Goal: Task Accomplishment & Management: Contribute content

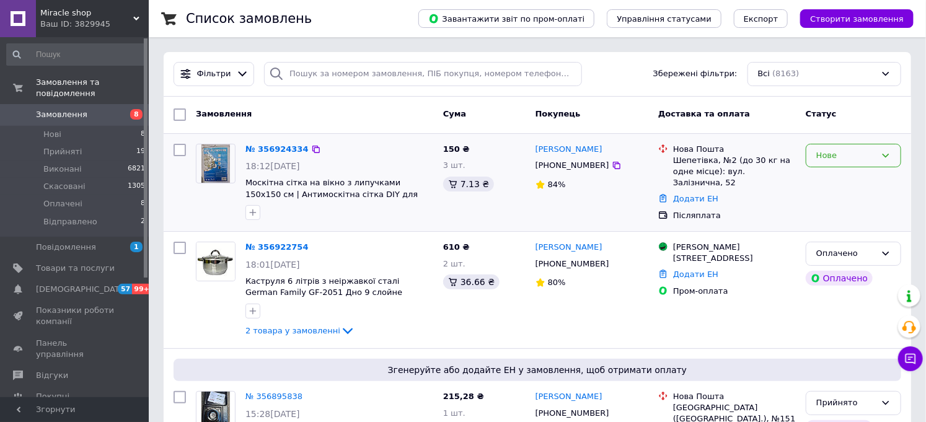
click at [851, 151] on div "Нове" at bounding box center [846, 155] width 60 height 13
click at [853, 177] on li "Прийнято" at bounding box center [853, 181] width 94 height 23
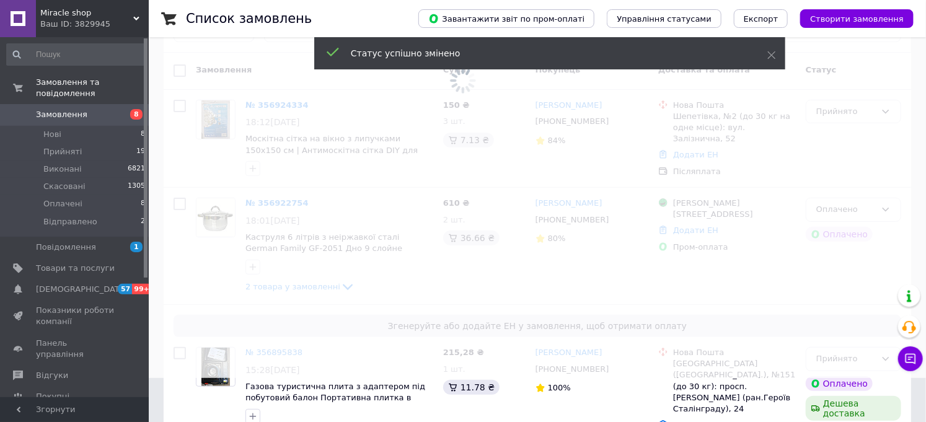
scroll to position [69, 0]
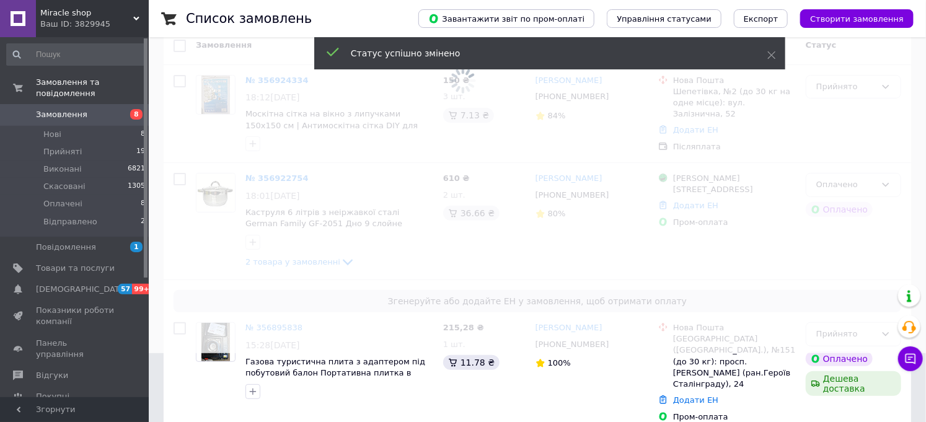
click at [342, 265] on span at bounding box center [463, 142] width 926 height 422
click at [337, 265] on span at bounding box center [463, 142] width 926 height 422
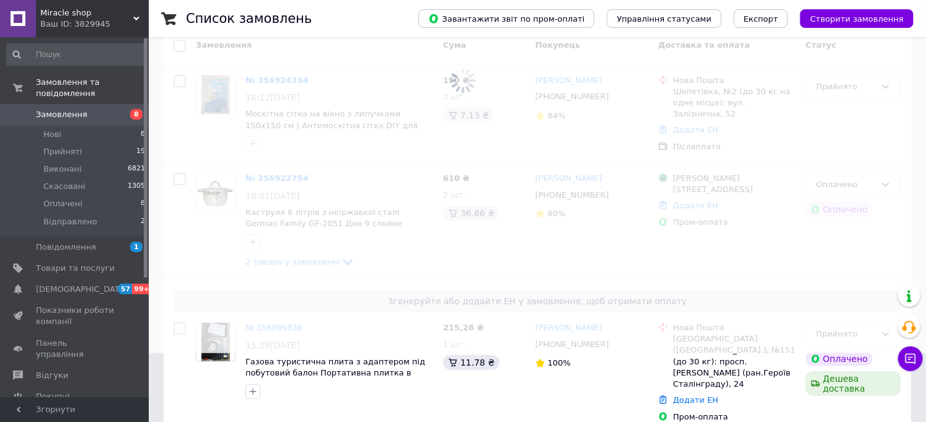
click at [340, 265] on icon at bounding box center [347, 262] width 15 height 15
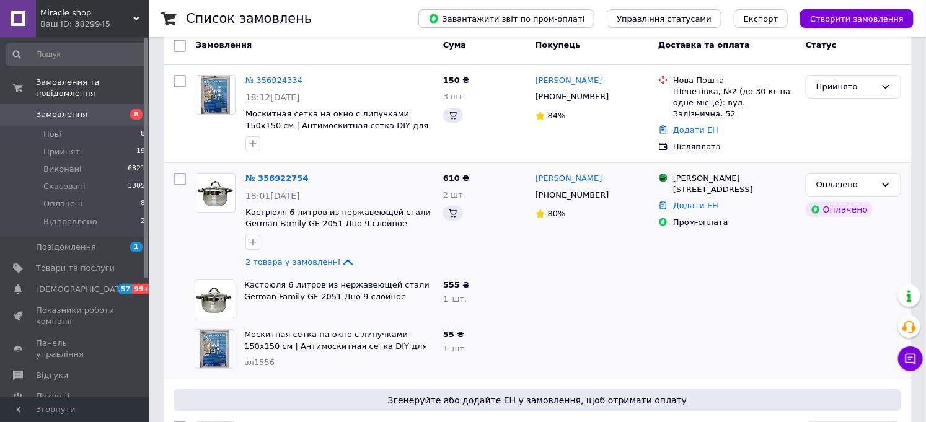
click at [343, 265] on icon at bounding box center [348, 262] width 10 height 6
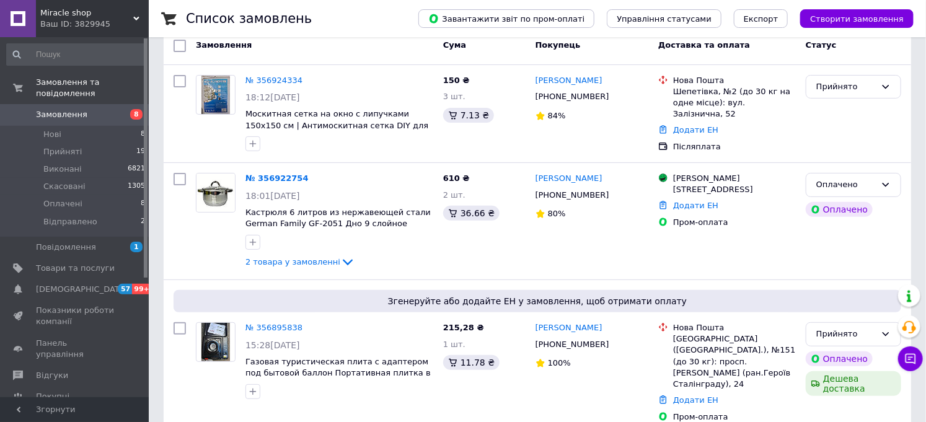
click at [340, 265] on icon at bounding box center [347, 262] width 15 height 15
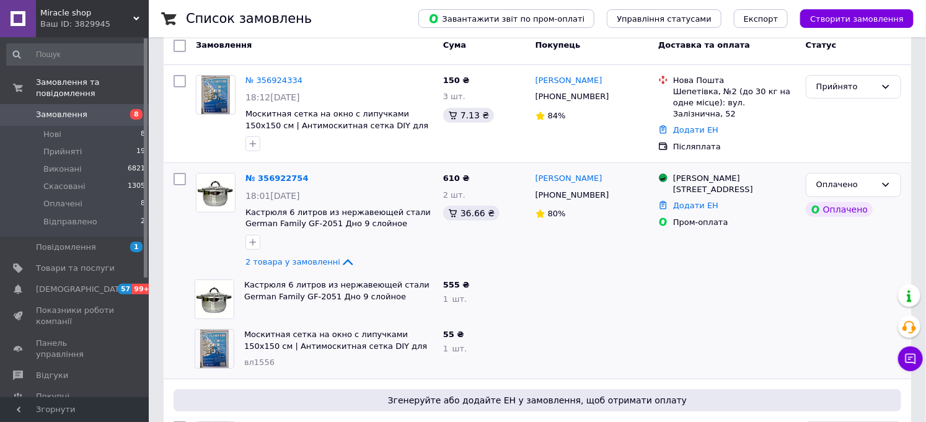
click at [343, 265] on icon at bounding box center [348, 262] width 10 height 6
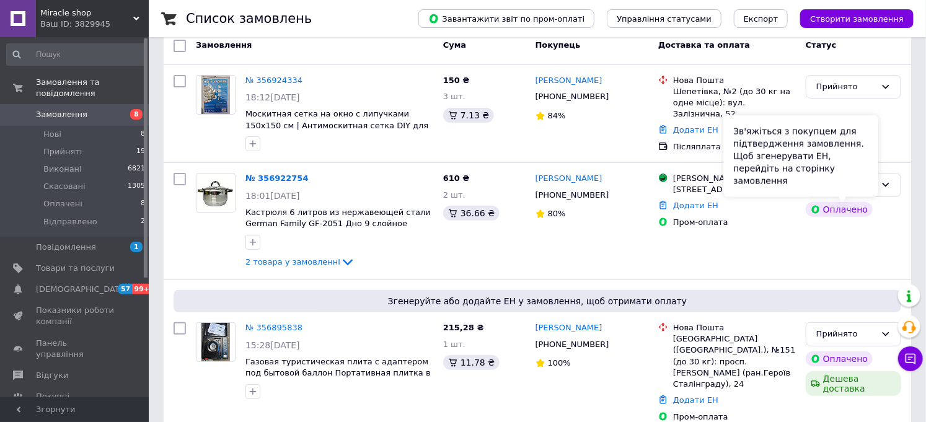
click at [872, 182] on div "Зв'яжіться з покупцем для підтвердження замовлення. Щоб згенерувати ЕН, перейді…" at bounding box center [800, 156] width 155 height 82
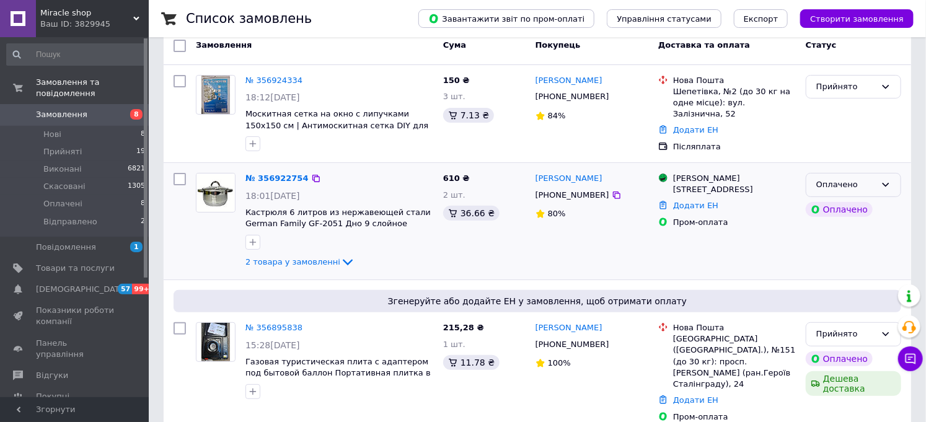
click at [888, 188] on icon at bounding box center [886, 185] width 10 height 10
click at [843, 217] on li "Прийнято" at bounding box center [853, 211] width 94 height 23
click at [81, 258] on link "Товари та послуги" at bounding box center [76, 268] width 152 height 21
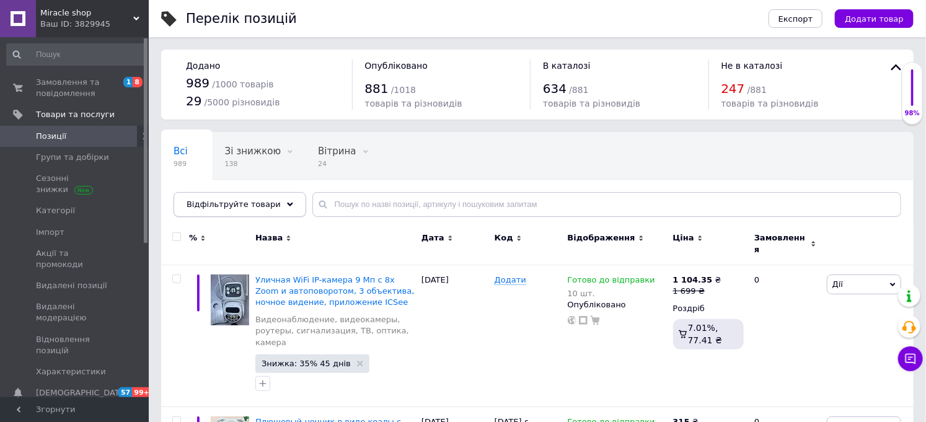
click at [287, 208] on icon at bounding box center [290, 204] width 6 height 6
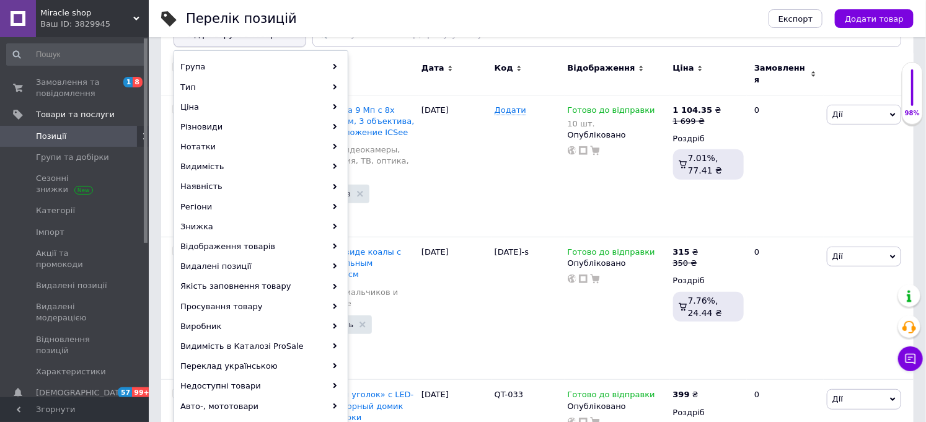
scroll to position [206, 0]
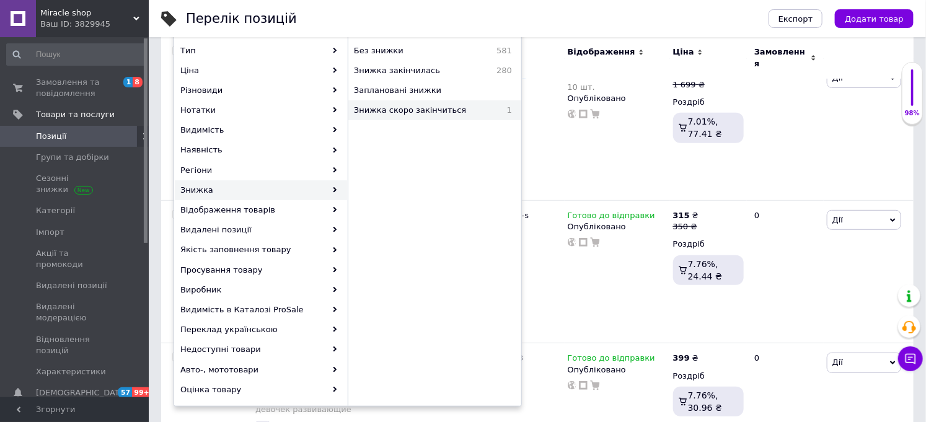
click at [399, 116] on span "Знижка скоро закінчиться" at bounding box center [426, 110] width 144 height 11
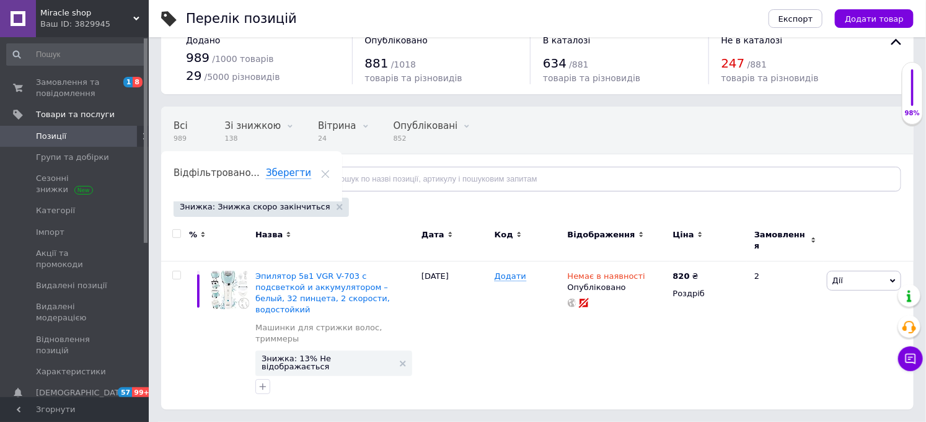
scroll to position [1, 0]
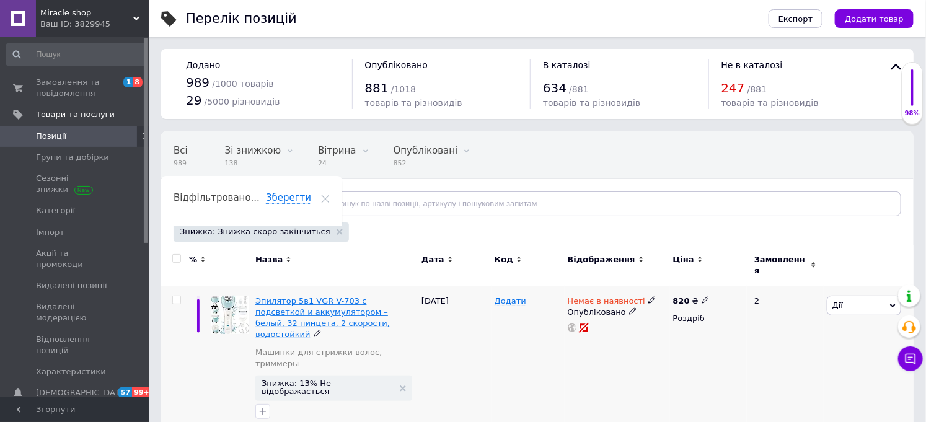
click at [306, 311] on span "Эпилятор 5в1 VGR V-703 с подсветкой и аккумулятором – белый, 32 пинцета, 2 скор…" at bounding box center [322, 317] width 134 height 43
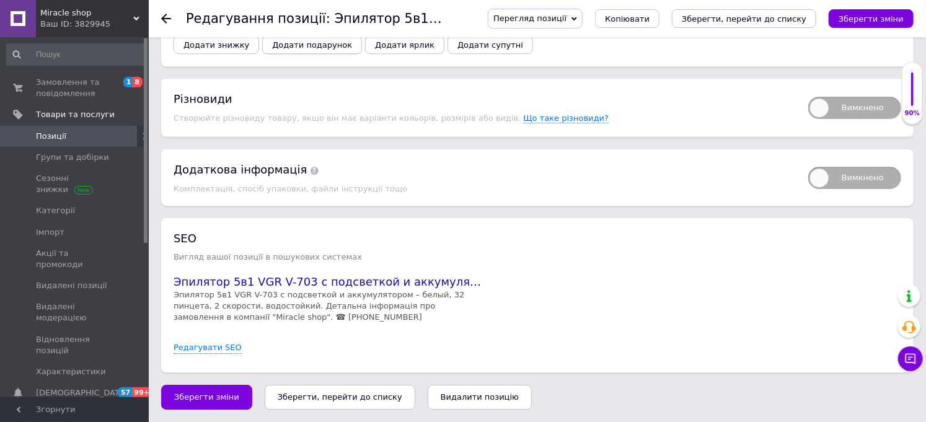
scroll to position [1584, 0]
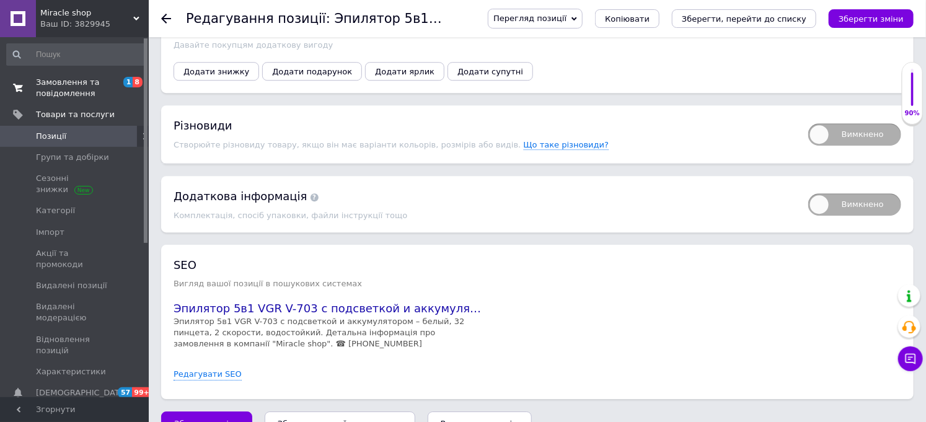
click at [92, 87] on span "Замовлення та повідомлення" at bounding box center [75, 88] width 79 height 22
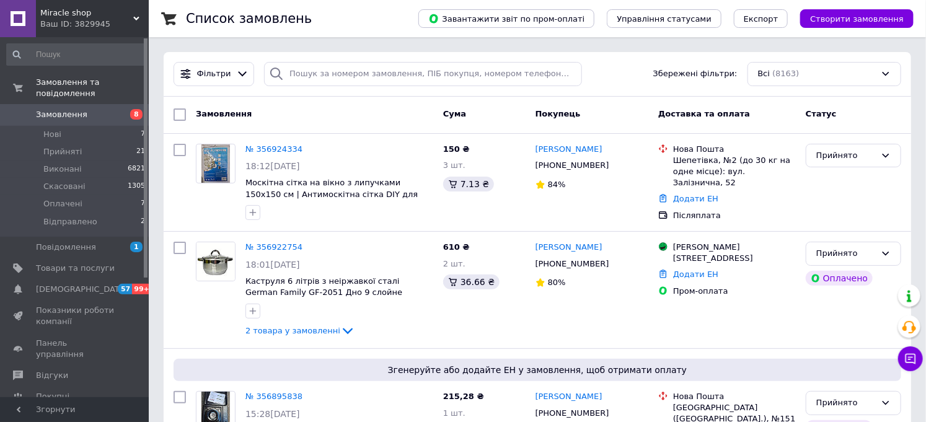
click at [97, 109] on span "Замовлення" at bounding box center [75, 114] width 79 height 11
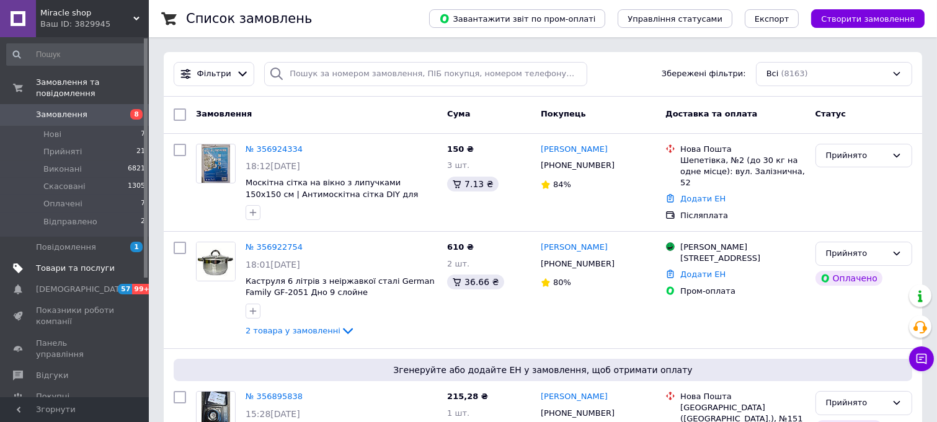
click at [71, 263] on span "Товари та послуги" at bounding box center [75, 268] width 79 height 11
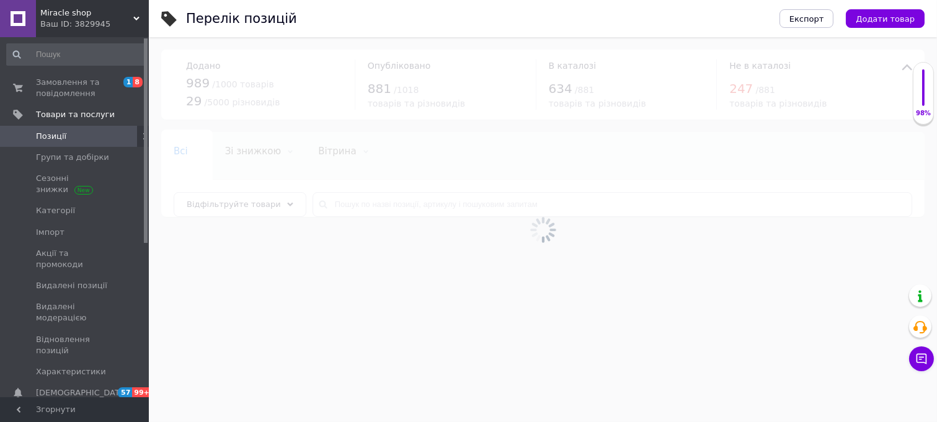
click at [238, 206] on div at bounding box center [543, 229] width 788 height 385
click at [249, 211] on div at bounding box center [543, 229] width 788 height 385
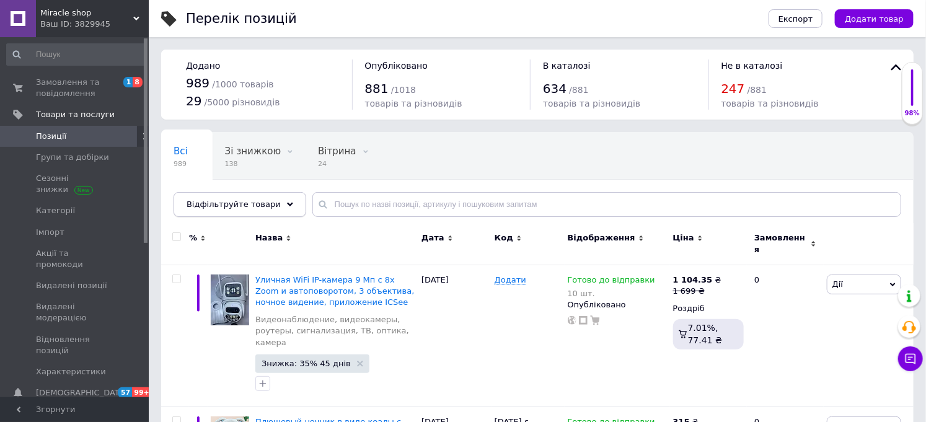
click at [271, 215] on div "Відфільтруйте товари" at bounding box center [240, 204] width 133 height 25
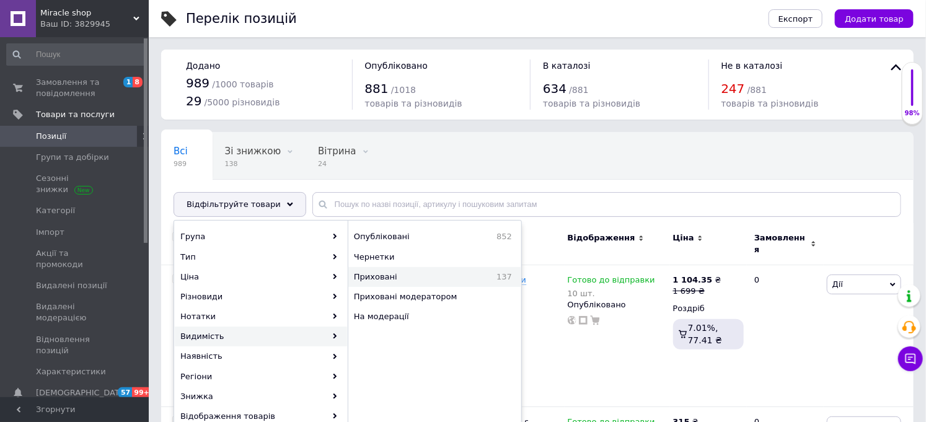
click at [453, 283] on span "Приховані" at bounding box center [406, 276] width 105 height 11
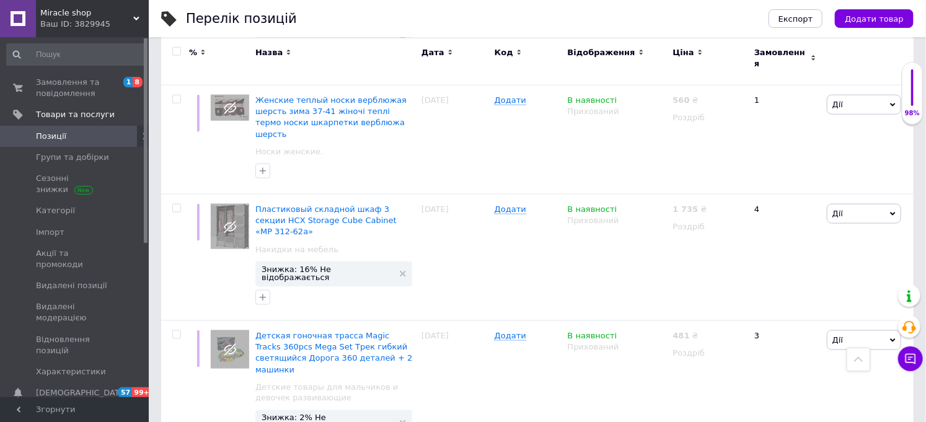
scroll to position [9057, 0]
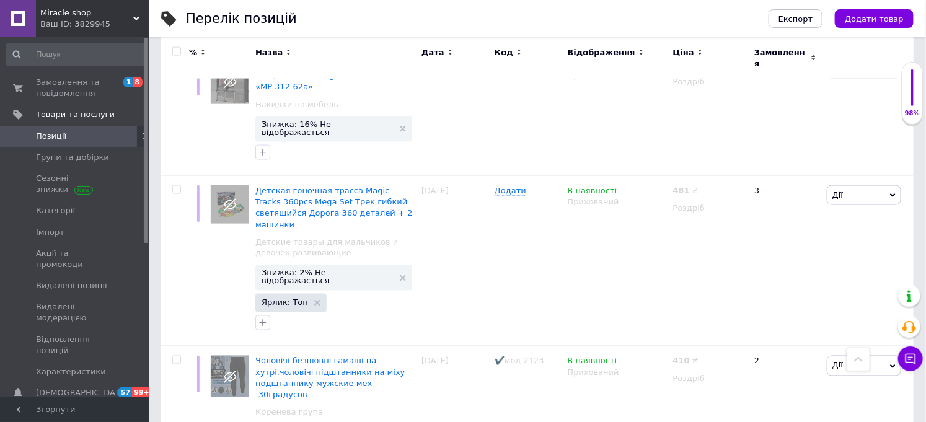
scroll to position [9264, 0]
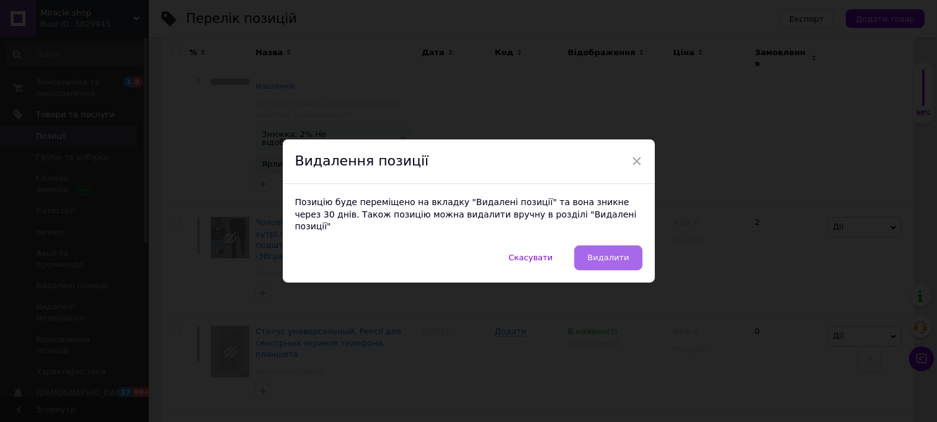
drag, startPoint x: 611, startPoint y: 280, endPoint x: 602, endPoint y: 274, distance: 9.8
click at [607, 279] on div "Скасувати   Видалити" at bounding box center [469, 263] width 372 height 37
click at [599, 262] on span "Видалити" at bounding box center [608, 257] width 42 height 9
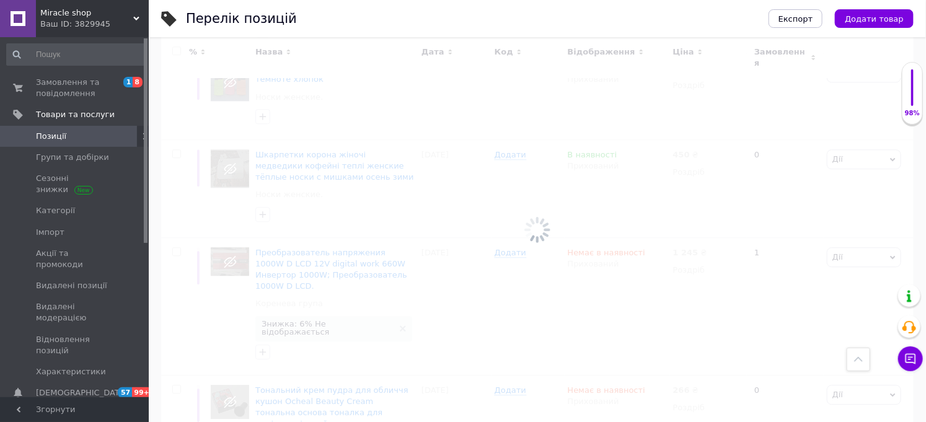
scroll to position [9746, 0]
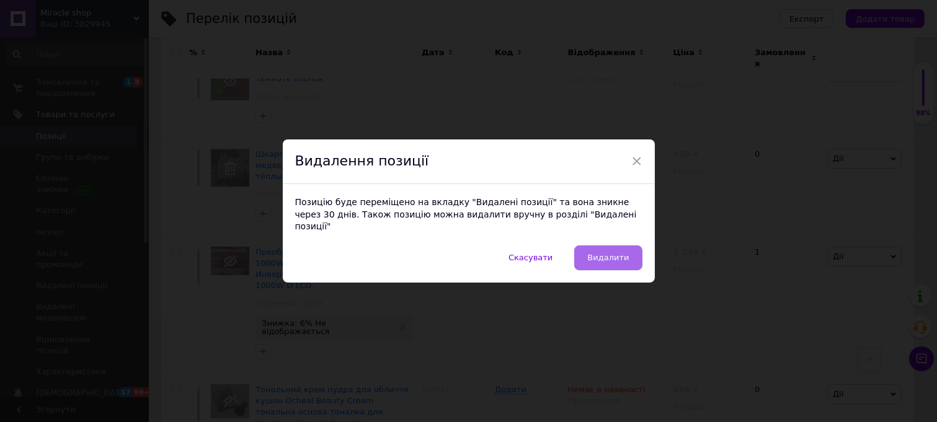
click at [609, 255] on button "Видалити" at bounding box center [608, 257] width 68 height 25
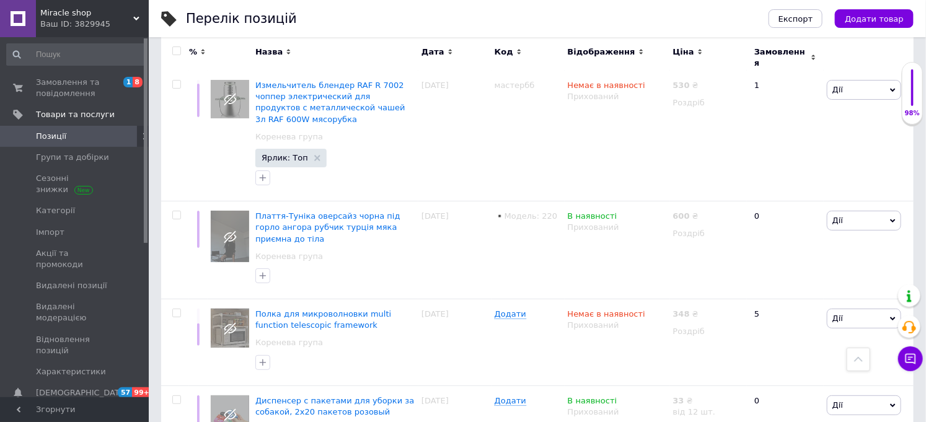
scroll to position [10434, 0]
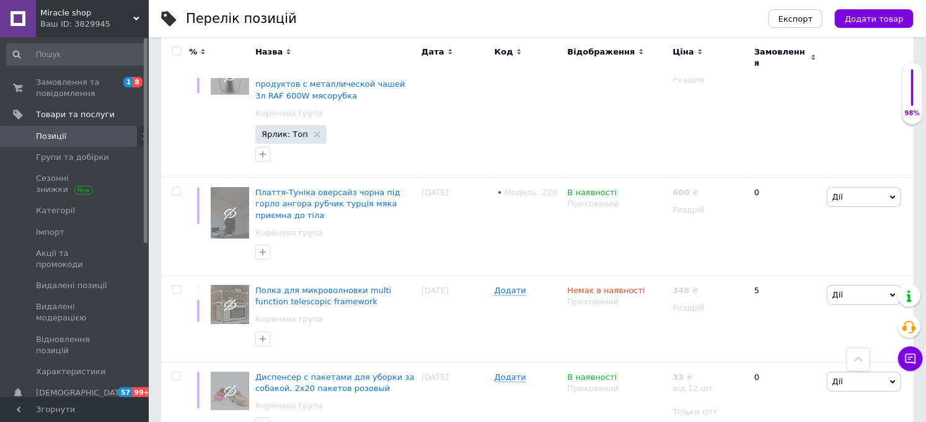
drag, startPoint x: 853, startPoint y: 196, endPoint x: 853, endPoint y: 216, distance: 19.2
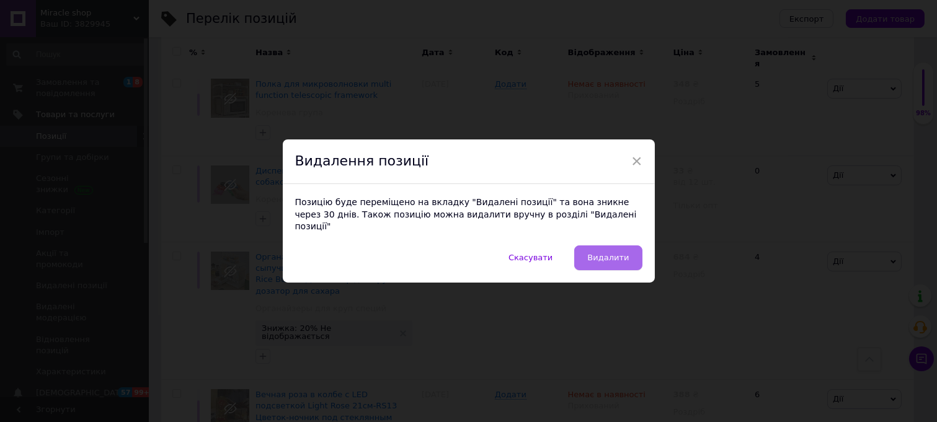
click at [611, 270] on button "Видалити" at bounding box center [608, 257] width 68 height 25
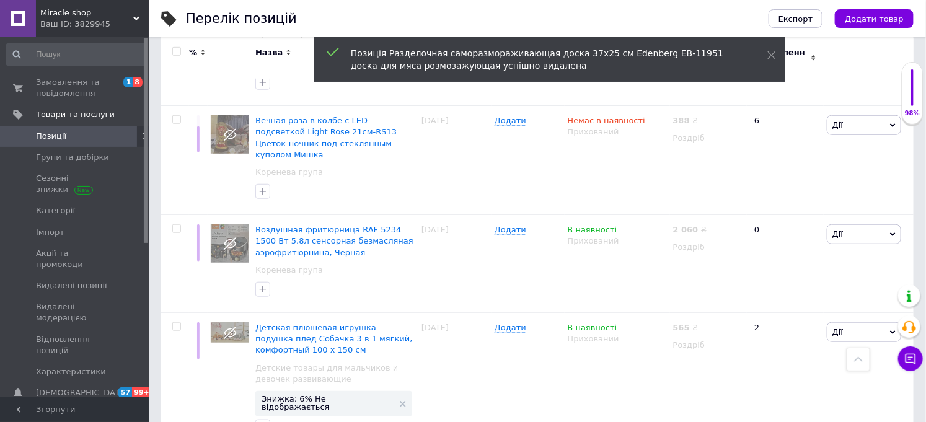
scroll to position [10773, 0]
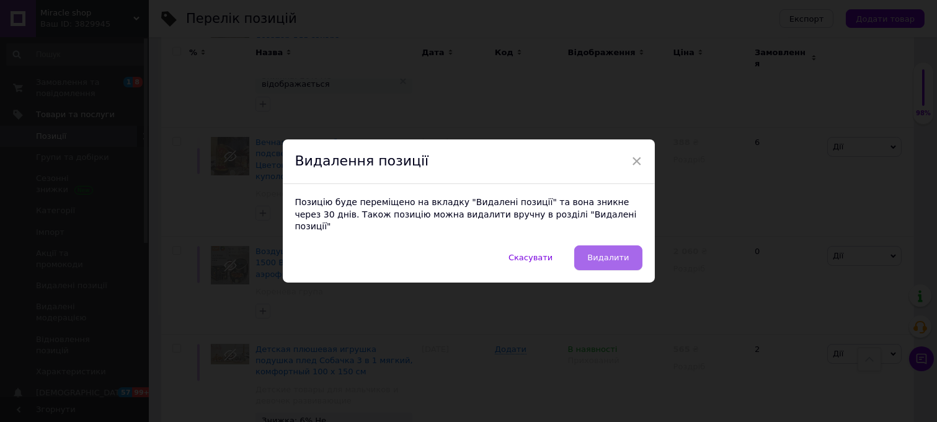
click at [605, 251] on button "Видалити" at bounding box center [608, 257] width 68 height 25
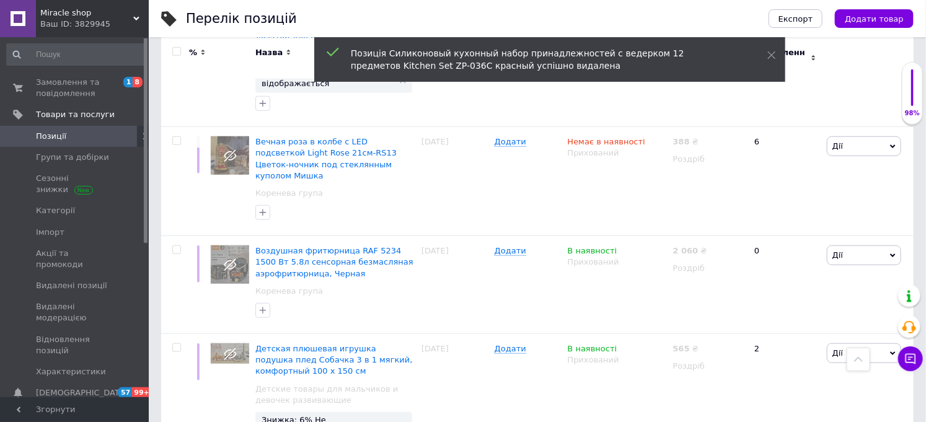
scroll to position [10785, 0]
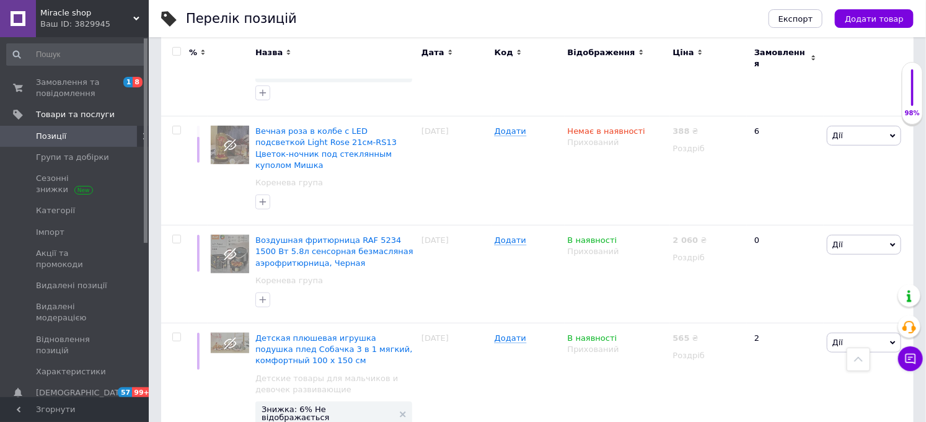
drag, startPoint x: 785, startPoint y: 362, endPoint x: 661, endPoint y: 378, distance: 125.0
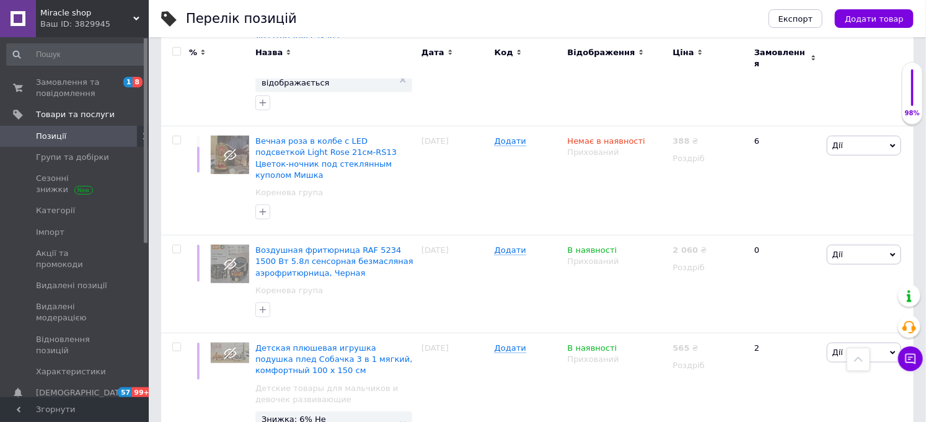
scroll to position [10578, 0]
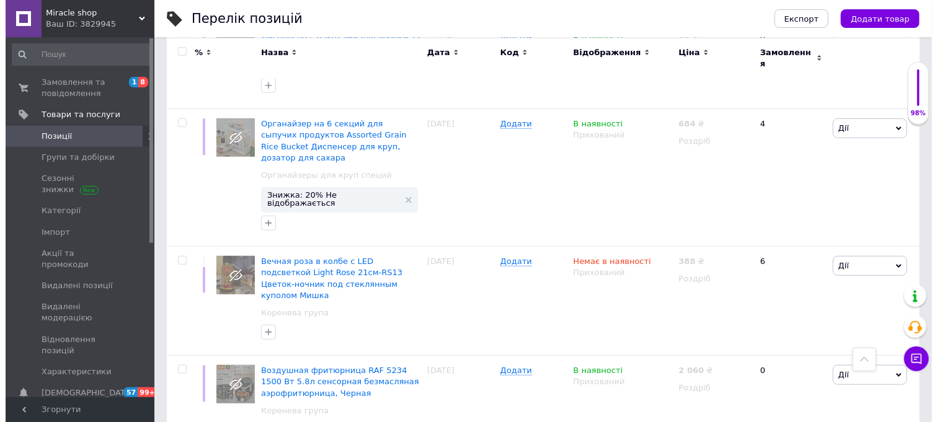
scroll to position [10785, 0]
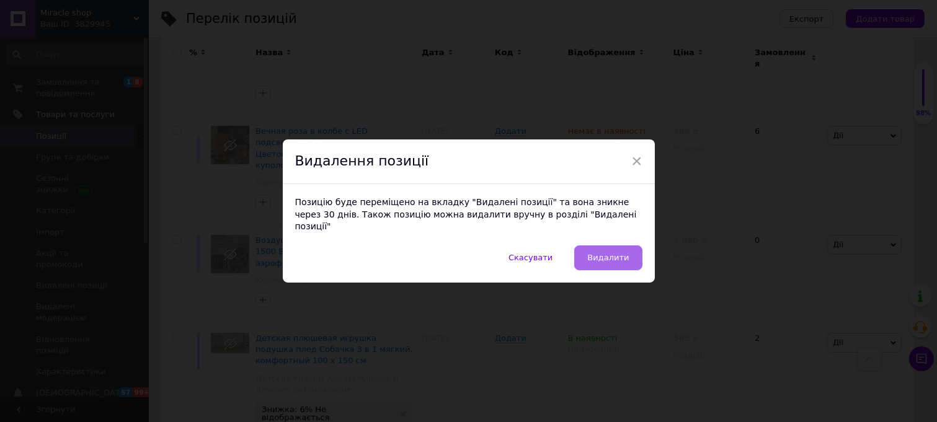
click at [598, 262] on span "Видалити" at bounding box center [608, 257] width 42 height 9
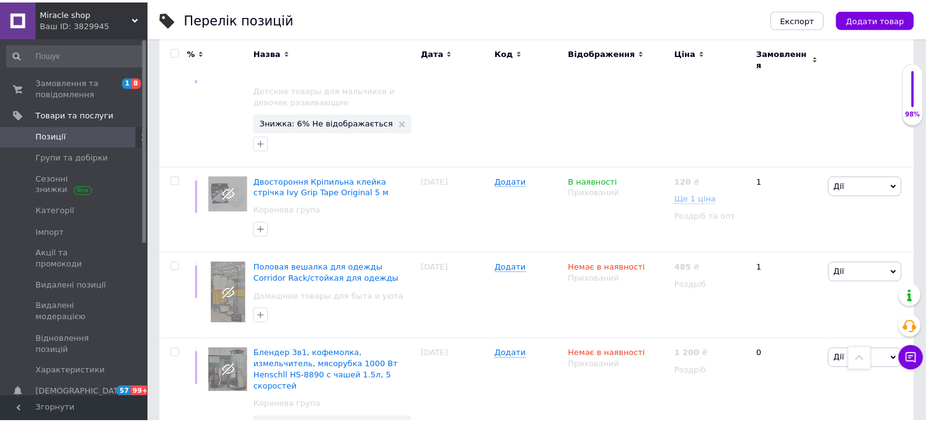
scroll to position [10728, 0]
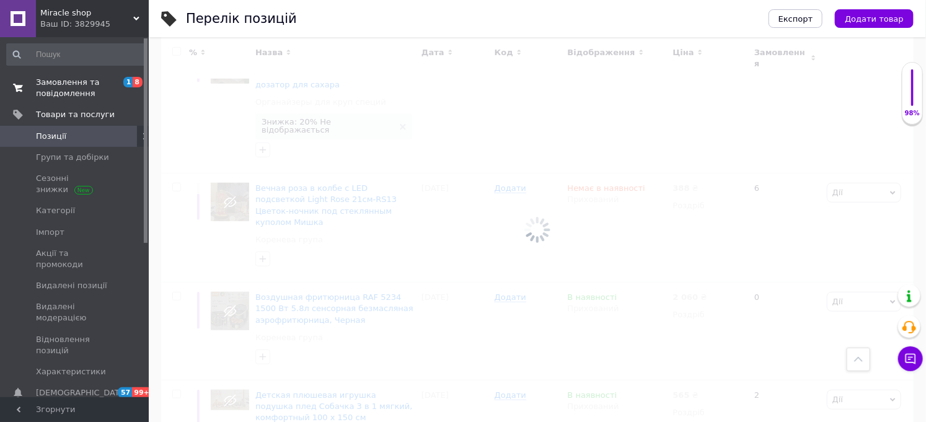
click at [59, 90] on span "Замовлення та повідомлення" at bounding box center [75, 88] width 79 height 22
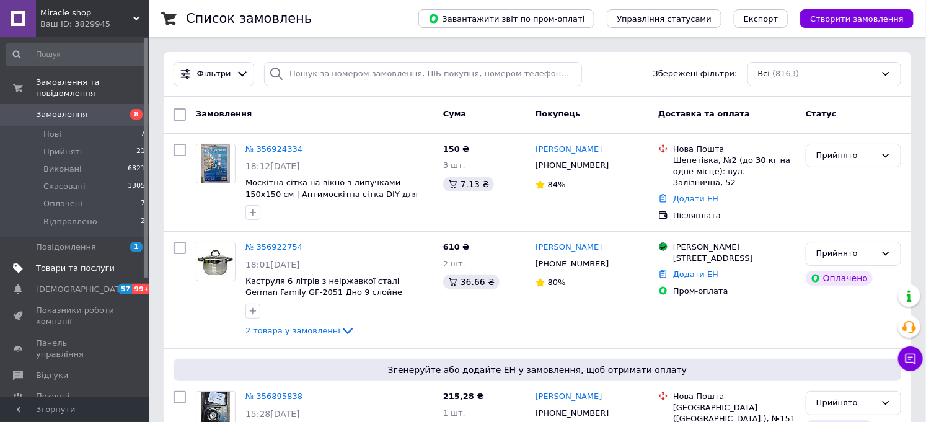
click at [66, 263] on span "Товари та послуги" at bounding box center [75, 268] width 79 height 11
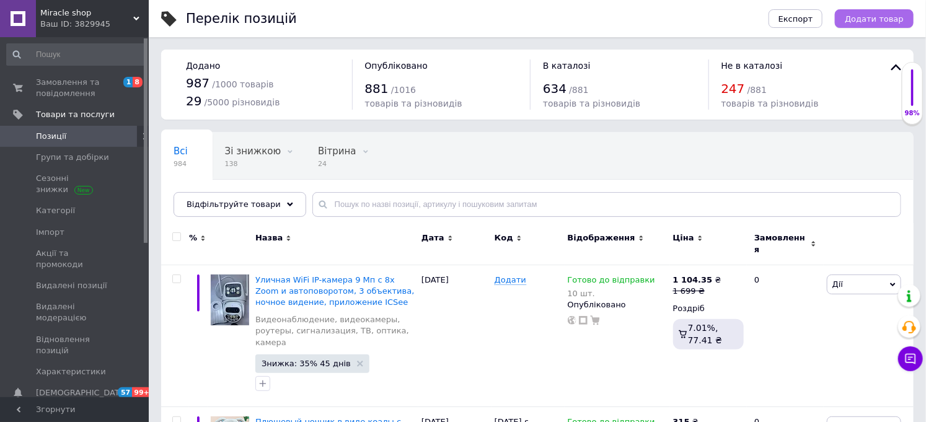
click at [876, 20] on span "Додати товар" at bounding box center [874, 18] width 59 height 9
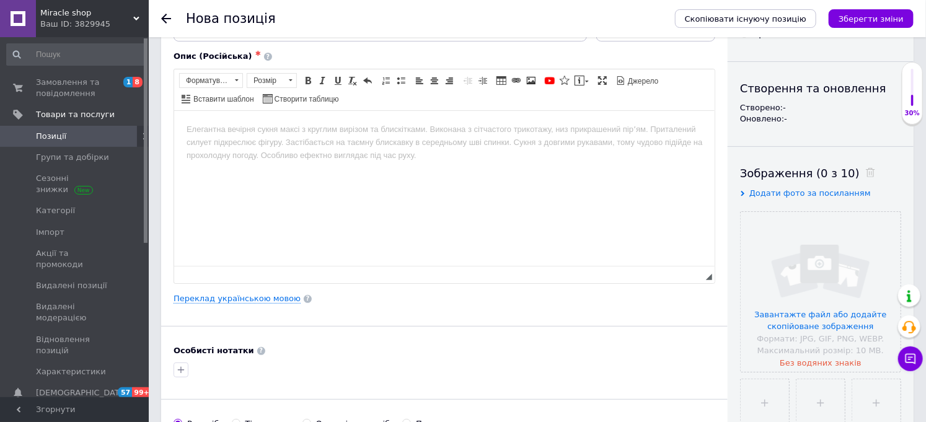
scroll to position [275, 0]
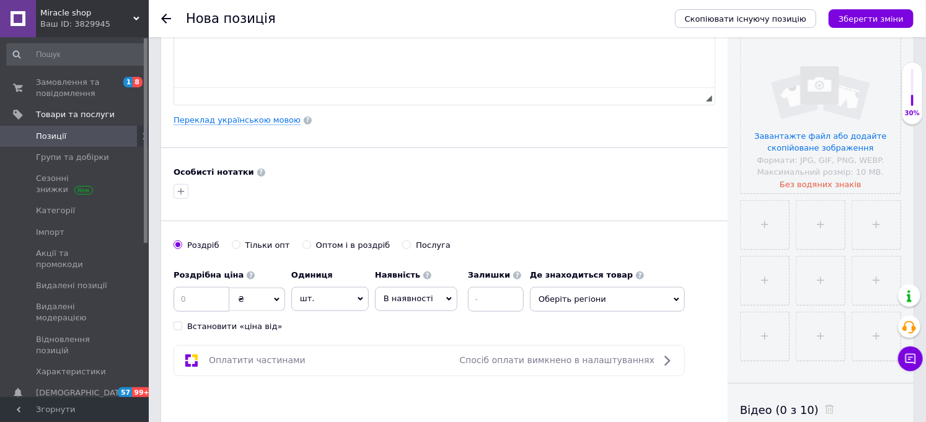
click at [425, 303] on span "В наявності" at bounding box center [409, 298] width 50 height 9
click at [387, 170] on div "Особисті нотатки" at bounding box center [445, 172] width 542 height 11
click at [218, 299] on input at bounding box center [202, 299] width 56 height 25
type input "60"
click at [409, 303] on span "В наявності" at bounding box center [409, 298] width 50 height 9
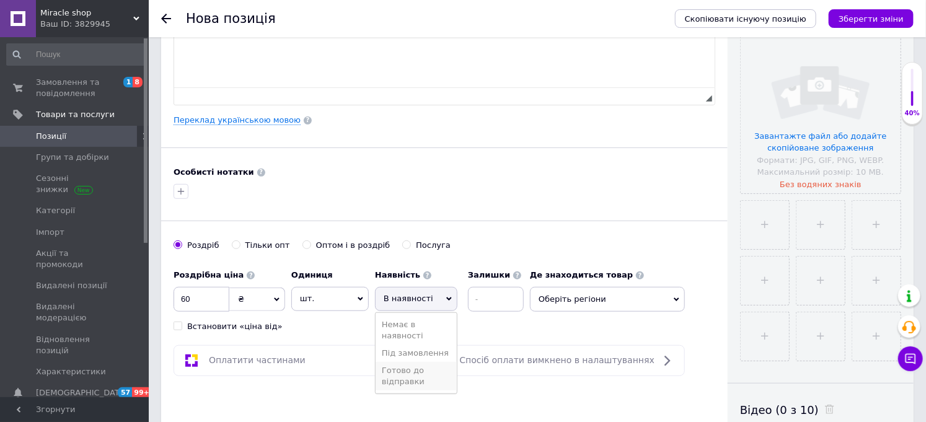
click at [409, 381] on li "Готово до відправки" at bounding box center [416, 376] width 81 height 29
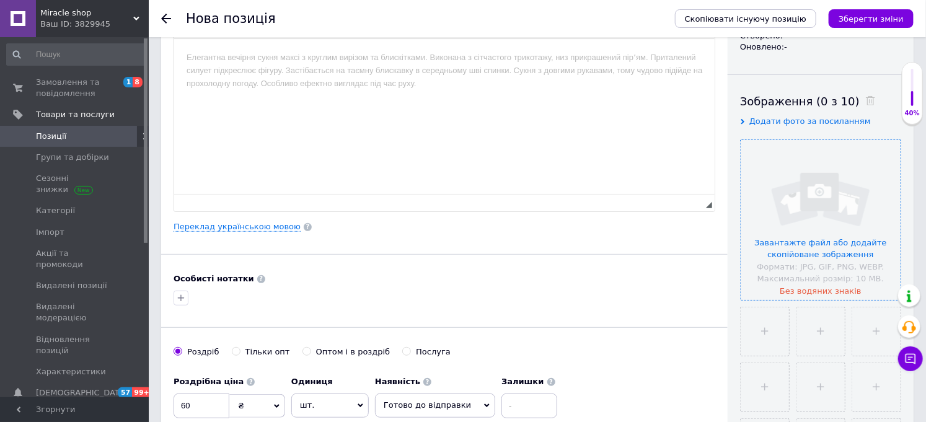
scroll to position [69, 0]
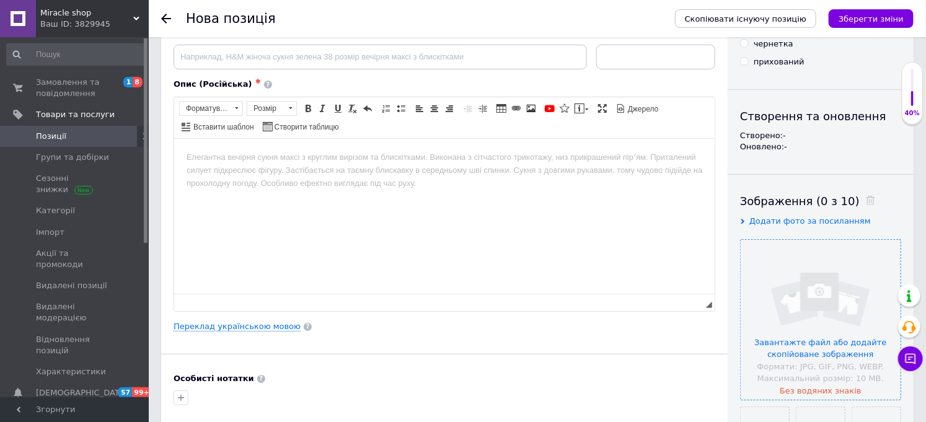
click at [808, 299] on input "file" at bounding box center [821, 320] width 160 height 160
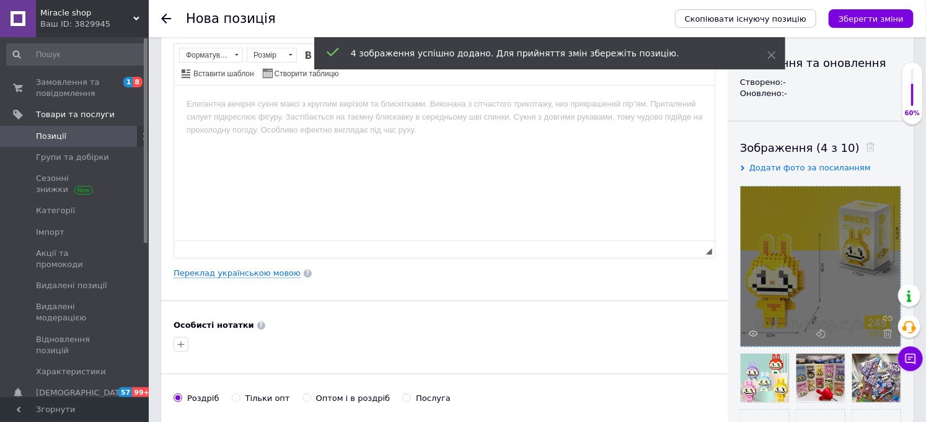
scroll to position [0, 0]
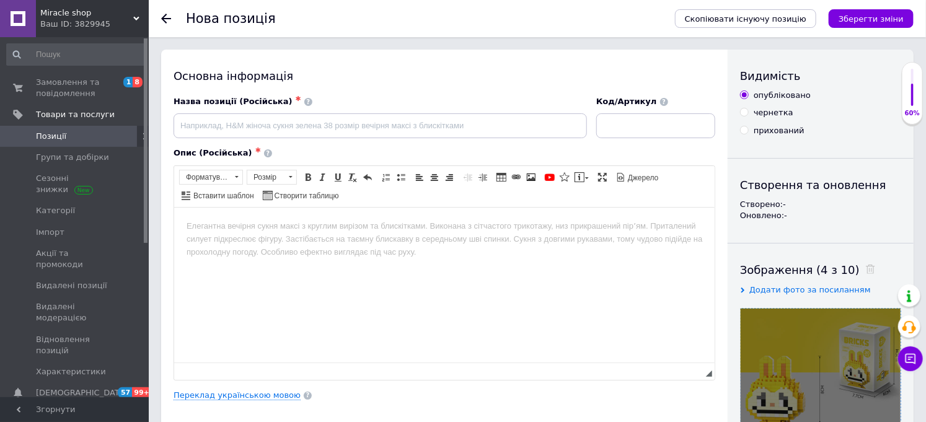
drag, startPoint x: 660, startPoint y: 112, endPoint x: 655, endPoint y: 122, distance: 11.9
click at [660, 112] on div "Код/Артикул" at bounding box center [655, 117] width 119 height 42
click at [654, 123] on input at bounding box center [655, 125] width 119 height 25
paste input "SKU: E3058"
type input "SKU: E3058"
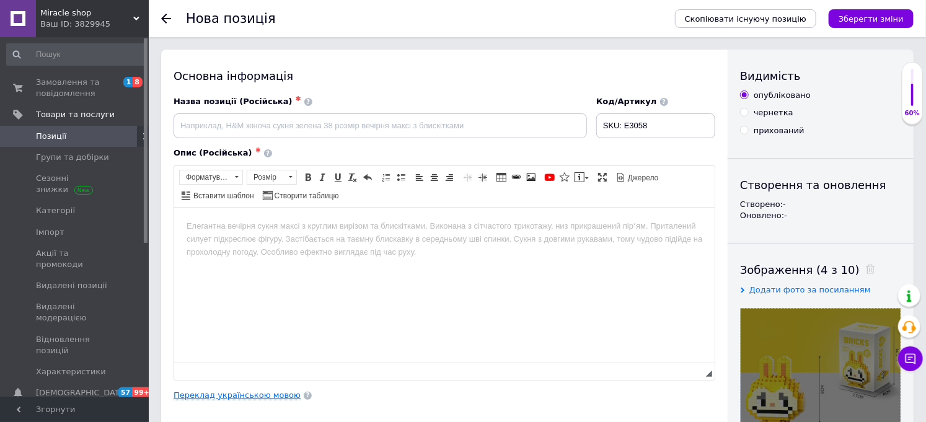
click at [228, 399] on link "Переклад українською мовою" at bounding box center [237, 395] width 127 height 10
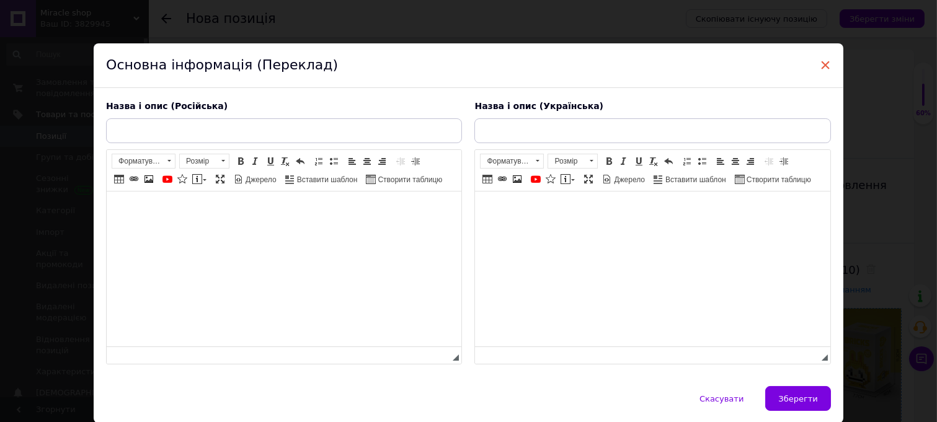
click at [821, 60] on span "×" at bounding box center [824, 65] width 11 height 21
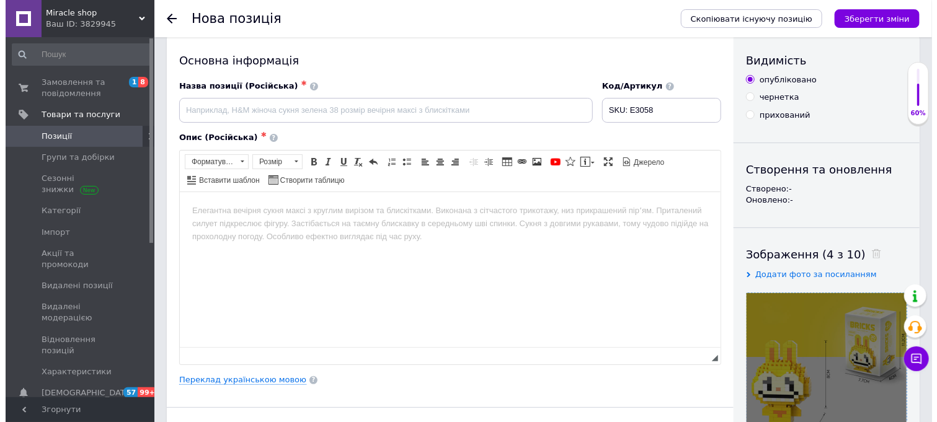
scroll to position [69, 0]
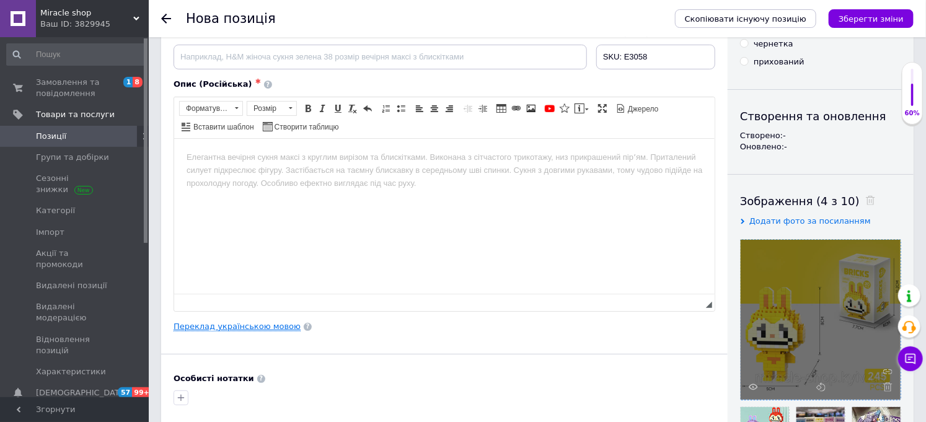
click at [228, 327] on link "Переклад українською мовою" at bounding box center [237, 327] width 127 height 10
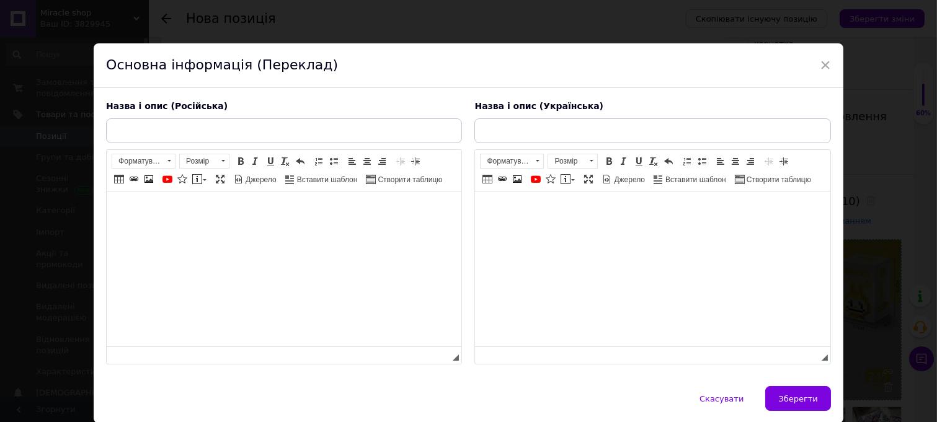
scroll to position [0, 0]
click at [179, 130] on input "text" at bounding box center [284, 130] width 356 height 25
paste input "Конструктор BRICKS Лабубу LABUBU 243 детали | Мини-фигурка из мультфильма, совм…"
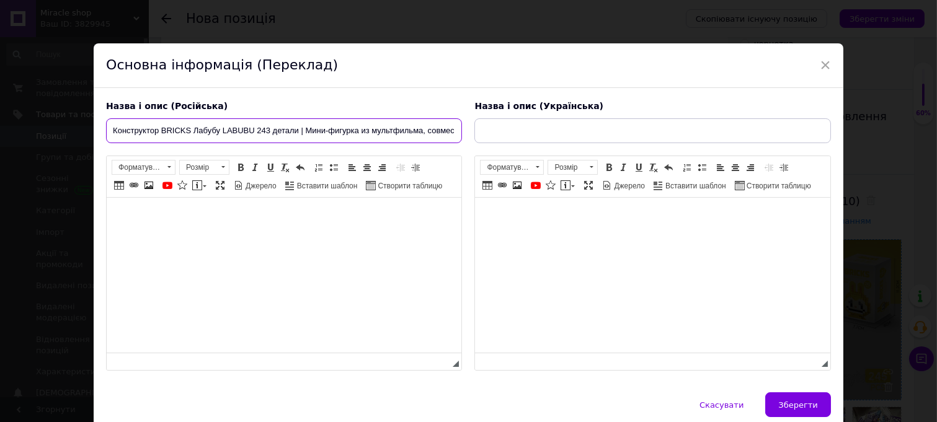
scroll to position [0, 121]
type input "Конструктор BRICKS Лабубу LABUBU 243 детали | Мини-фигурка из мультфильма, совм…"
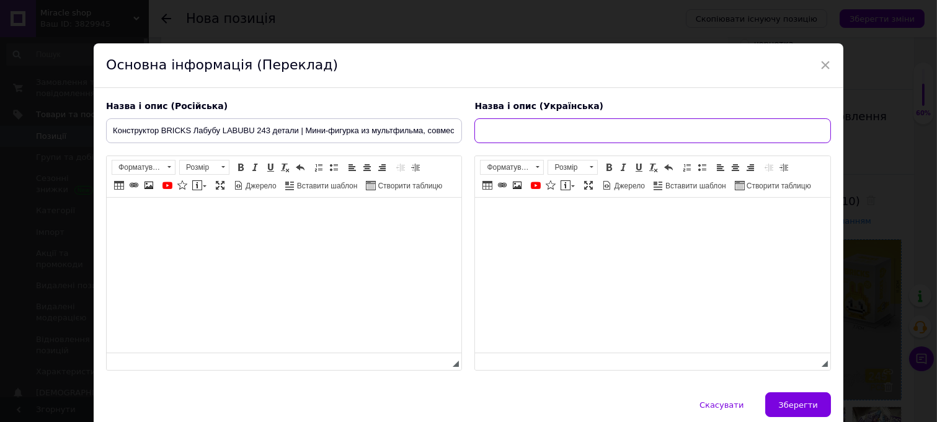
click at [540, 130] on input "text" at bounding box center [652, 130] width 356 height 25
paste input "Конструктор BRICKS Лабубу LABUBU 243 деталі | Міні-фігурка з мультфільму, суміс…"
type input "Конструктор BRICKS Лабубу LABUBU 243 деталі | Міні-фігурка з мультфільму, суміс…"
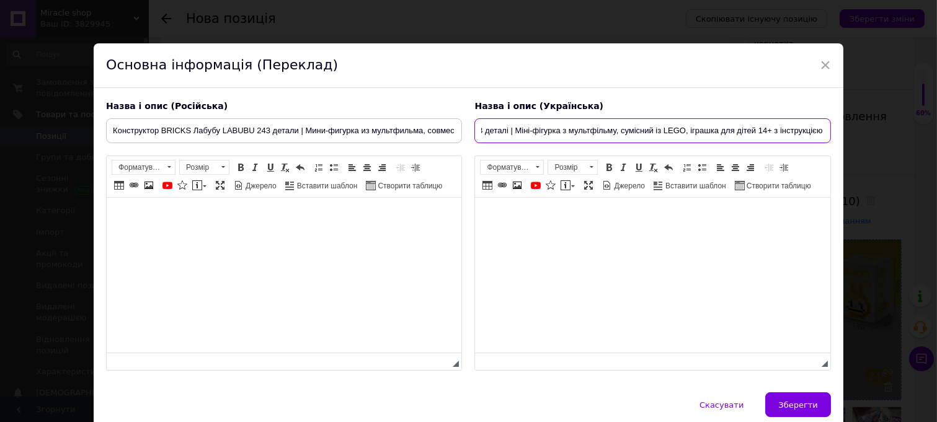
scroll to position [0, 0]
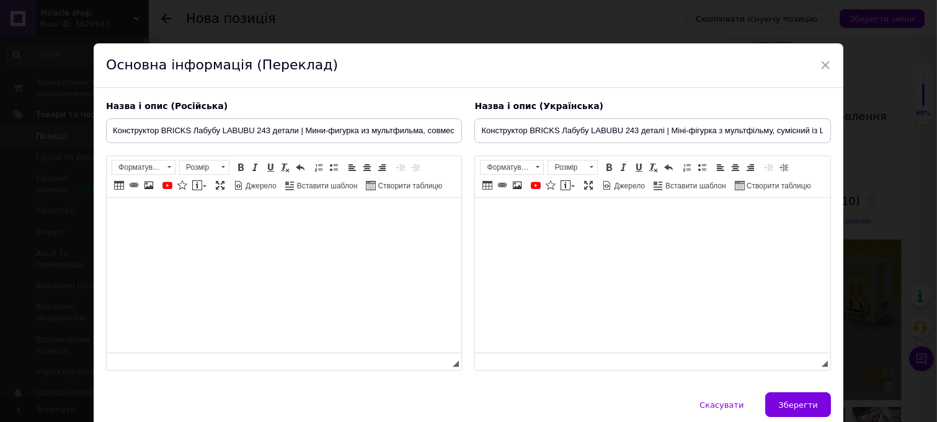
click at [213, 236] on html at bounding box center [284, 217] width 355 height 38
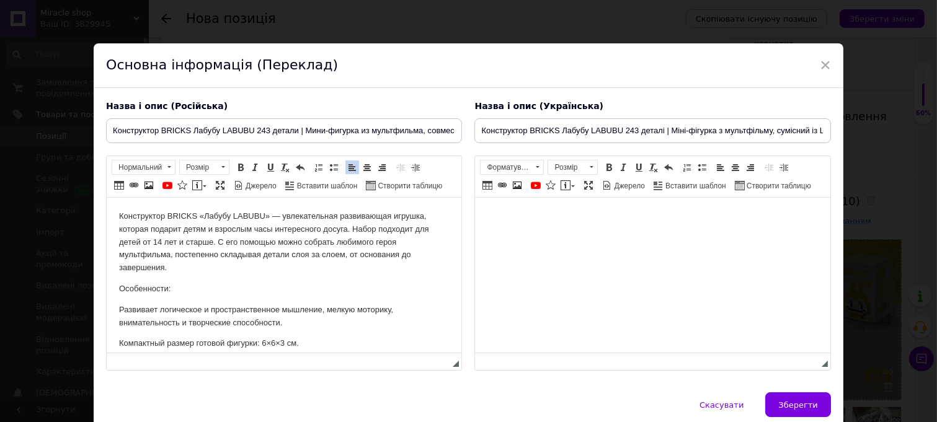
scroll to position [293, 0]
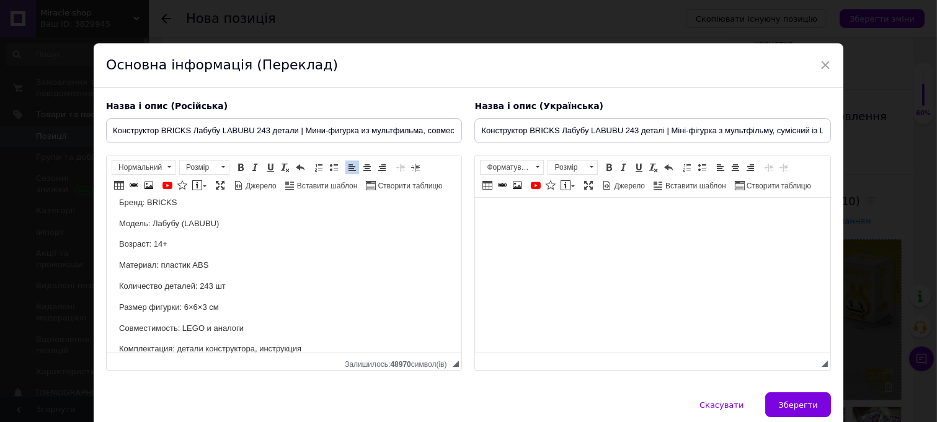
click at [518, 236] on html at bounding box center [652, 217] width 355 height 38
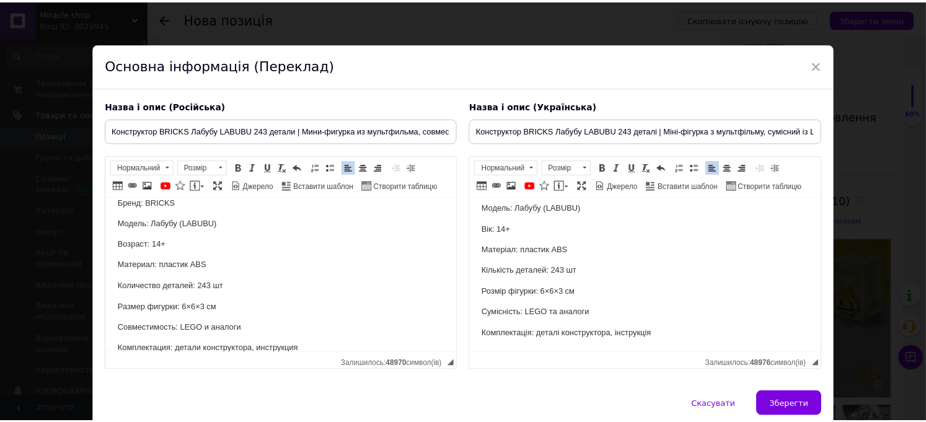
scroll to position [307, 0]
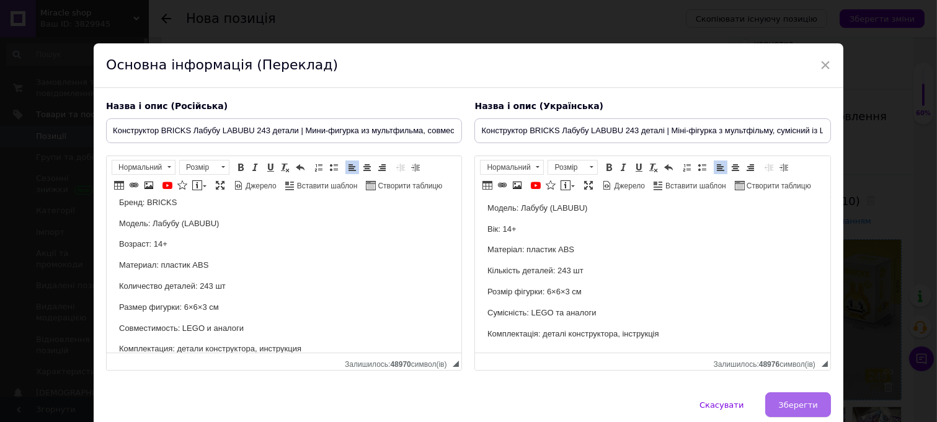
click at [792, 410] on span "Зберегти" at bounding box center [797, 404] width 39 height 9
type input "Конструктор BRICKS Лабубу LABUBU 243 детали | Мини-фигурка из мультфильма, совм…"
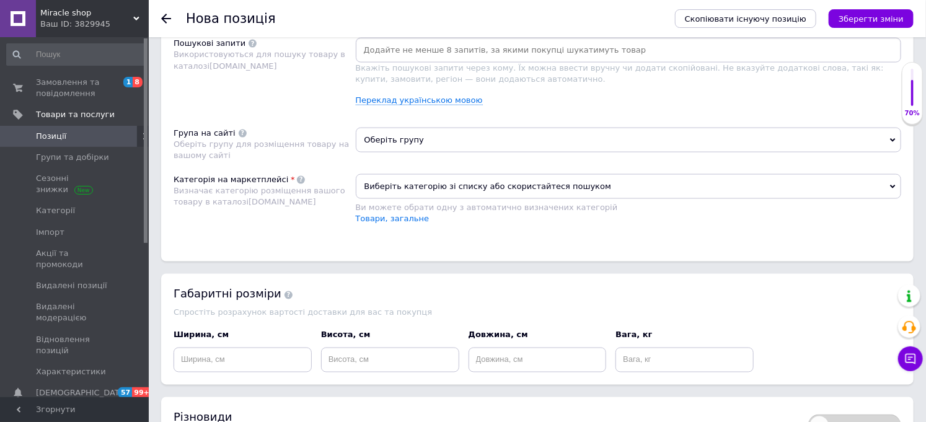
scroll to position [826, 0]
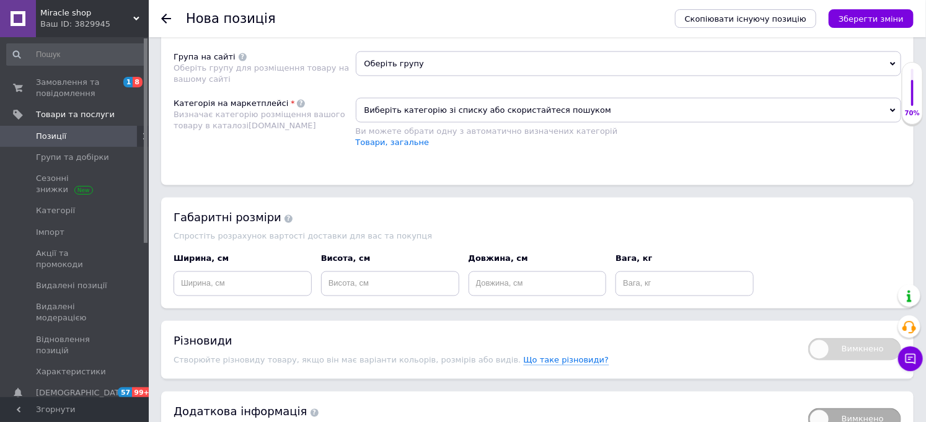
click at [402, 76] on span "Оберіть групу" at bounding box center [629, 63] width 546 height 25
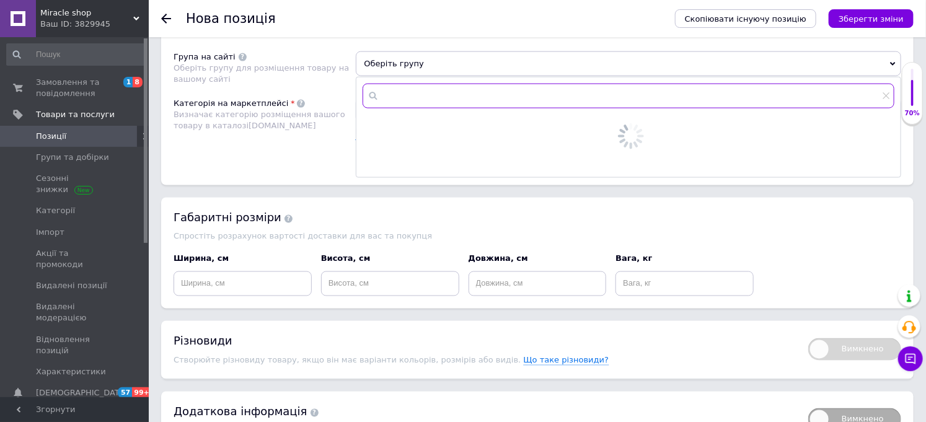
click at [418, 108] on input "text" at bounding box center [629, 96] width 532 height 25
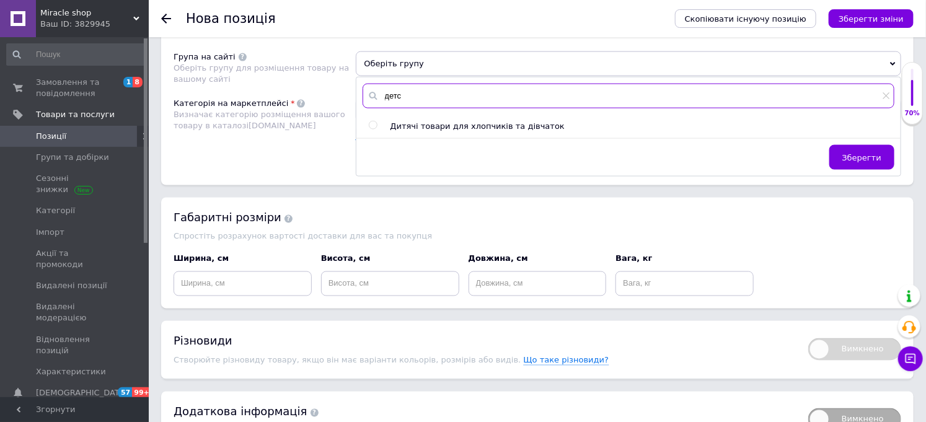
type input "детс"
click at [414, 176] on div "детс Дитячі товари для хлопчиків та дівчаток Зберегти" at bounding box center [628, 126] width 545 height 99
click at [423, 131] on span "Дитячі товари для хлопчиків та дівчаток" at bounding box center [477, 125] width 174 height 9
radio input "false"
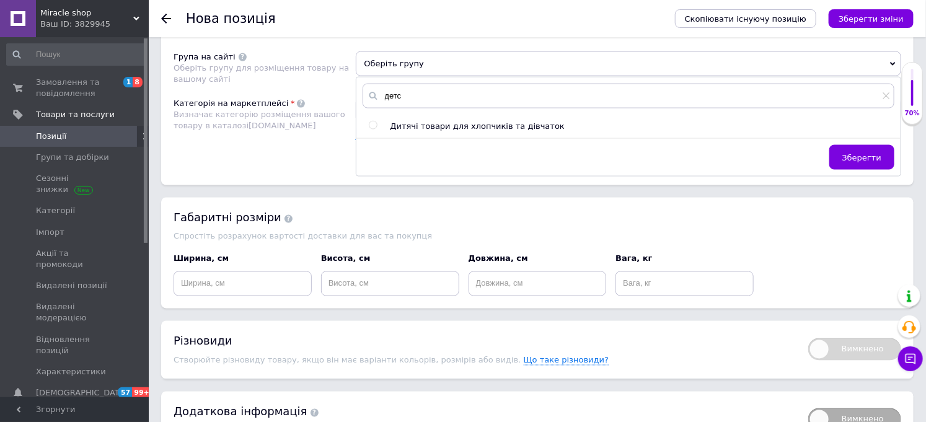
click at [302, 39] on div "Пошукові запити Використовуються для пошуку товару в каталозі [DOMAIN_NAME]" at bounding box center [265, 0] width 182 height 77
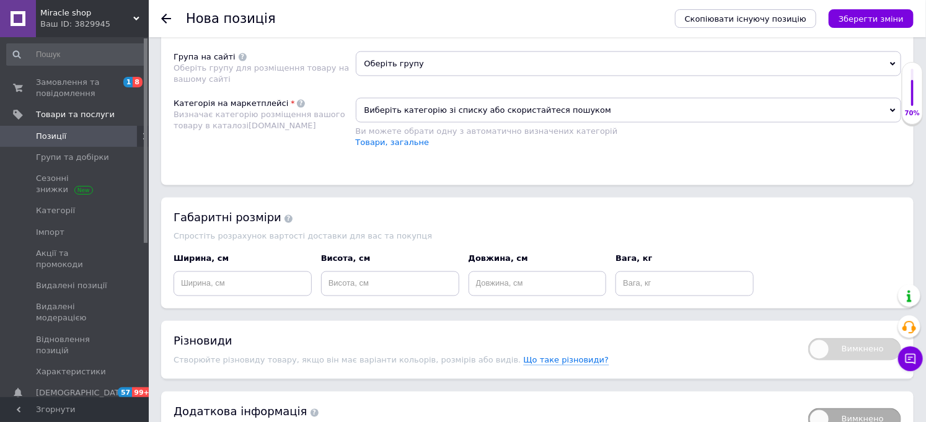
click at [407, 76] on span "Оберіть групу" at bounding box center [629, 63] width 546 height 25
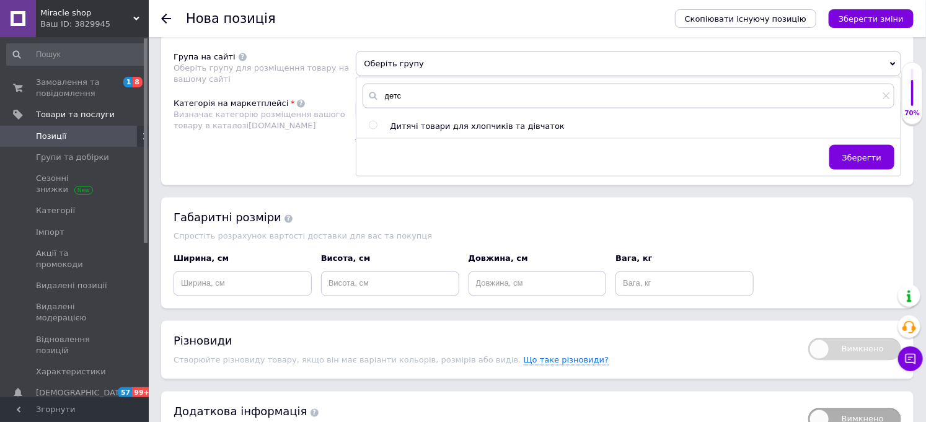
click at [414, 131] on span "Дитячі товари для хлопчиків та дівчаток" at bounding box center [477, 125] width 174 height 9
radio input "true"
click at [290, 39] on div "Пошукові запити Використовуються для пошуку товару в каталозі [DOMAIN_NAME]" at bounding box center [265, 0] width 182 height 77
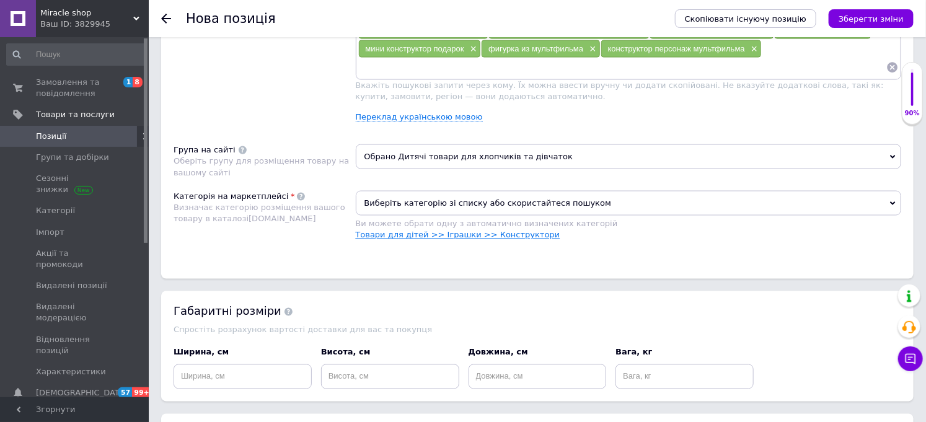
click at [435, 240] on link "Товари для дітей >> Іграшки >> Конструктори" at bounding box center [458, 235] width 205 height 9
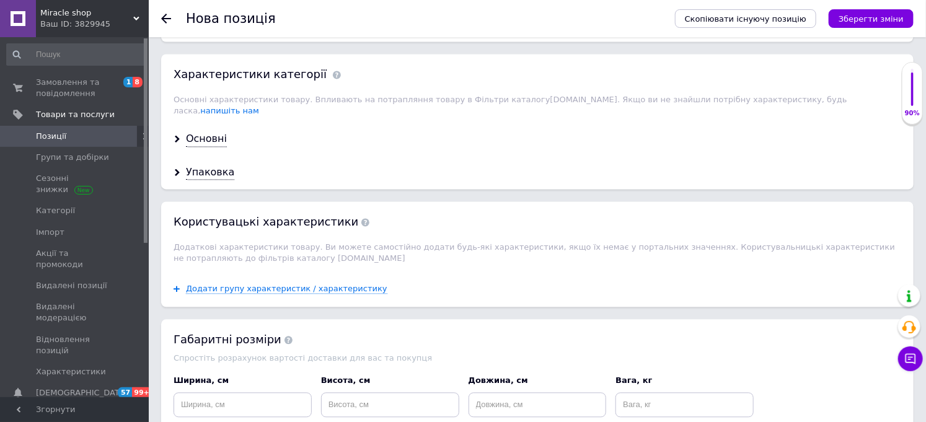
scroll to position [1170, 0]
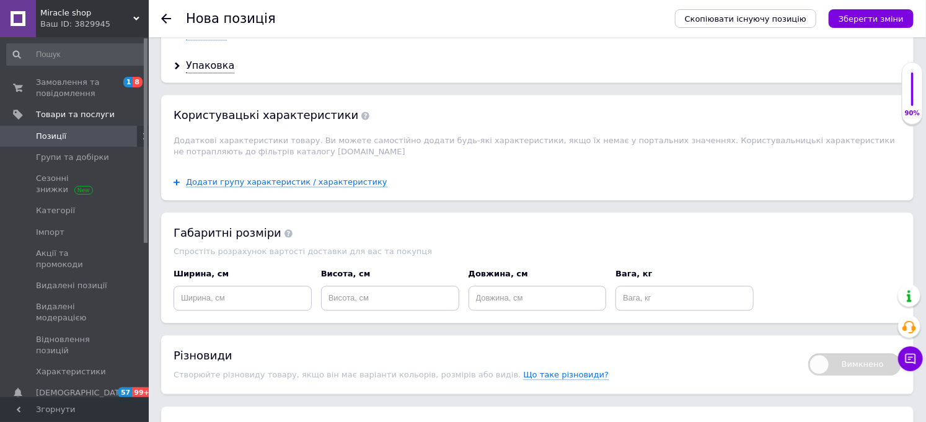
click at [207, 40] on div "Основні" at bounding box center [206, 32] width 41 height 14
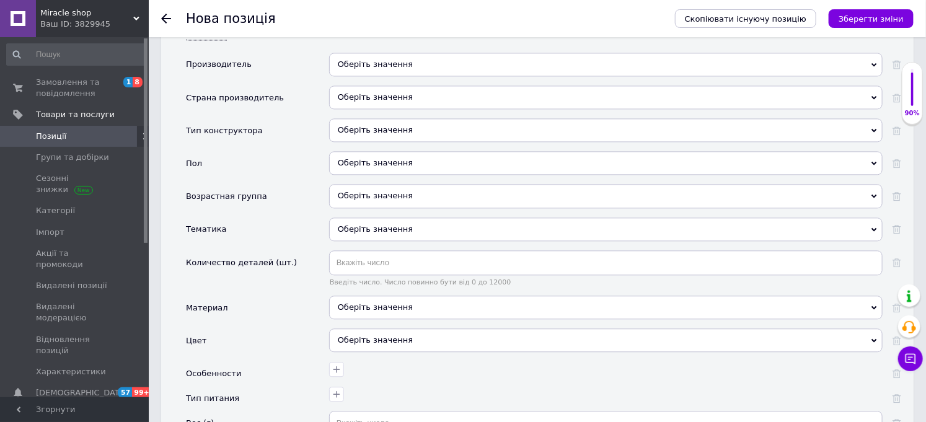
click at [382, 109] on div "Оберіть значення" at bounding box center [605, 98] width 553 height 24
click at [269, 118] on div "Страна производитель" at bounding box center [257, 102] width 143 height 33
click at [380, 142] on div "Оберіть значення" at bounding box center [605, 130] width 553 height 24
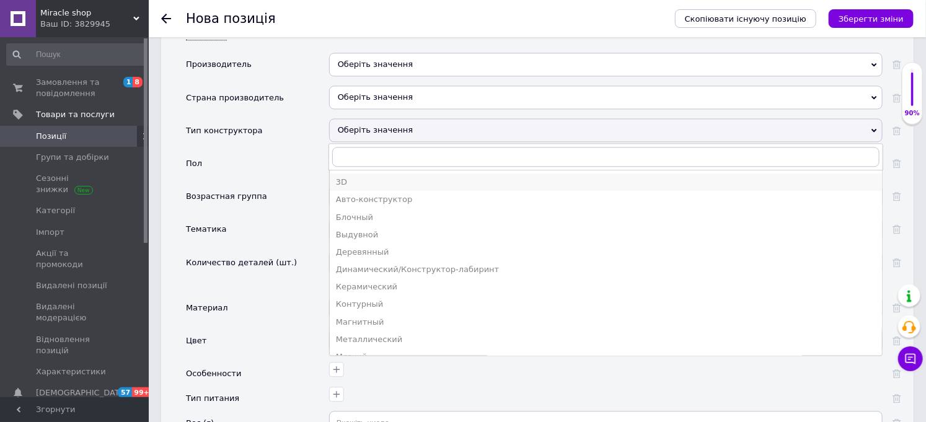
click at [379, 188] on div "3D" at bounding box center [606, 182] width 540 height 11
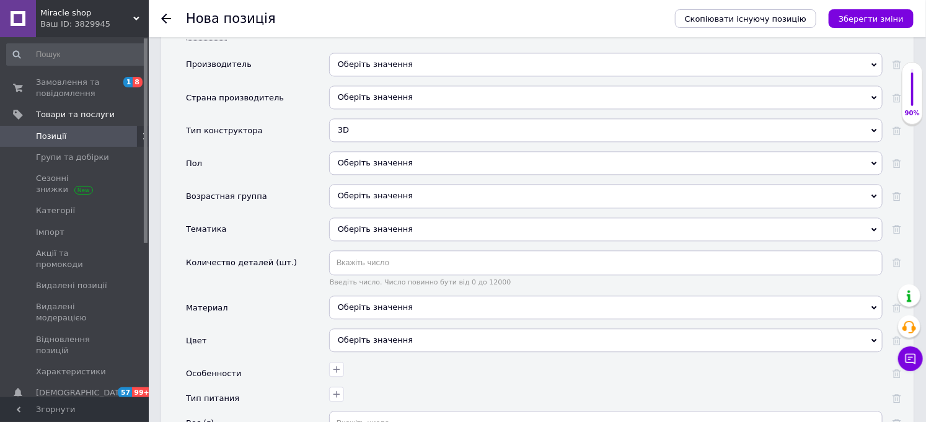
click at [372, 175] on div "Оберіть значення" at bounding box center [605, 163] width 553 height 24
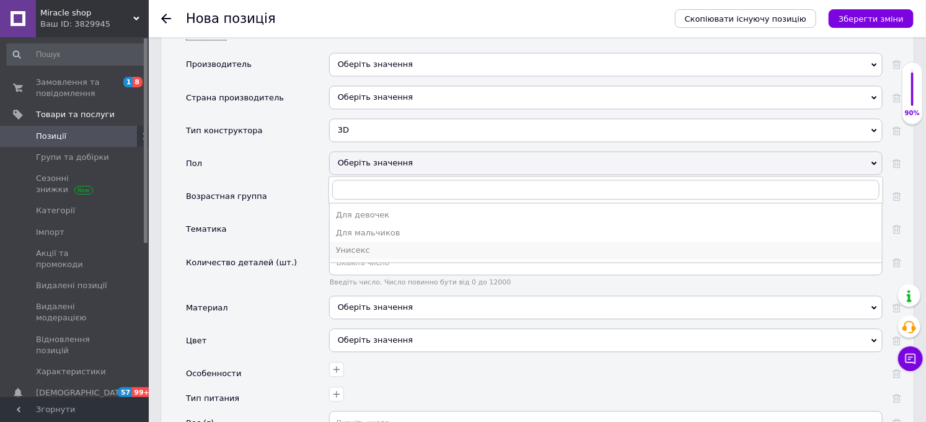
click at [369, 256] on div "Унисекс" at bounding box center [606, 250] width 540 height 11
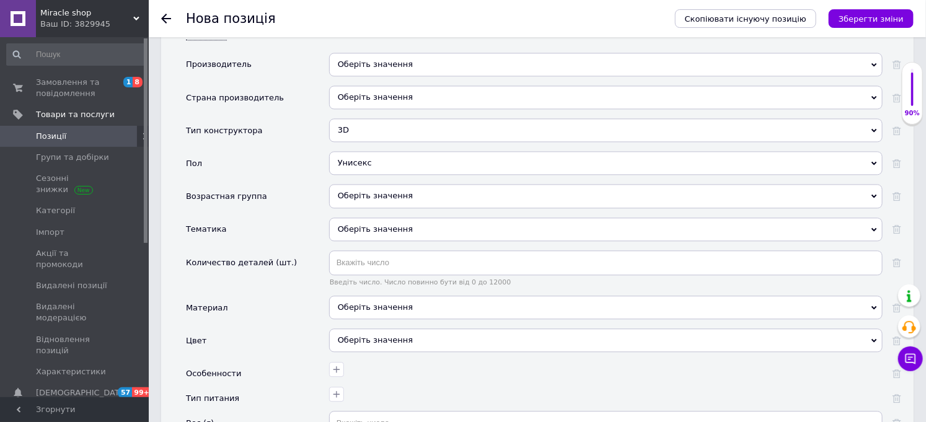
click at [363, 208] on div "Оберіть значення" at bounding box center [605, 196] width 553 height 24
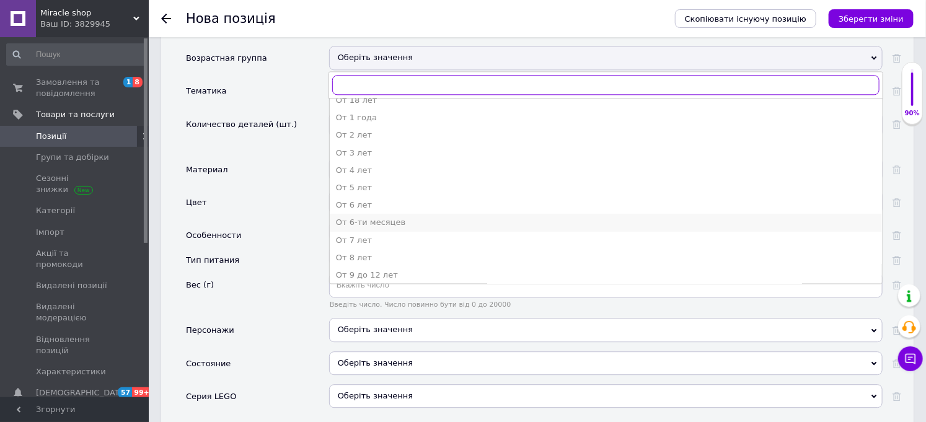
scroll to position [171, 0]
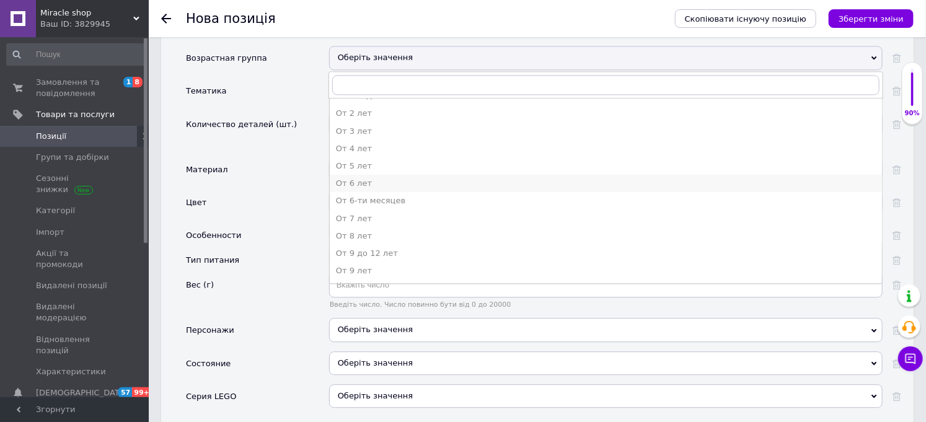
click at [386, 189] on div "От 6 лет" at bounding box center [606, 183] width 540 height 11
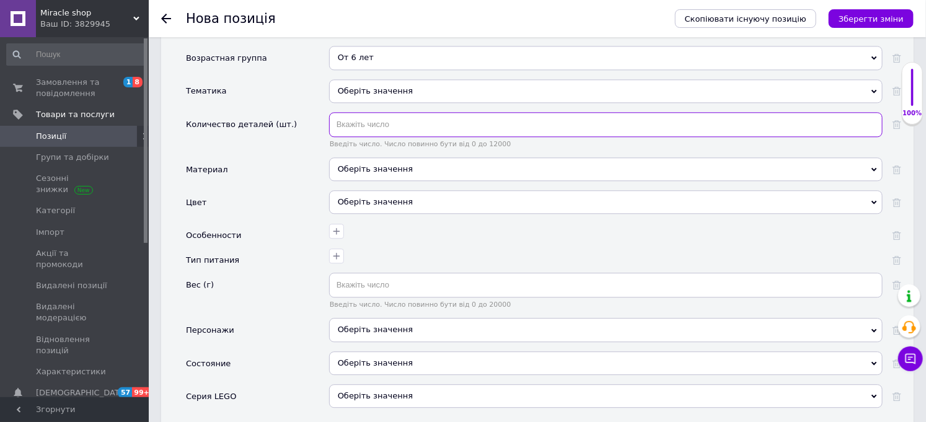
click at [371, 137] on input "text" at bounding box center [605, 124] width 553 height 25
type input "243"
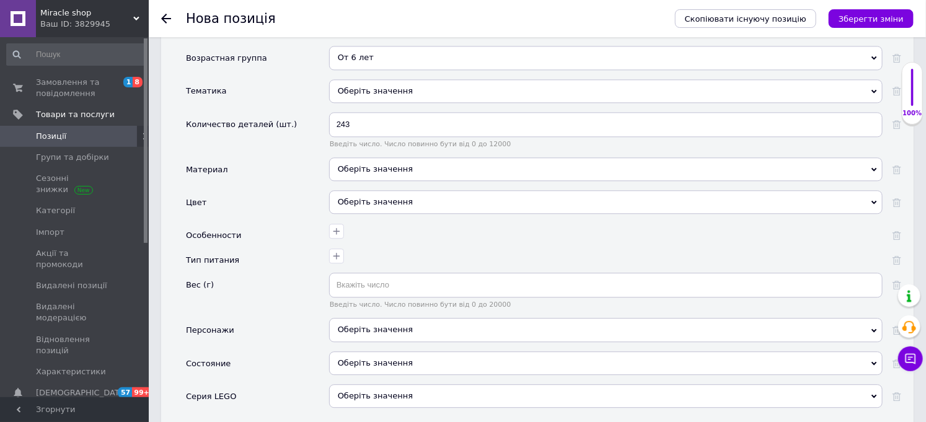
click at [356, 214] on div "Оберіть значення" at bounding box center [605, 202] width 553 height 24
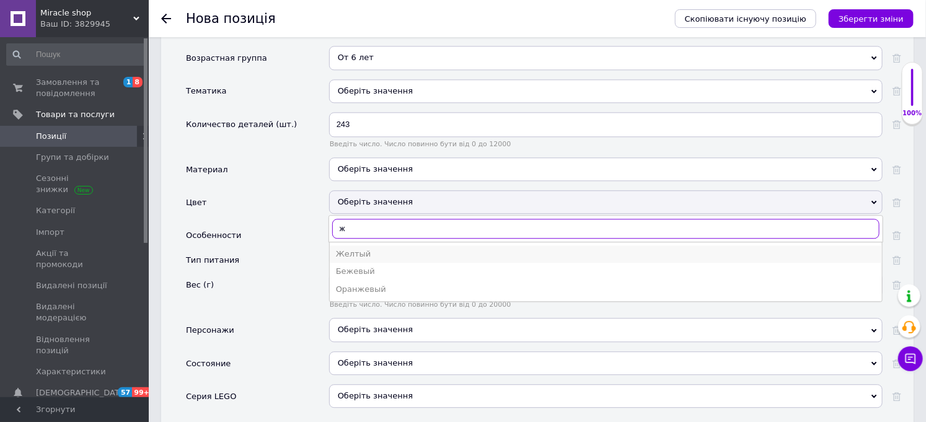
type input "ж"
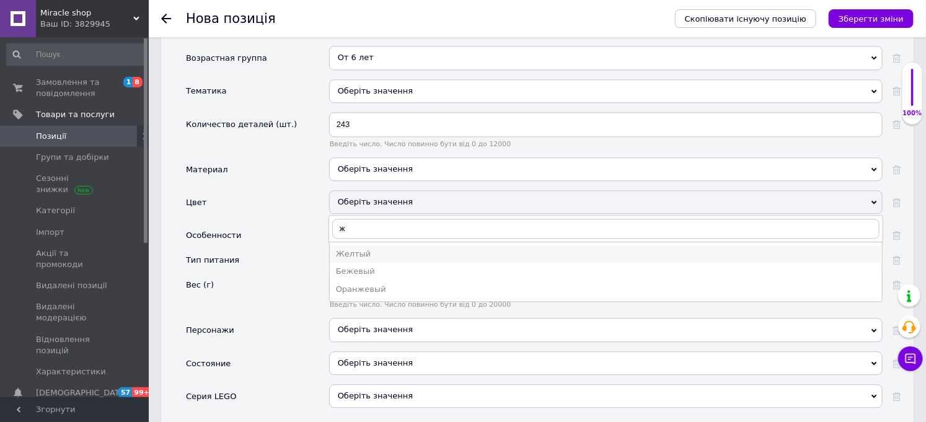
click at [371, 260] on div "Желтый" at bounding box center [606, 254] width 540 height 11
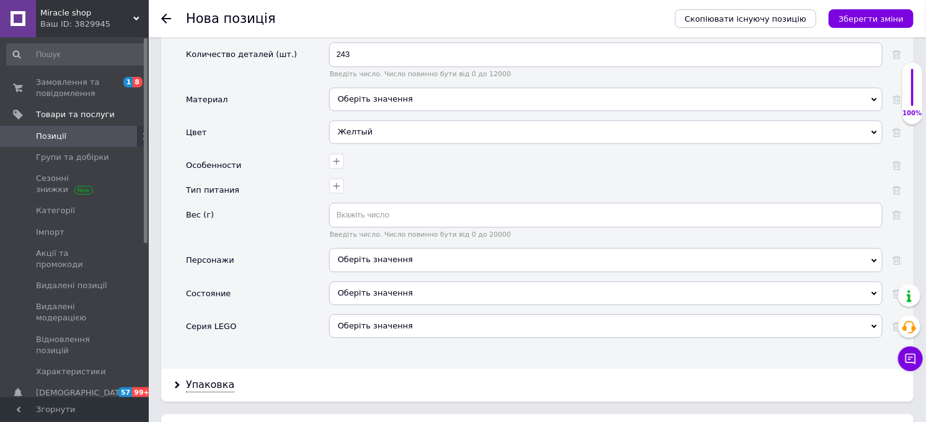
scroll to position [1446, 0]
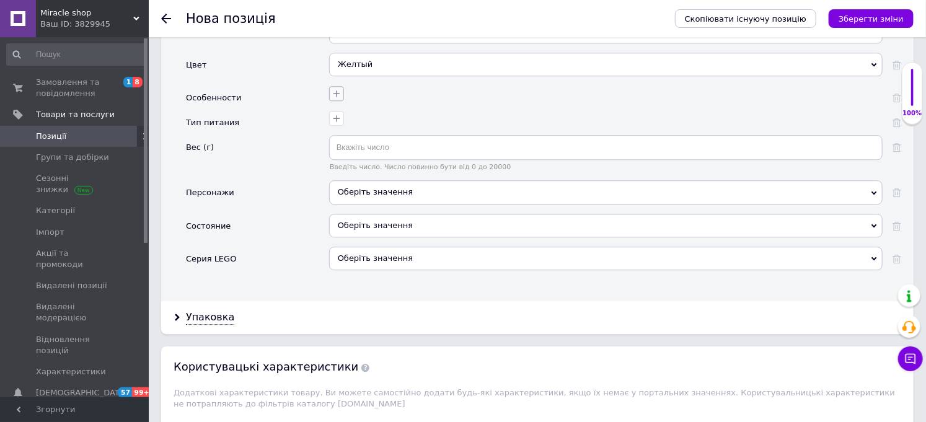
click at [335, 99] on icon "button" at bounding box center [337, 94] width 10 height 10
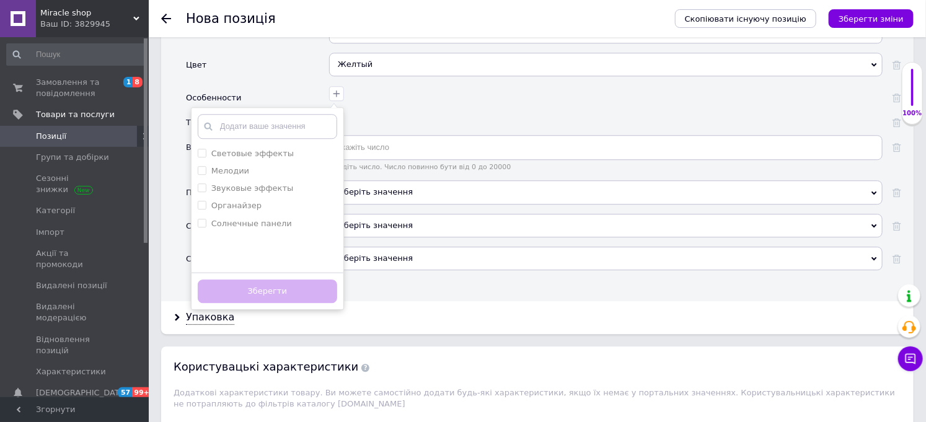
click at [448, 126] on div at bounding box center [604, 117] width 557 height 18
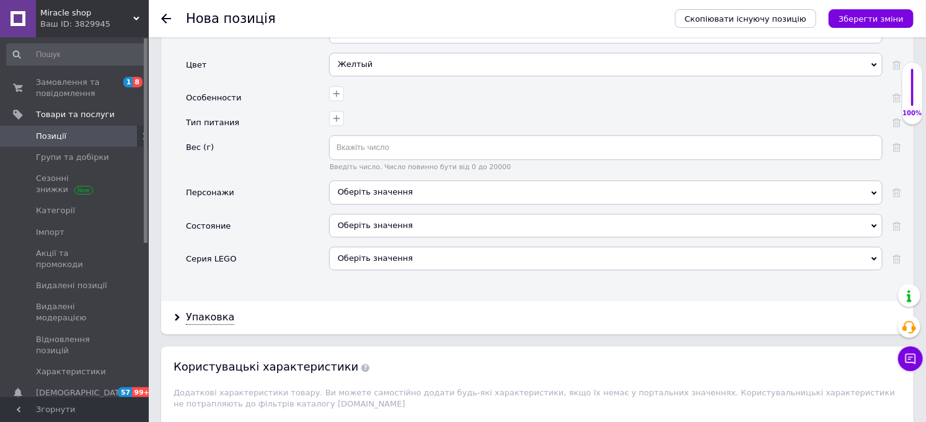
click at [374, 237] on div "Оберіть значення" at bounding box center [605, 226] width 553 height 24
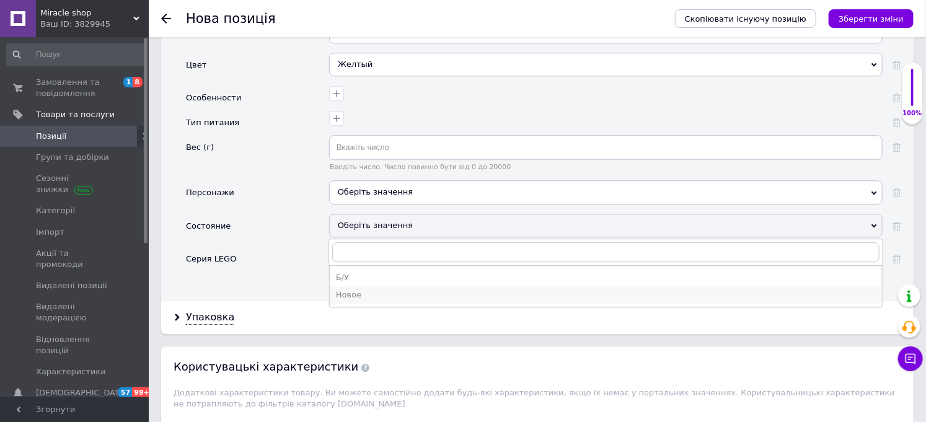
click at [368, 301] on div "Новое" at bounding box center [606, 294] width 540 height 11
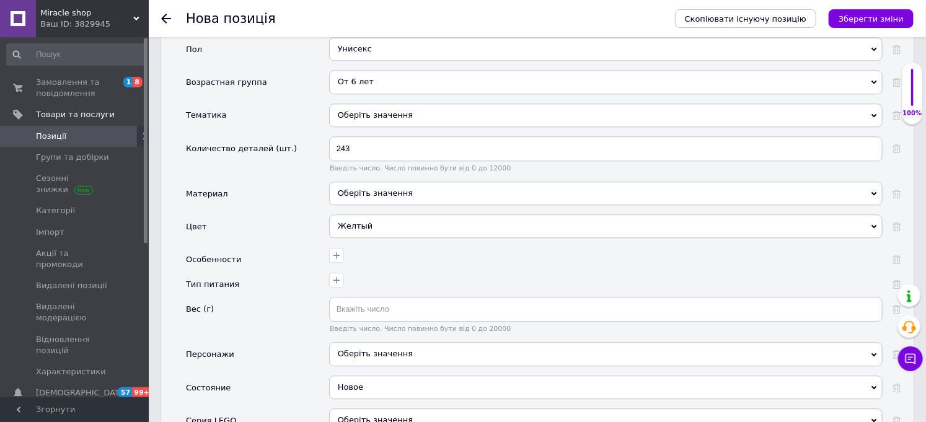
scroll to position [1308, 0]
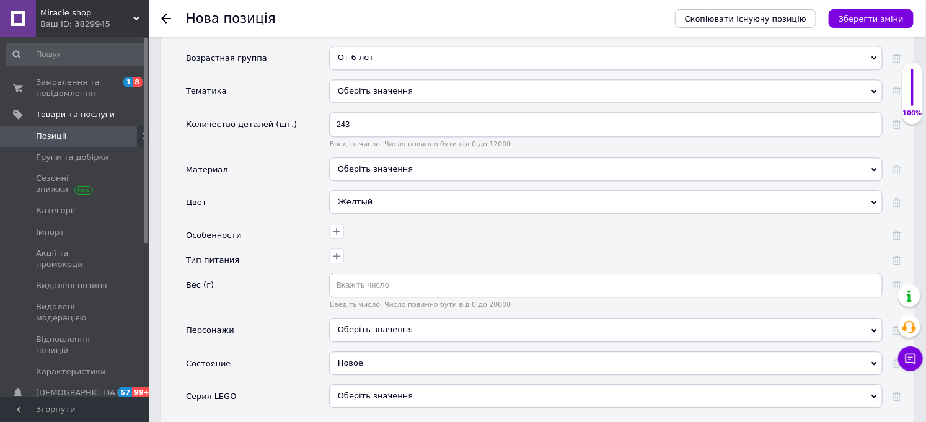
click at [371, 181] on div "Оберіть значення" at bounding box center [605, 169] width 553 height 24
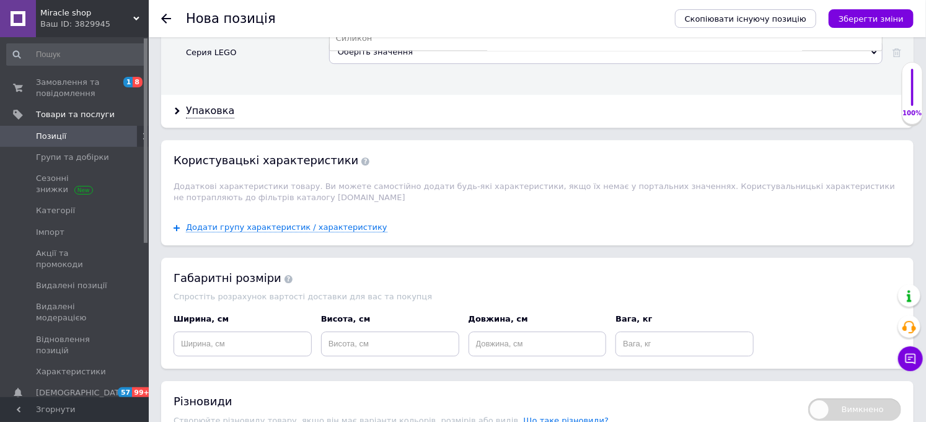
scroll to position [1584, 0]
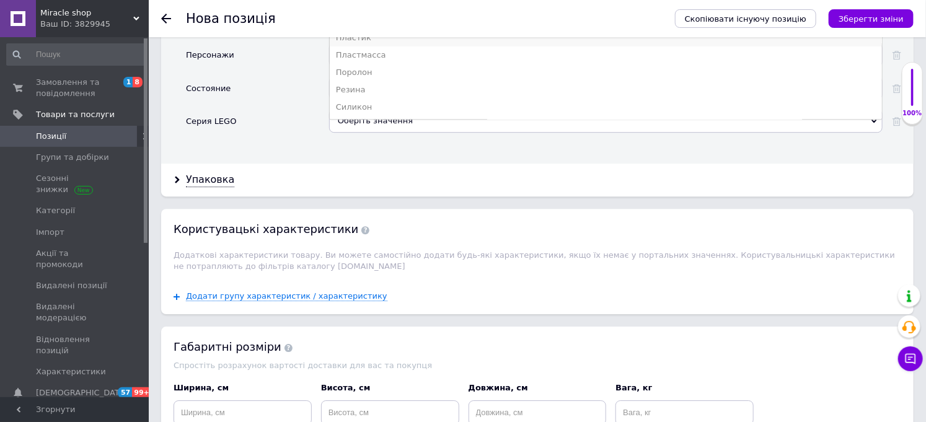
click at [412, 43] on div "Пластик" at bounding box center [606, 37] width 540 height 11
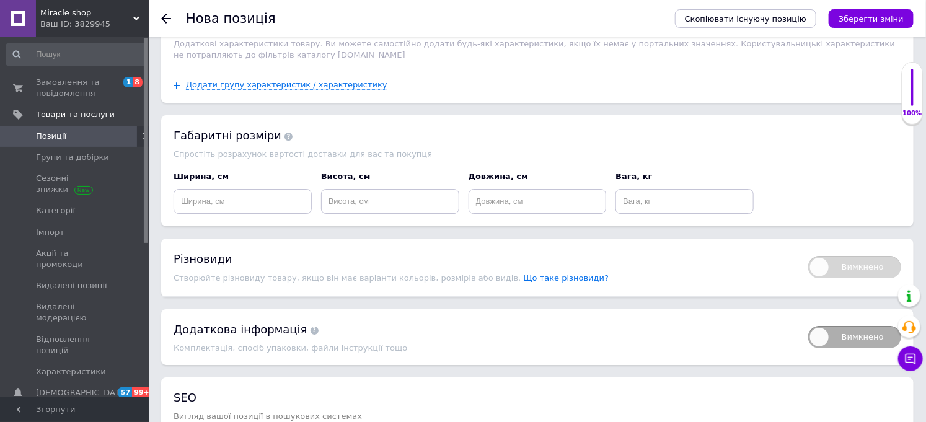
scroll to position [1790, 0]
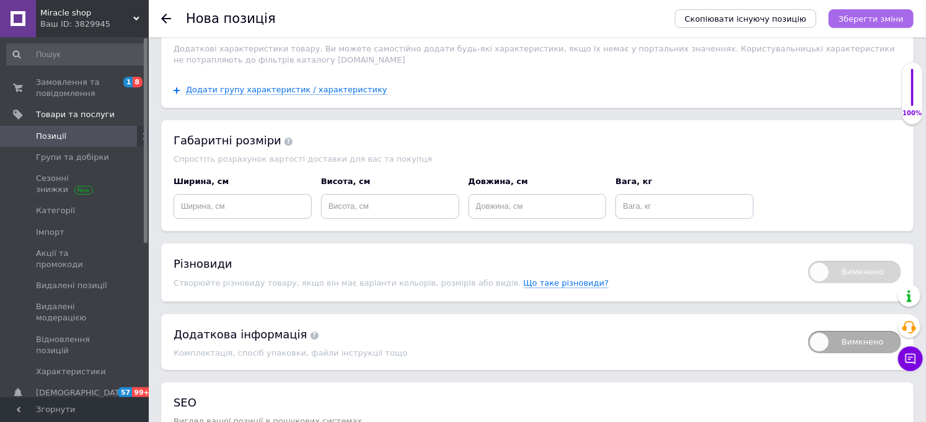
click at [896, 14] on icon "Зберегти зміни" at bounding box center [871, 18] width 65 height 9
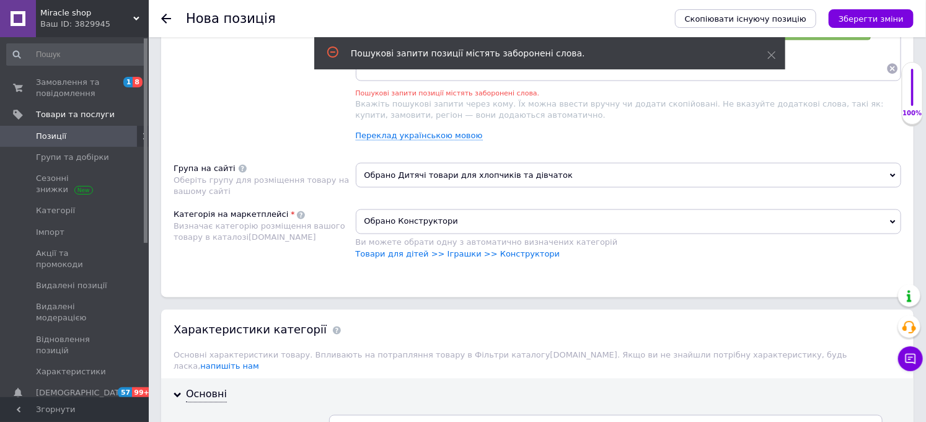
scroll to position [821, 0]
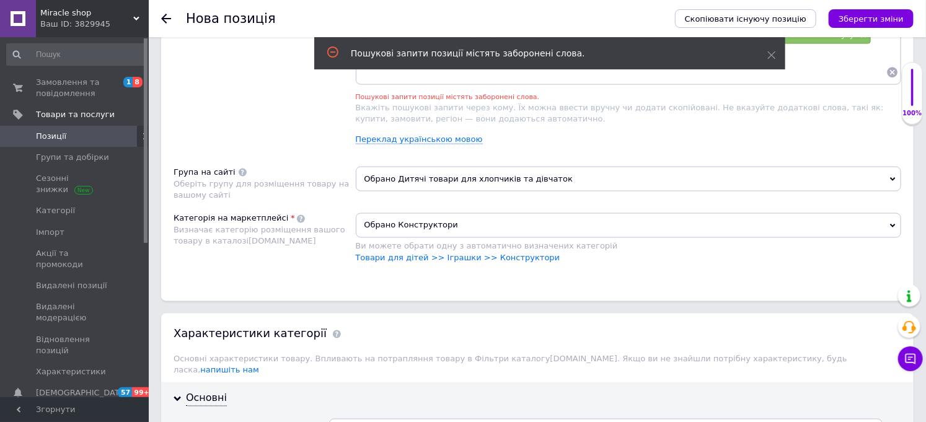
click at [440, 22] on span "×" at bounding box center [439, 16] width 10 height 11
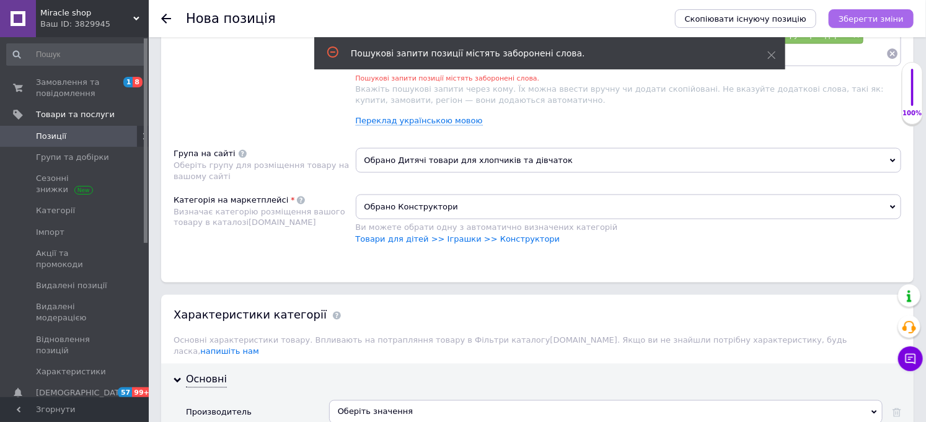
click at [871, 17] on icon "Зберегти зміни" at bounding box center [871, 18] width 65 height 9
click at [871, 17] on div "Зберегти зміни" at bounding box center [871, 18] width 85 height 19
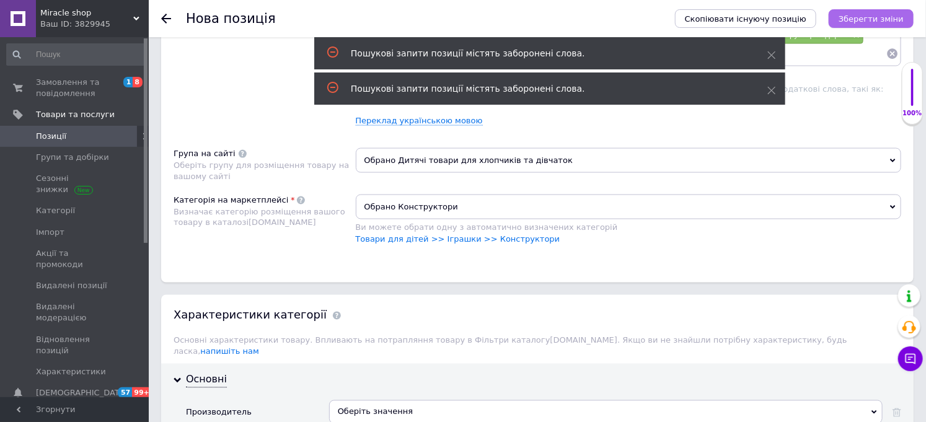
scroll to position [803, 0]
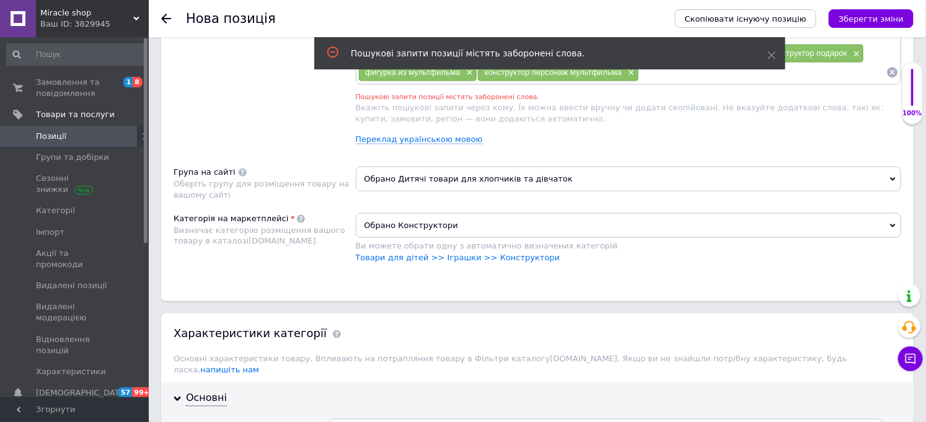
click at [614, 40] on span "×" at bounding box center [611, 35] width 10 height 11
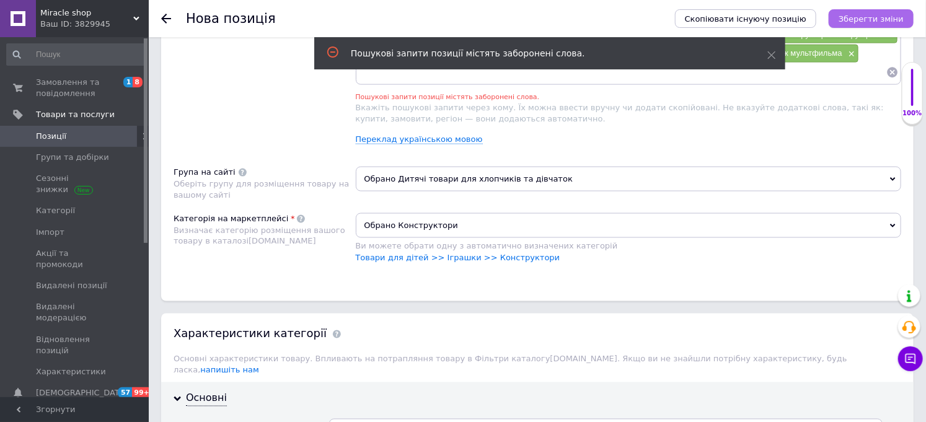
click at [848, 16] on icon "Зберегти зміни" at bounding box center [871, 18] width 65 height 9
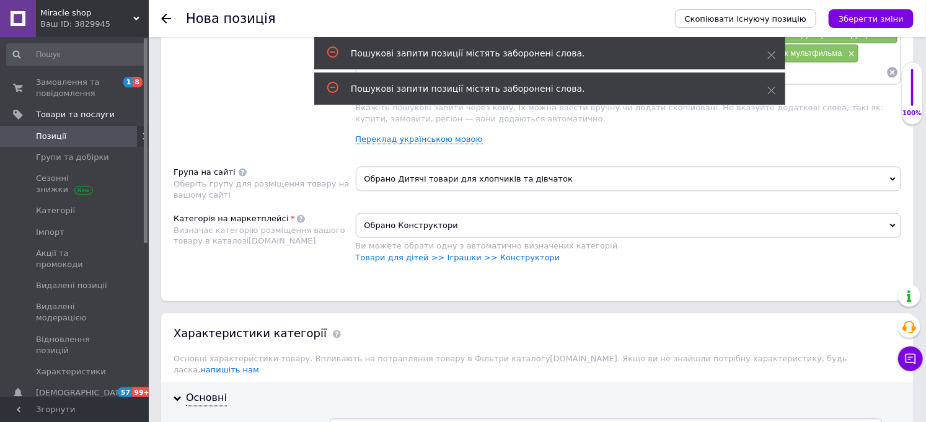
scroll to position [802, 0]
click at [450, 60] on span "×" at bounding box center [446, 55] width 10 height 11
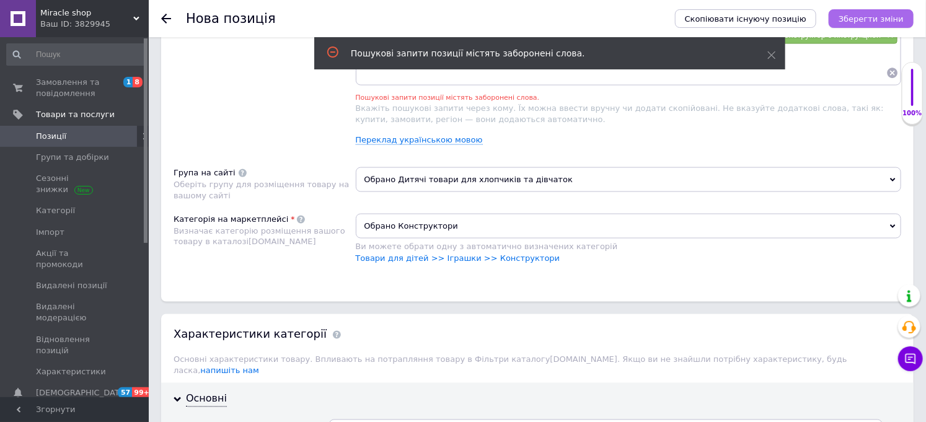
click at [863, 19] on icon "Зберегти зміни" at bounding box center [871, 18] width 65 height 9
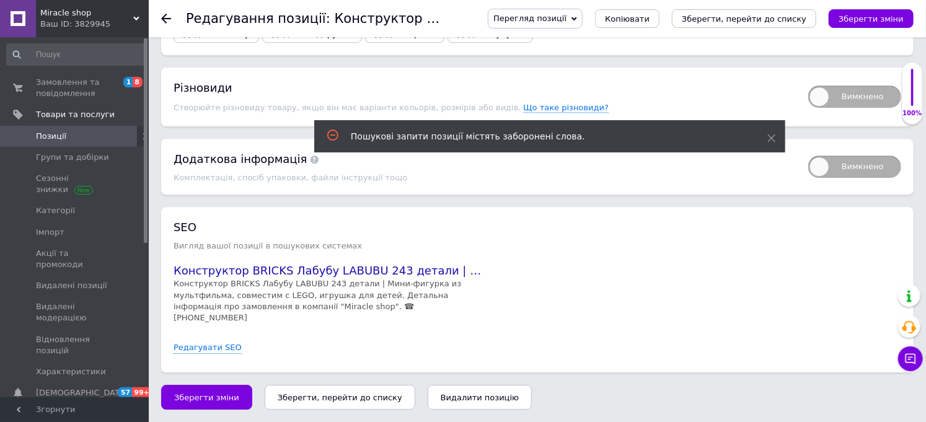
scroll to position [1494, 0]
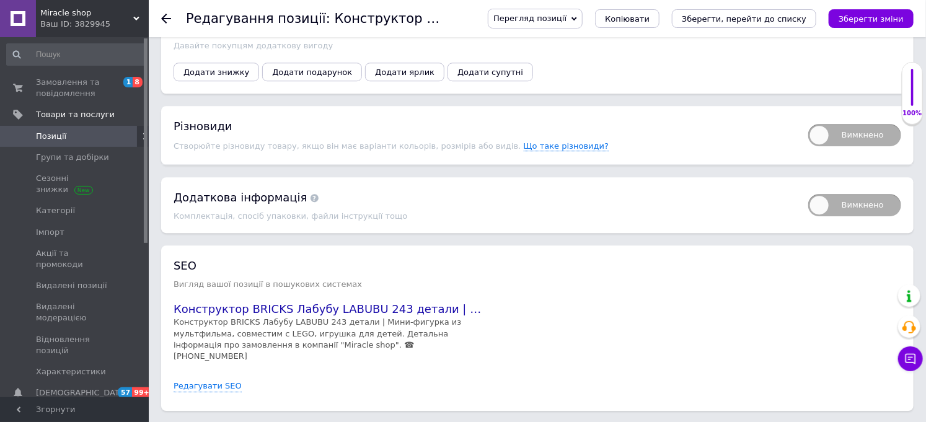
click at [829, 146] on span "Вимкнено" at bounding box center [854, 135] width 93 height 22
click at [808, 124] on input "Вимкнено" at bounding box center [804, 120] width 8 height 8
checkbox input "true"
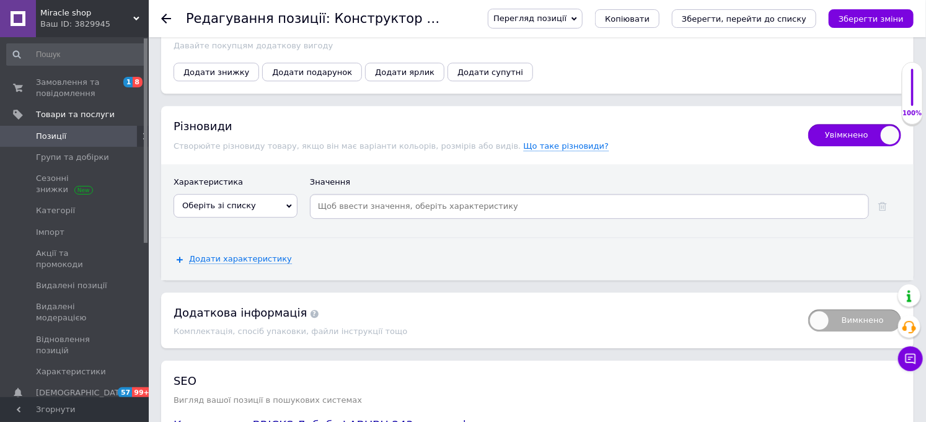
click at [401, 216] on input at bounding box center [589, 206] width 554 height 19
click at [237, 210] on span "Оберіть зі списку" at bounding box center [219, 205] width 74 height 9
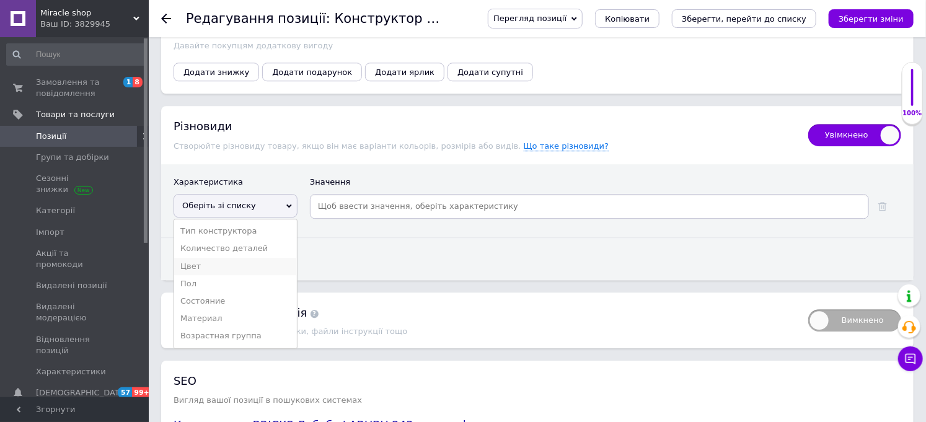
click at [206, 275] on li "Цвет" at bounding box center [235, 266] width 123 height 17
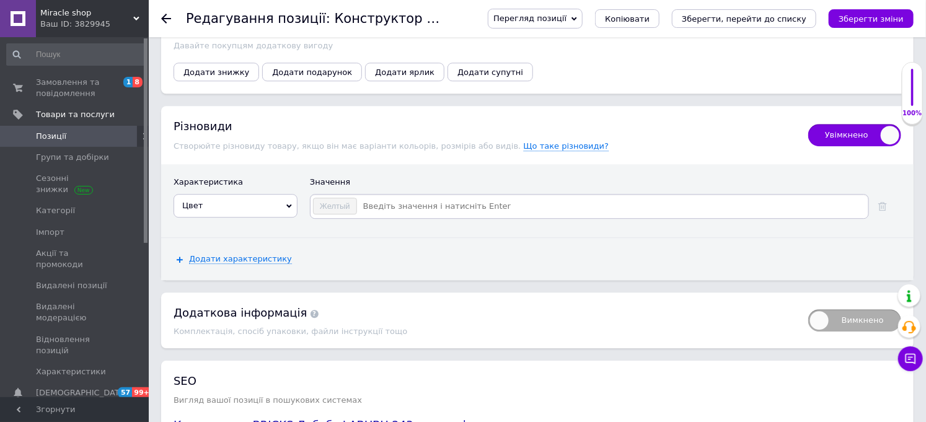
click at [397, 216] on input at bounding box center [612, 206] width 509 height 19
paste input "Зелёный"
type input "Зелёный"
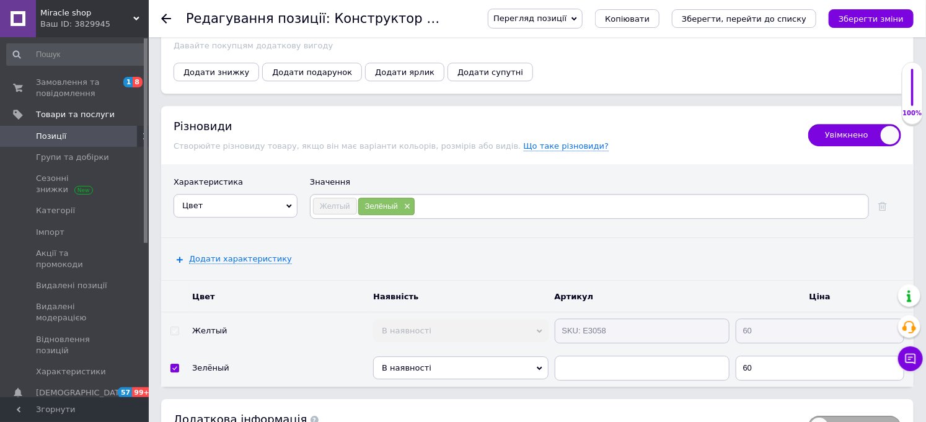
paste input "Розовый"
type input "Розовый"
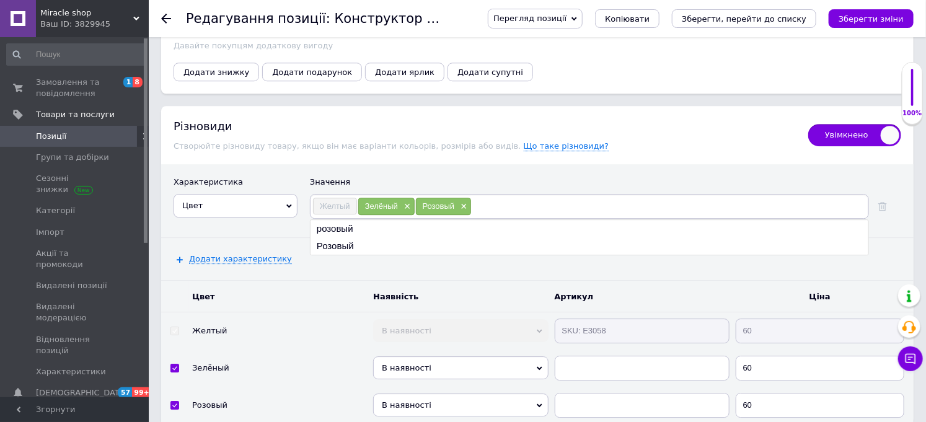
paste input "Серый"
type input "Серый"
paste input "Оранжевый"
type input "Оранжевый"
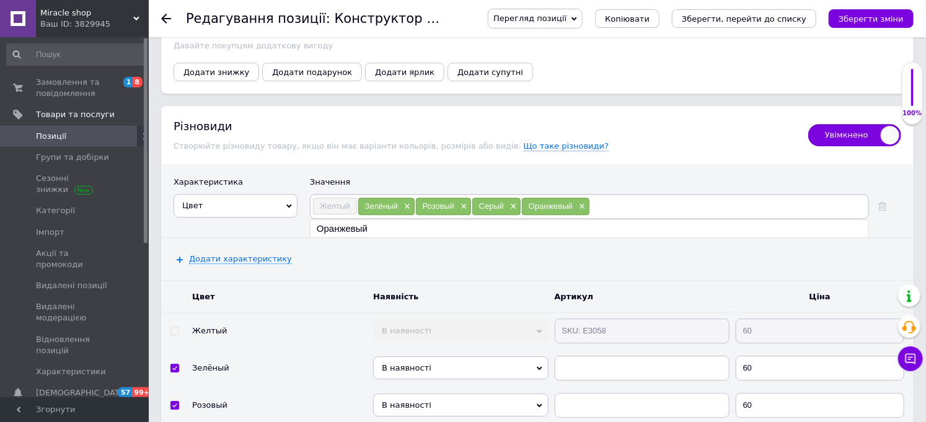
paste input "Жёлтый-Голубой"
type input "Жёлтый-Голубой"
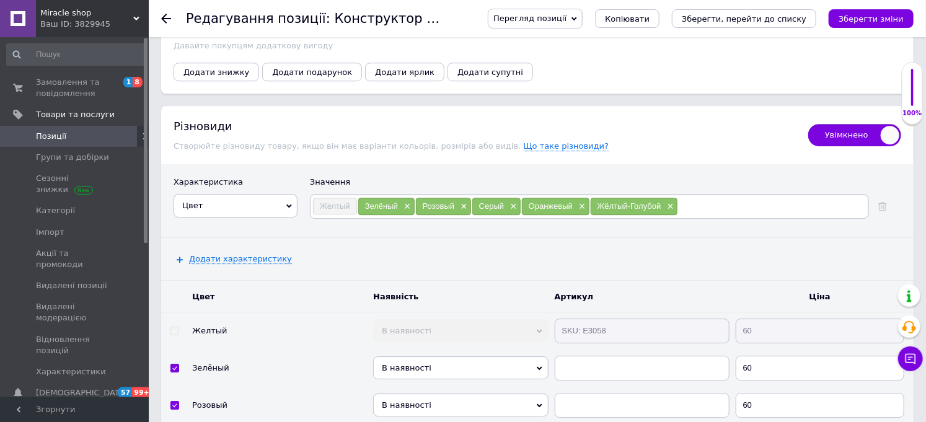
paste input "Сиреневый"
type input "Сиреневый"
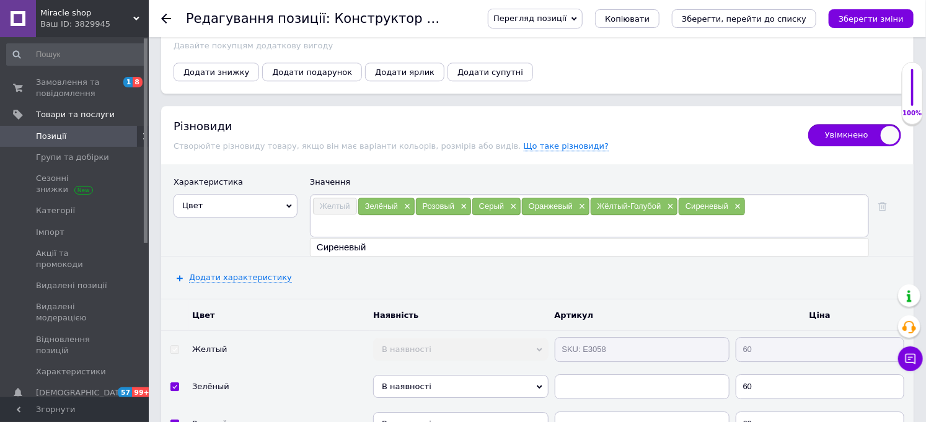
paste input "Розовый-Голубой"
type input "Розовый-Голубой"
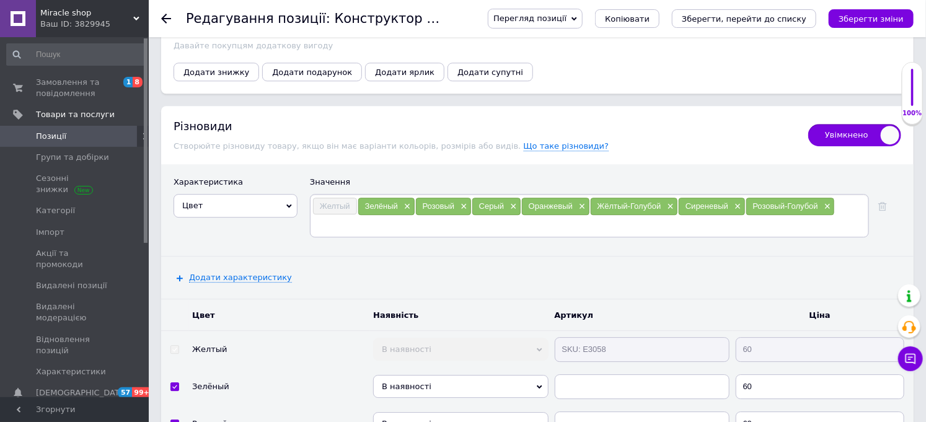
paste input "Голубой"
type input "Голубой"
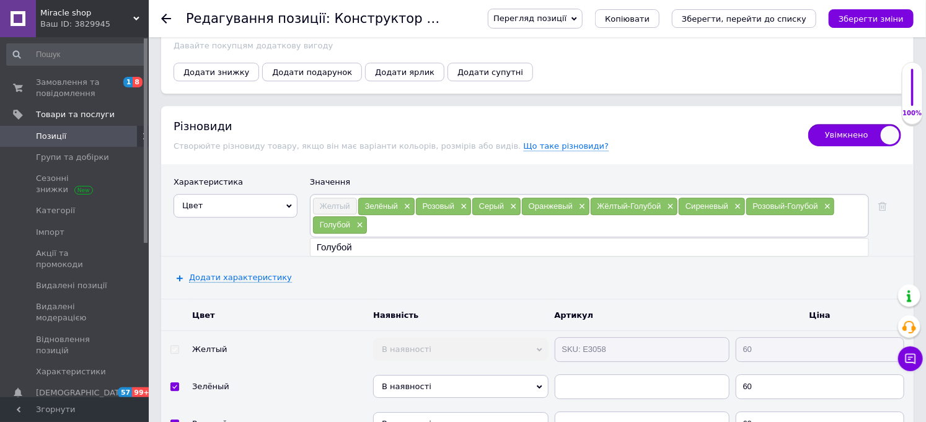
paste input "Красный"
type input "Красный"
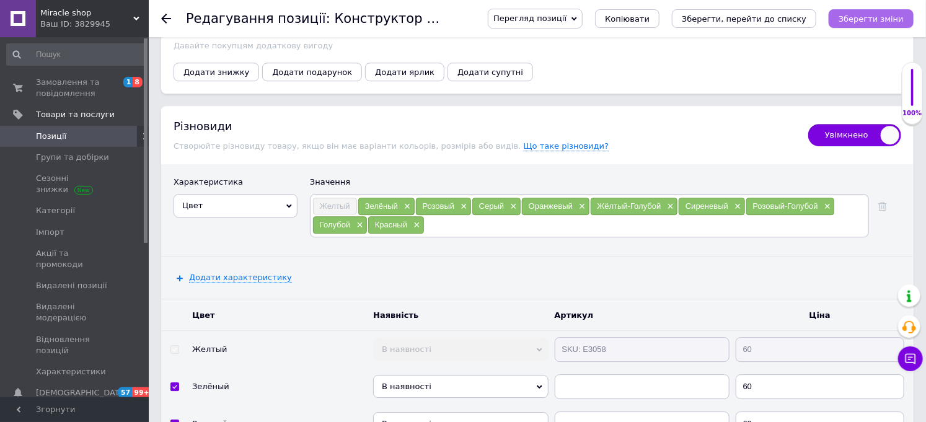
click at [865, 14] on icon "Зберегти зміни" at bounding box center [871, 18] width 65 height 9
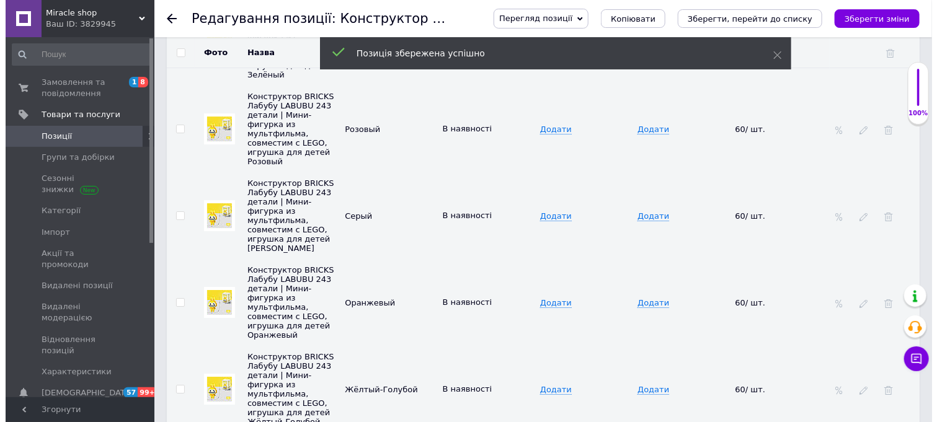
scroll to position [1632, 0]
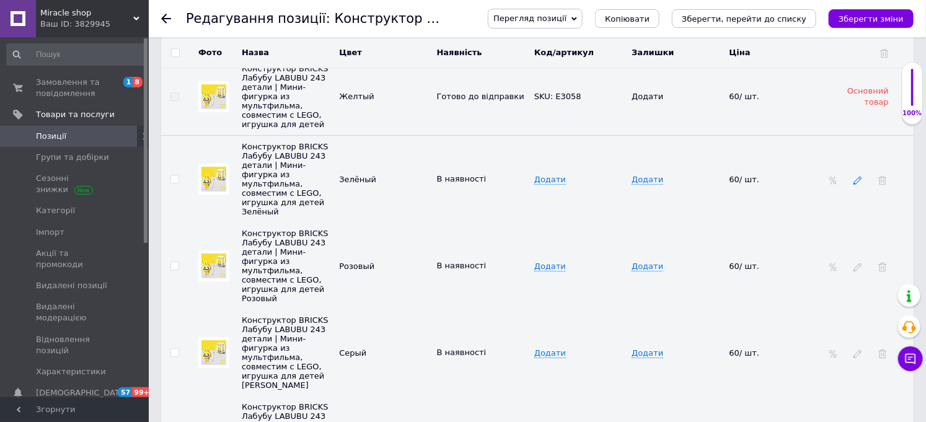
click at [860, 185] on icon at bounding box center [857, 180] width 9 height 9
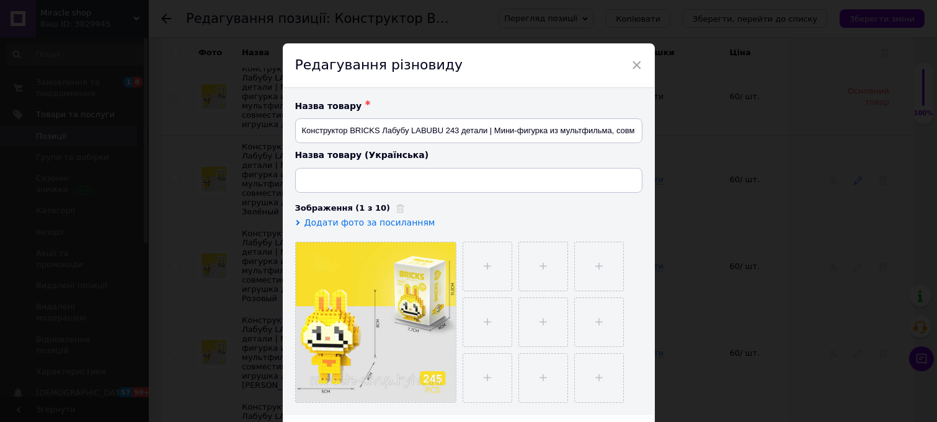
type input "Конструктор BRICKS Лабубу LABUBU 243 деталі | Міні-фігурка з мультфільму, суміс…"
click at [503, 273] on input "file" at bounding box center [487, 266] width 48 height 48
type input "C:\fakepath\Знімок-екрана-2025-07-29-091222.png"
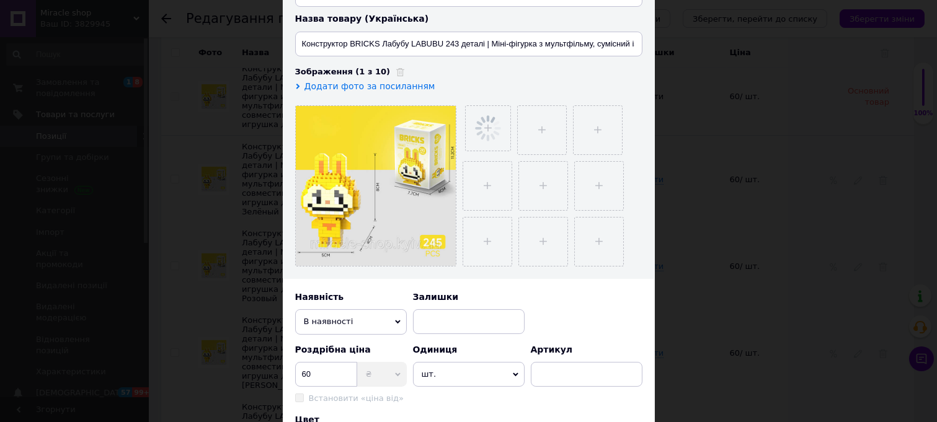
scroll to position [138, 0]
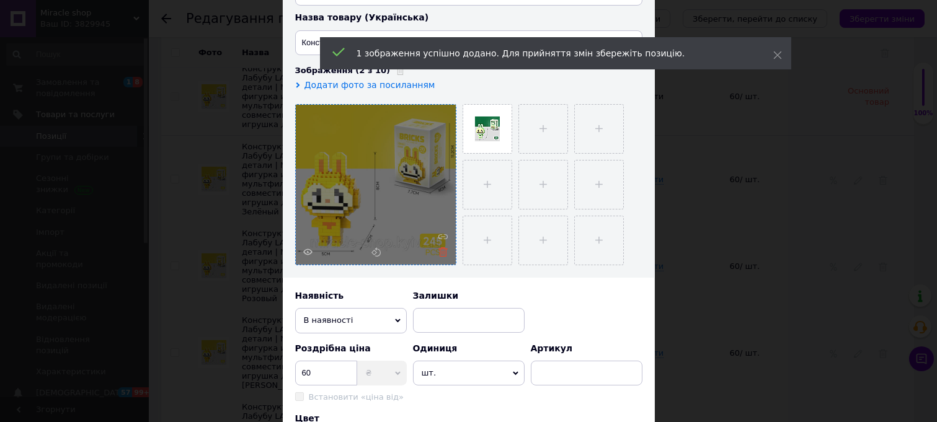
click at [438, 257] on use at bounding box center [442, 251] width 9 height 9
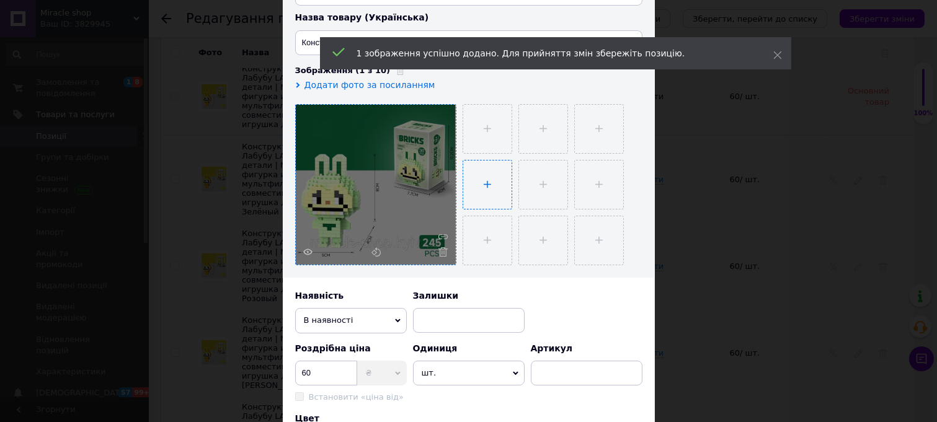
click at [487, 174] on input "file" at bounding box center [487, 185] width 48 height 48
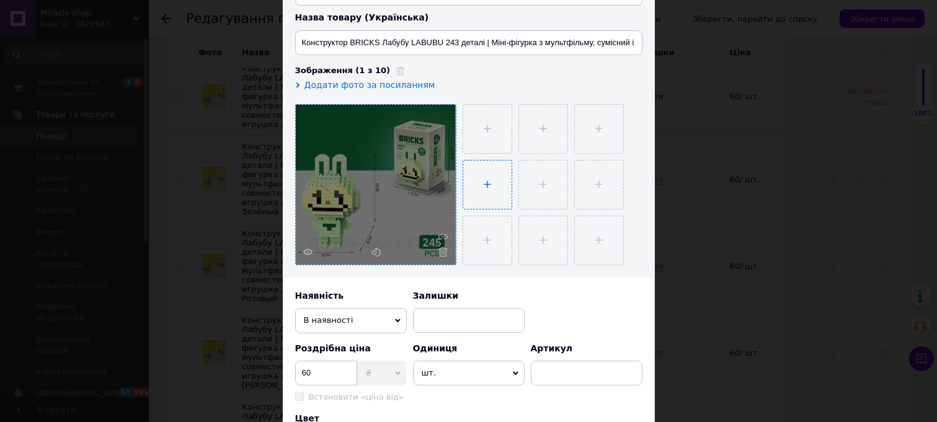
type input "C:\fakepath\IMG_3798.jpg"
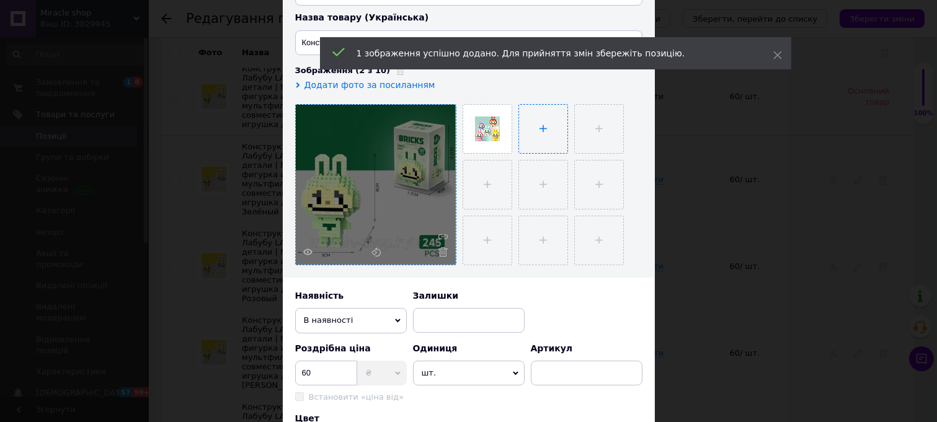
click at [538, 149] on input "file" at bounding box center [543, 129] width 48 height 48
type input "C:\fakepath\IMG_20250505_112122.jpg"
click at [575, 176] on input "file" at bounding box center [599, 185] width 48 height 48
type input "C:\fakepath\Знімок-екрана-2025-07-29-090117-600x599.png"
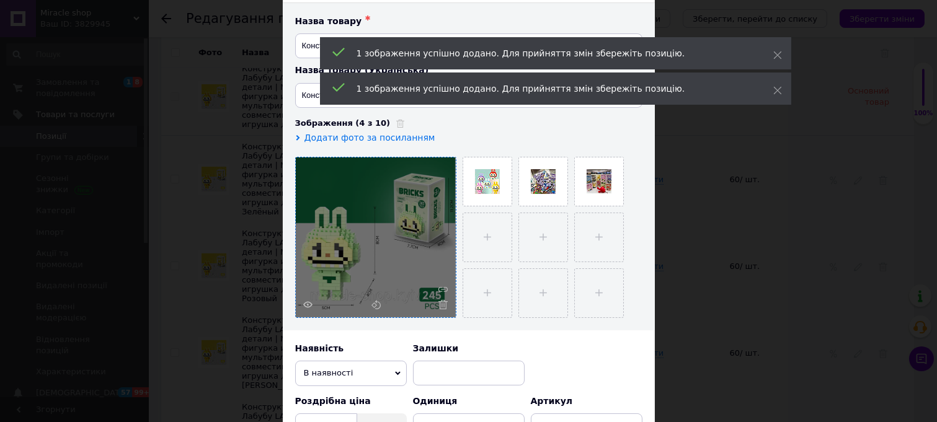
scroll to position [0, 0]
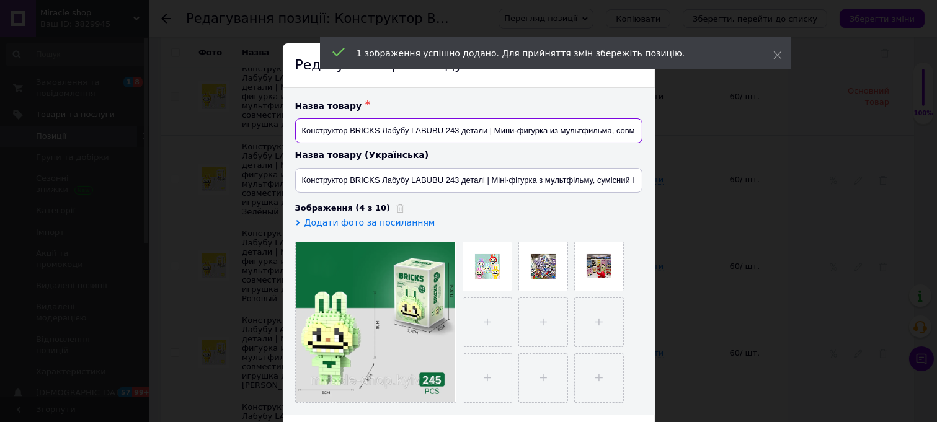
click at [326, 136] on input "Конструктор BRICKS Лабубу LABUBU 243 детали | Мини-фигурка из мультфильма, совм…" at bounding box center [468, 130] width 347 height 25
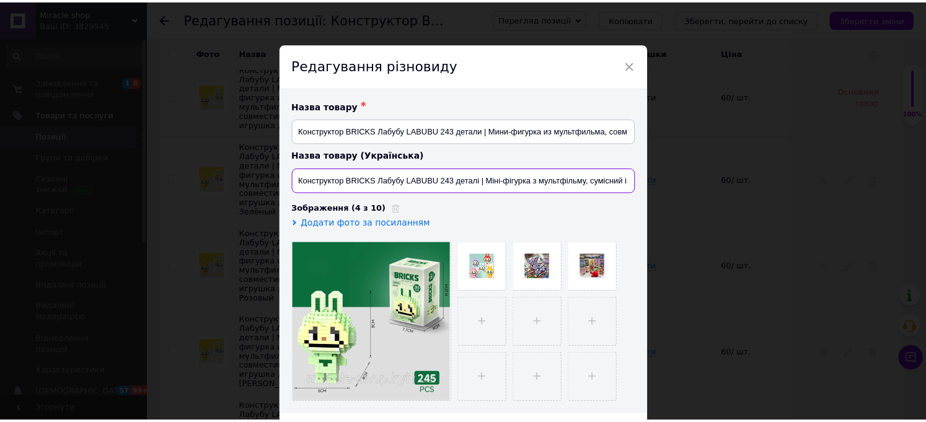
scroll to position [0, 165]
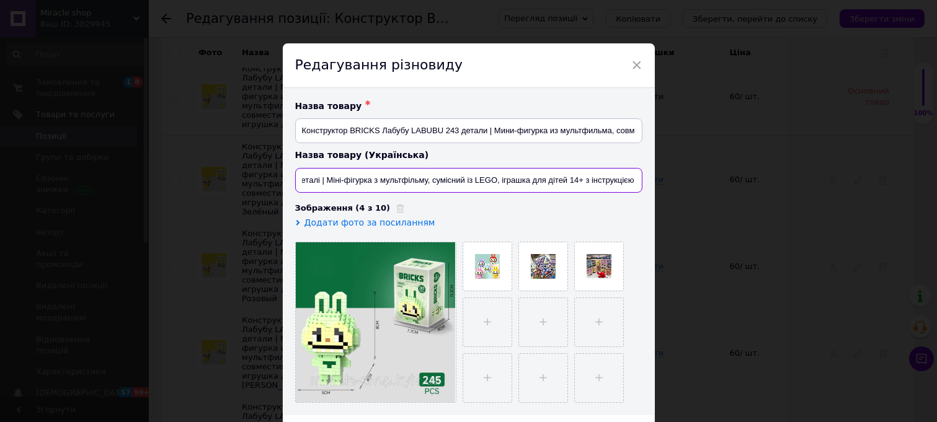
drag, startPoint x: 519, startPoint y: 181, endPoint x: 678, endPoint y: 187, distance: 159.4
click at [678, 187] on div "× Редагування різновиду Назва товару ✱ Конструктор BRICKS Лабубу LABUBU 243 дет…" at bounding box center [468, 211] width 937 height 422
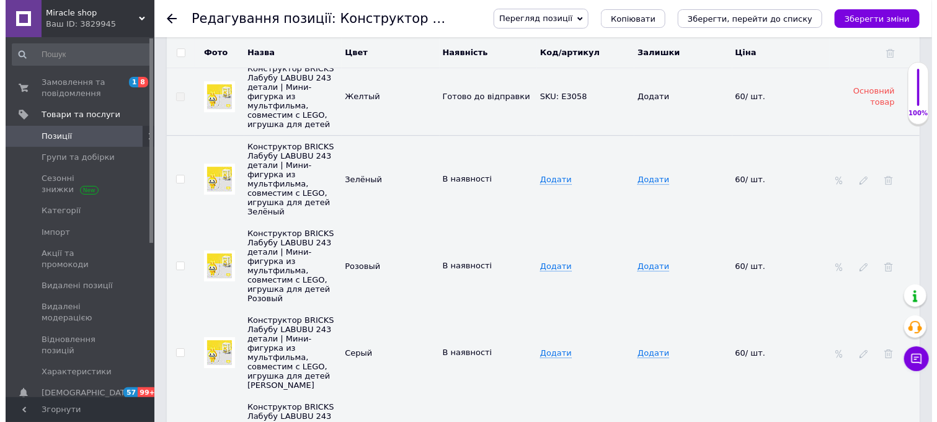
scroll to position [1701, 0]
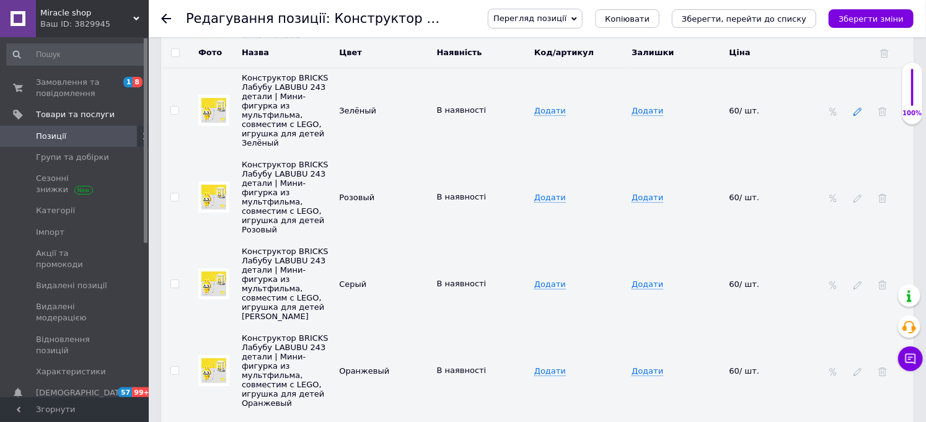
click at [857, 116] on icon at bounding box center [857, 111] width 9 height 9
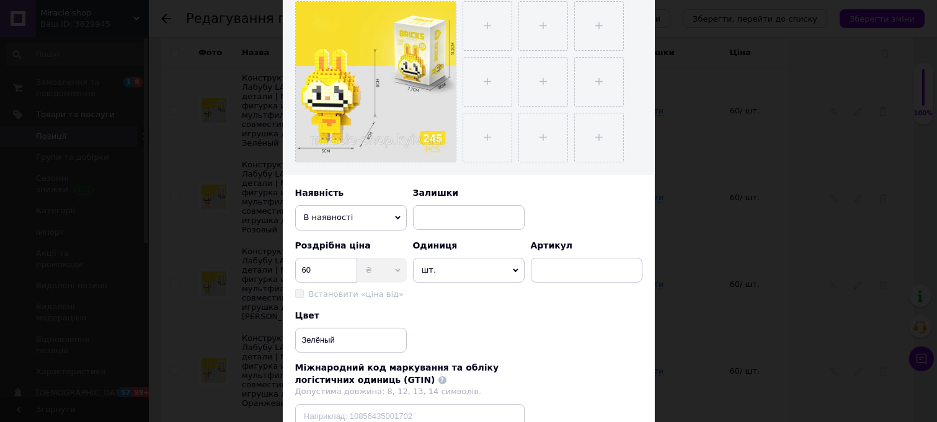
scroll to position [275, 0]
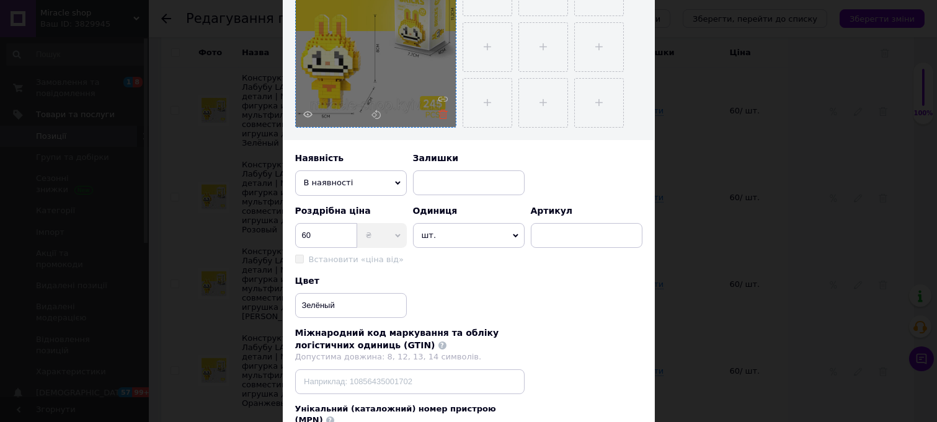
click at [440, 119] on icon at bounding box center [442, 114] width 9 height 9
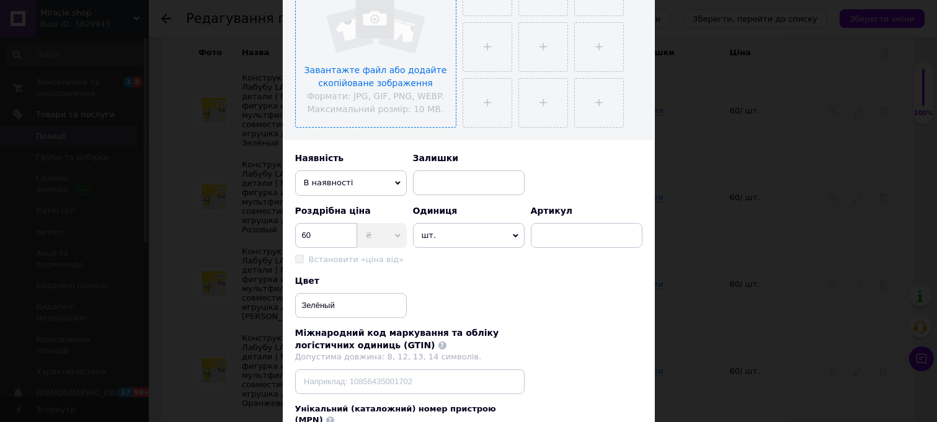
click at [363, 95] on input "file" at bounding box center [376, 47] width 160 height 160
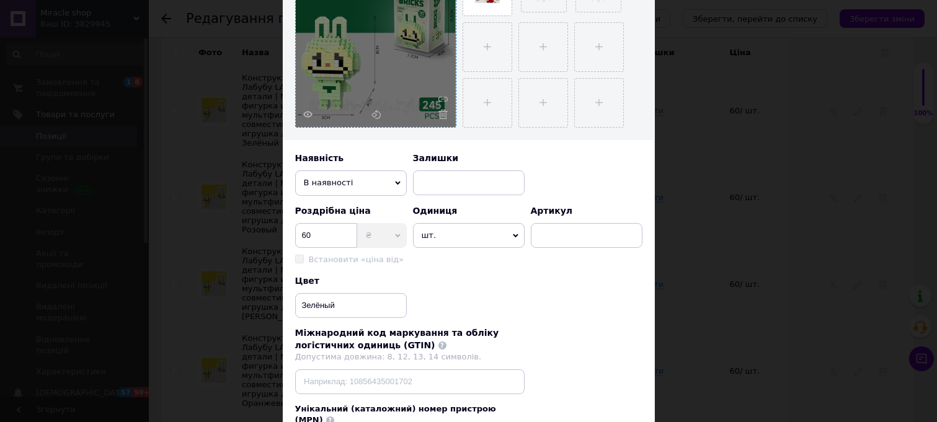
scroll to position [138, 0]
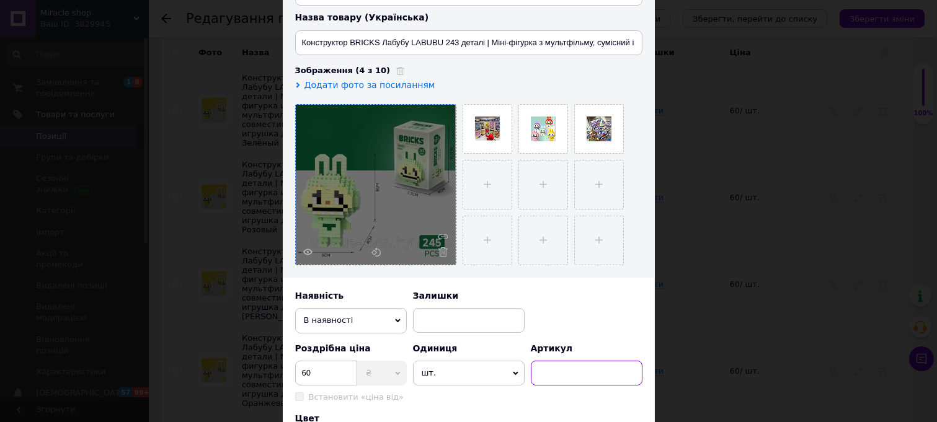
click at [574, 379] on input at bounding box center [587, 373] width 112 height 25
paste input "SKU: E3060"
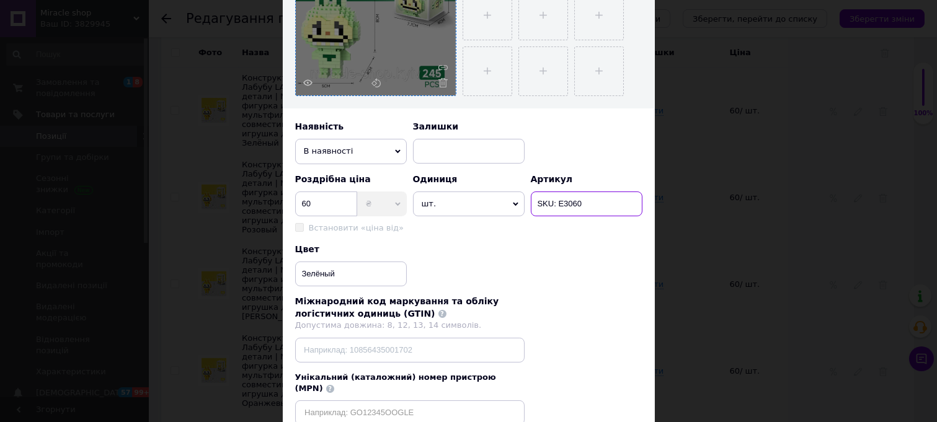
scroll to position [418, 0]
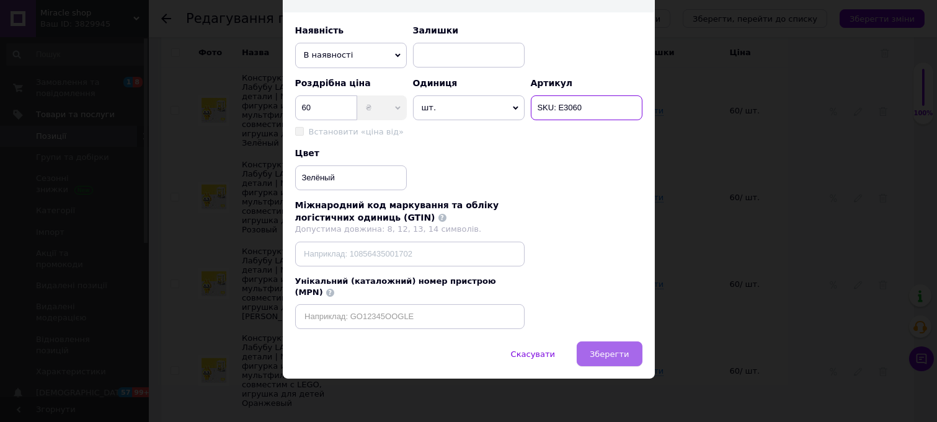
type input "SKU: E3060"
click at [615, 350] on span "Зберегти" at bounding box center [608, 354] width 39 height 9
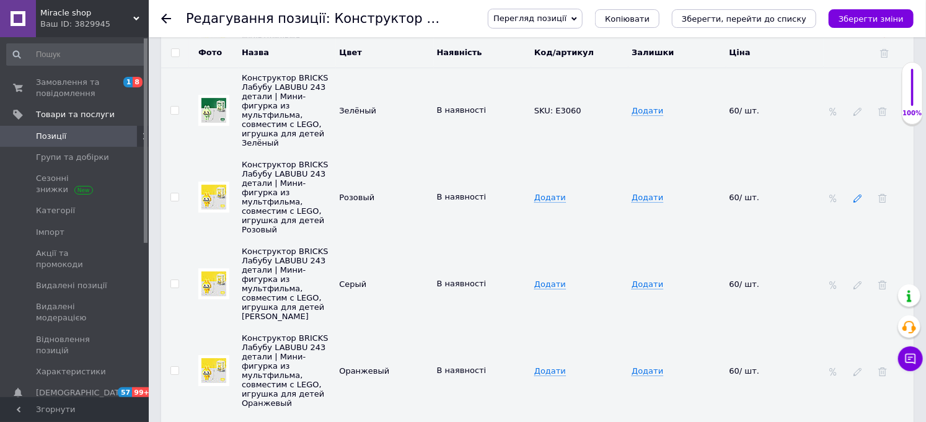
click at [858, 203] on use at bounding box center [857, 199] width 8 height 8
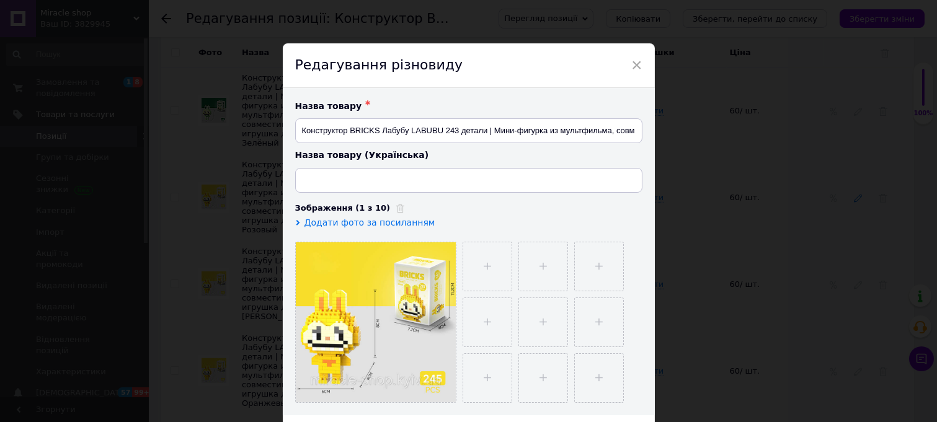
type input "Конструктор BRICKS Лабубу LABUBU 243 деталі | Міні-фігурка з мультфільму, суміс…"
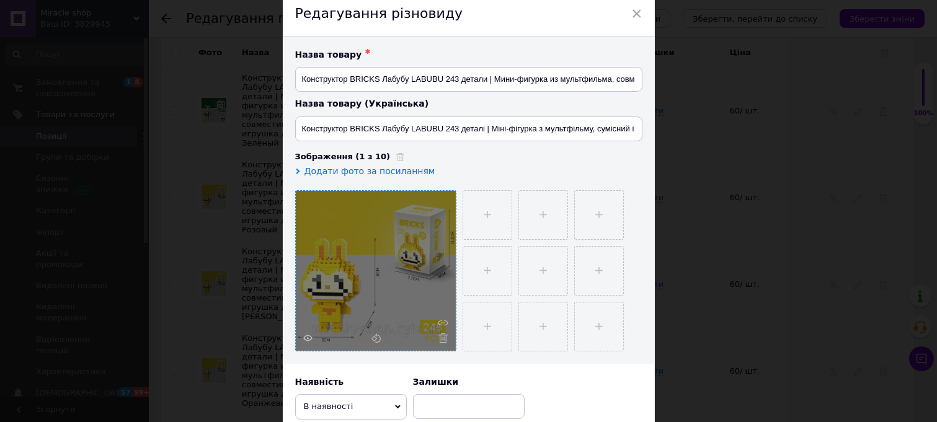
scroll to position [138, 0]
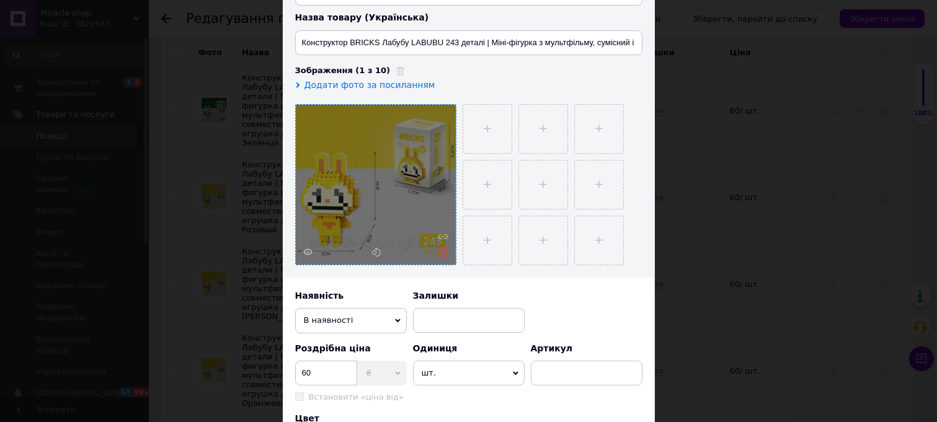
click at [438, 257] on icon at bounding box center [442, 251] width 9 height 9
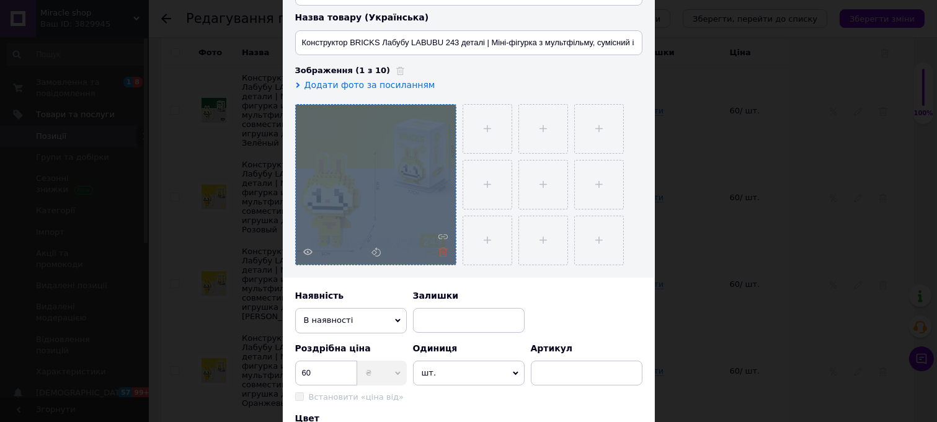
click at [438, 262] on div at bounding box center [376, 185] width 160 height 160
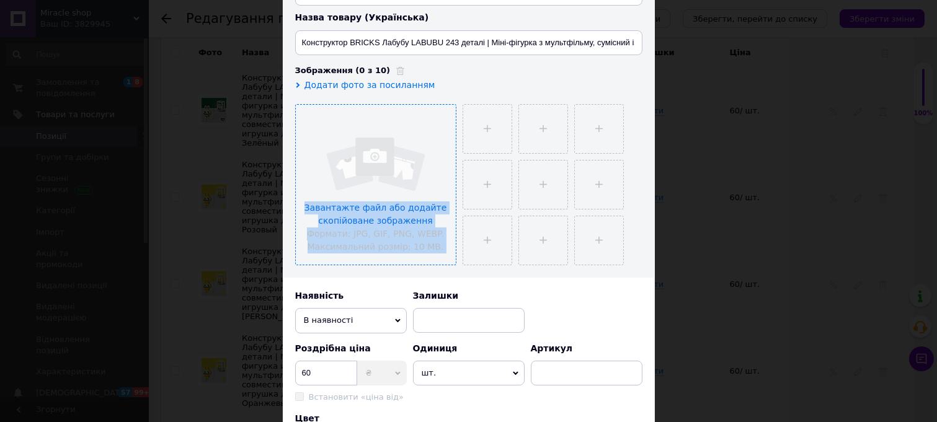
click at [371, 165] on input "file" at bounding box center [376, 185] width 160 height 160
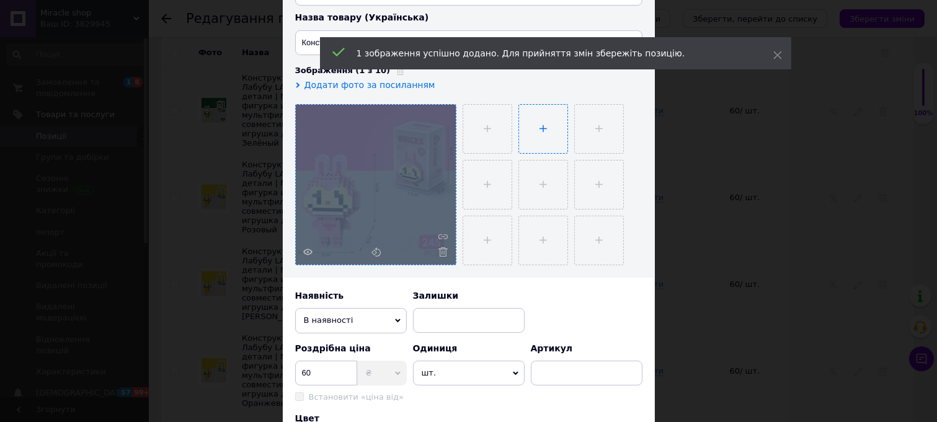
click at [534, 144] on input "file" at bounding box center [543, 129] width 48 height 48
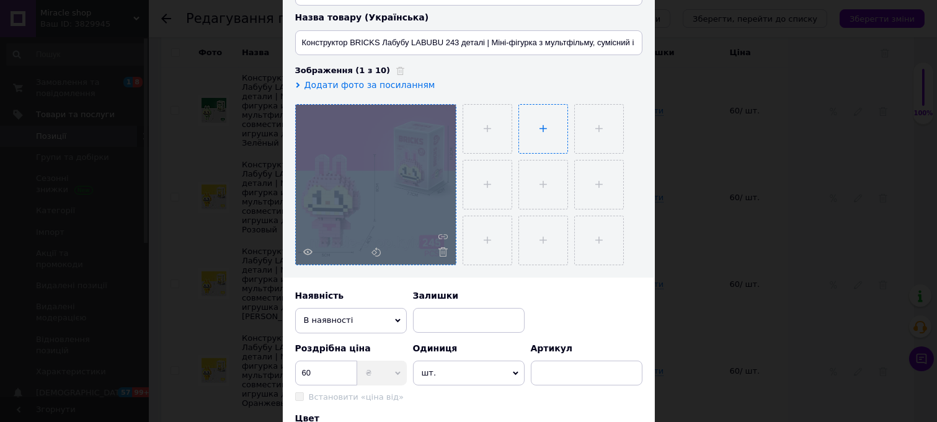
type input "C:\fakepath\IMG_3798.jpg"
click at [560, 382] on input at bounding box center [587, 373] width 112 height 25
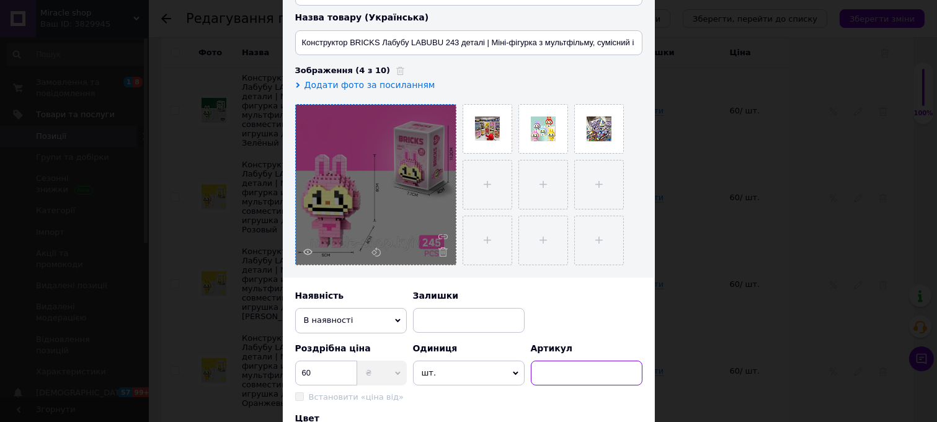
paste input "SKU: E3059"
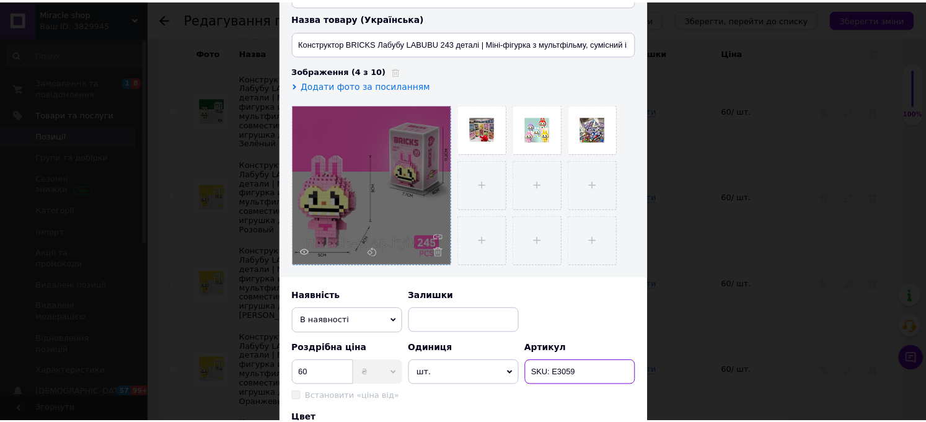
scroll to position [418, 0]
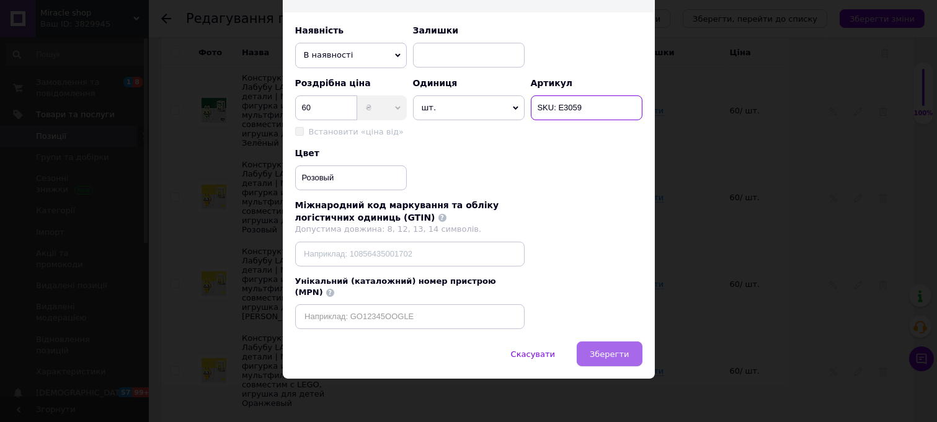
type input "SKU: E3059"
click at [596, 354] on span "Зберегти" at bounding box center [608, 354] width 39 height 9
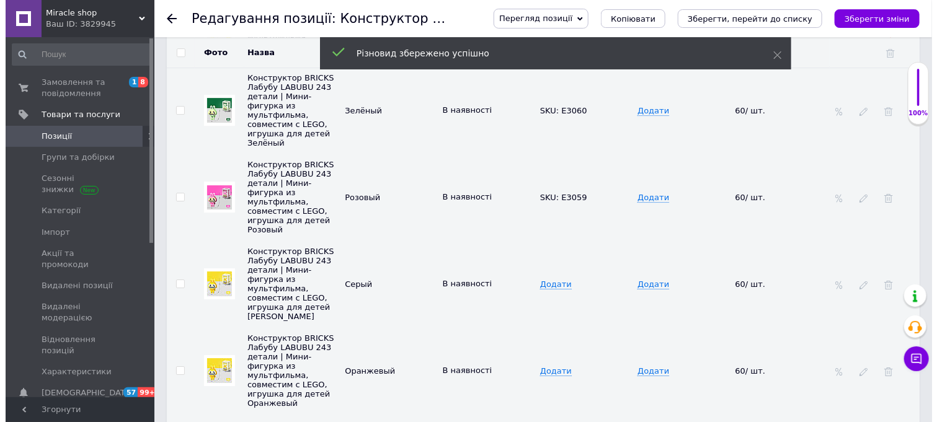
scroll to position [1838, 0]
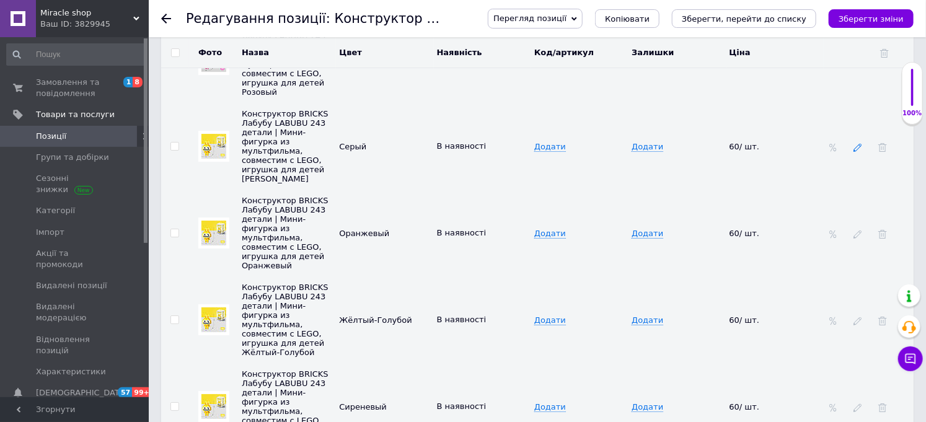
click at [862, 152] on icon at bounding box center [857, 147] width 9 height 9
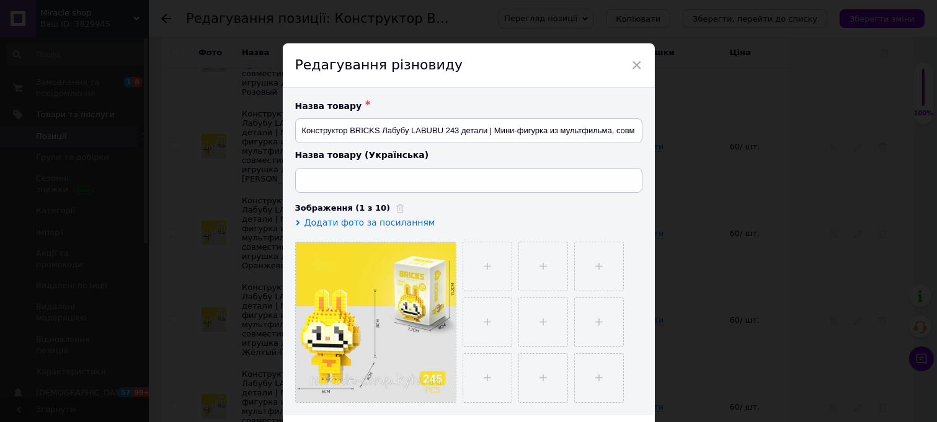
type input "Конструктор BRICKS Лабубу LABUBU 243 деталі | Міні-фігурка з мультфільму, суміс…"
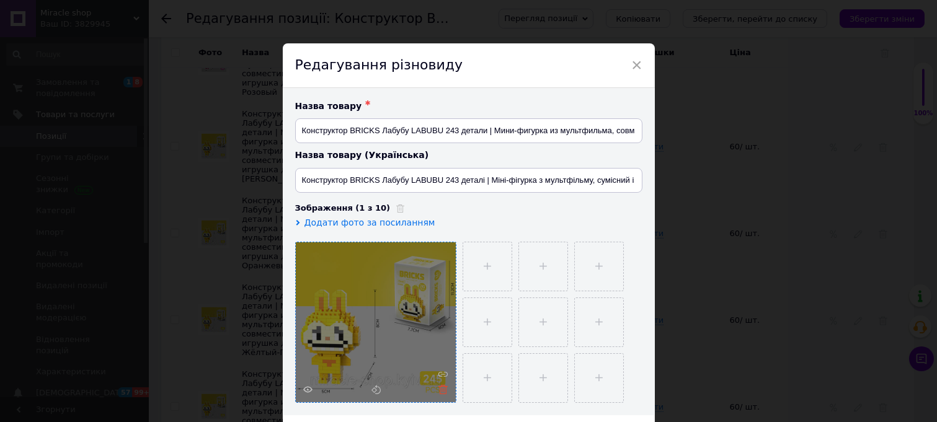
click at [442, 394] on use at bounding box center [442, 389] width 9 height 9
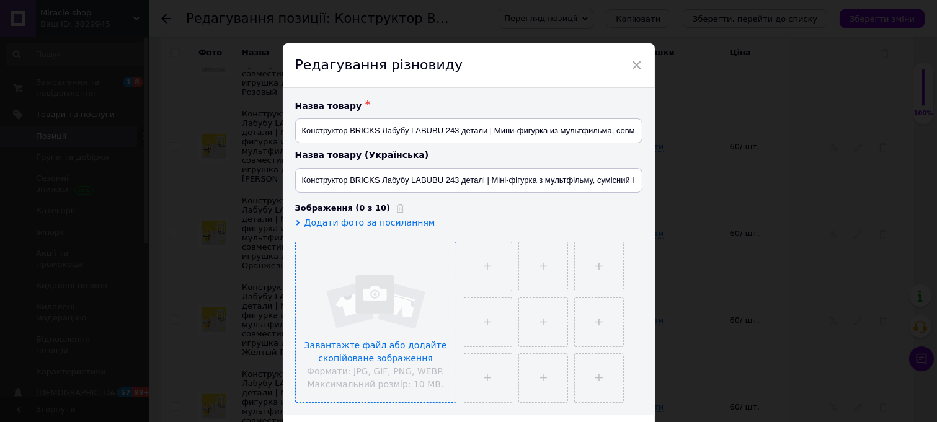
click at [367, 289] on input "file" at bounding box center [376, 322] width 160 height 160
click at [330, 32] on div "× Редагування різновиду Назва товару ✱ Конструктор BRICKS Лабубу LABUBU 243 дет…" at bounding box center [468, 211] width 937 height 422
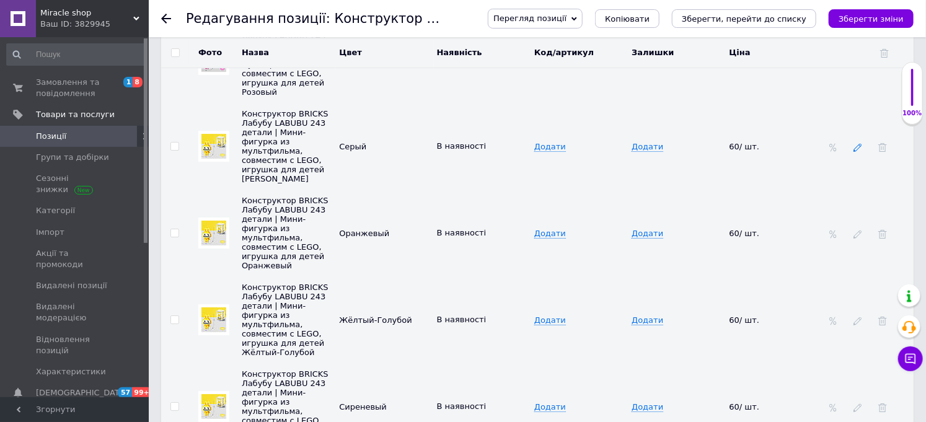
click at [860, 152] on icon at bounding box center [857, 147] width 9 height 9
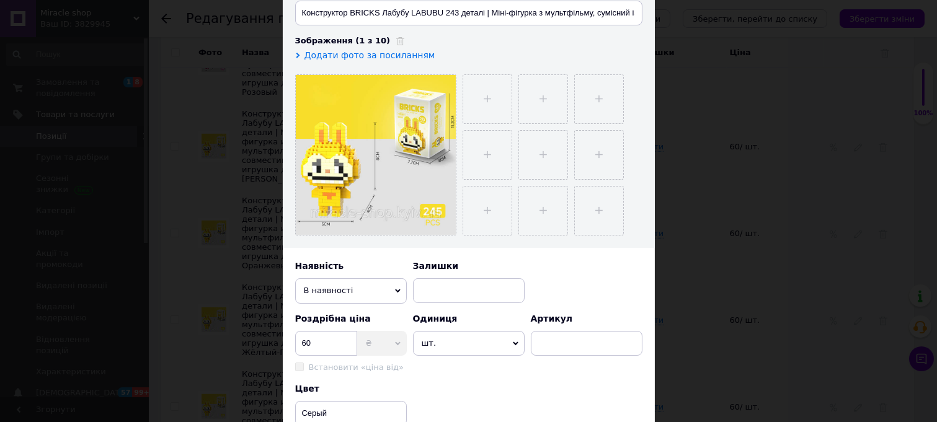
scroll to position [344, 0]
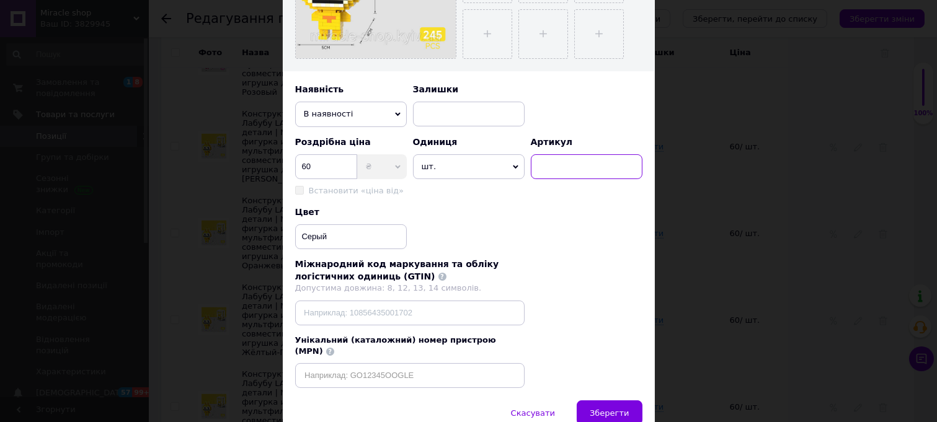
click at [565, 179] on input at bounding box center [587, 166] width 112 height 25
paste input "SKU: E3057"
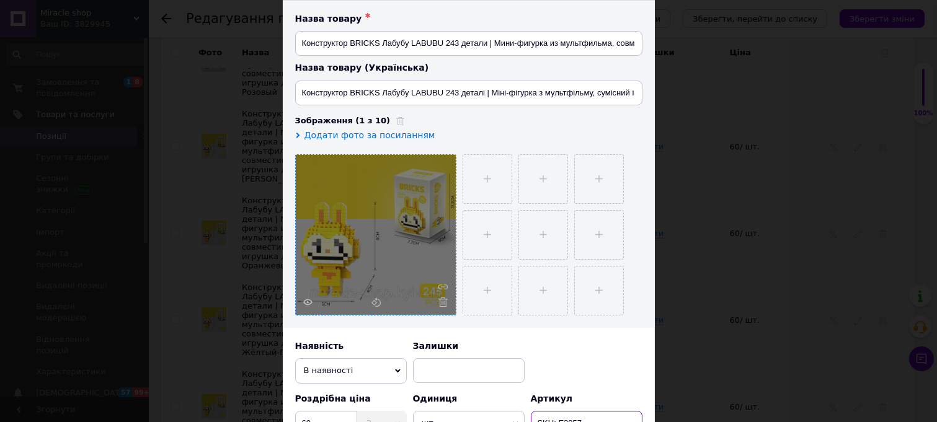
scroll to position [69, 0]
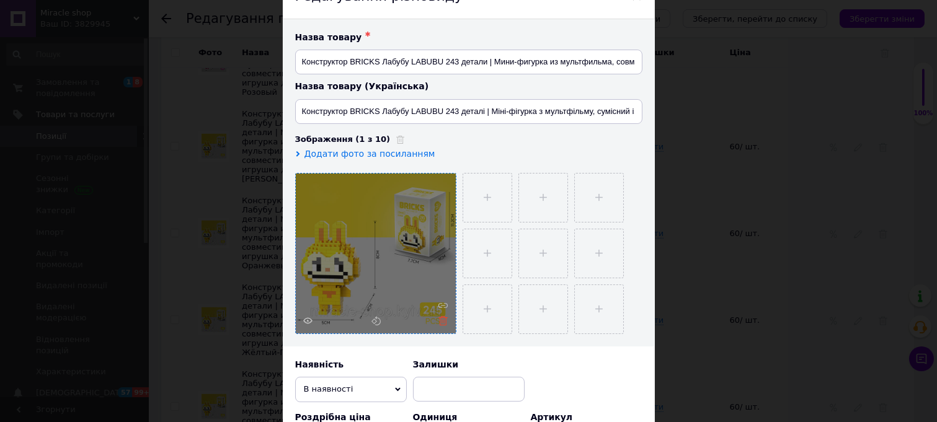
type input "SKU: E3057"
click at [441, 325] on icon at bounding box center [442, 320] width 9 height 9
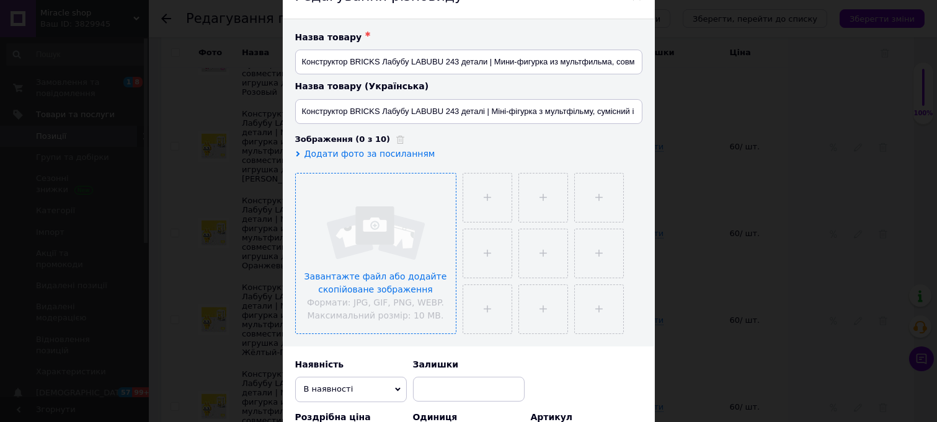
click at [368, 237] on input "file" at bounding box center [376, 254] width 160 height 160
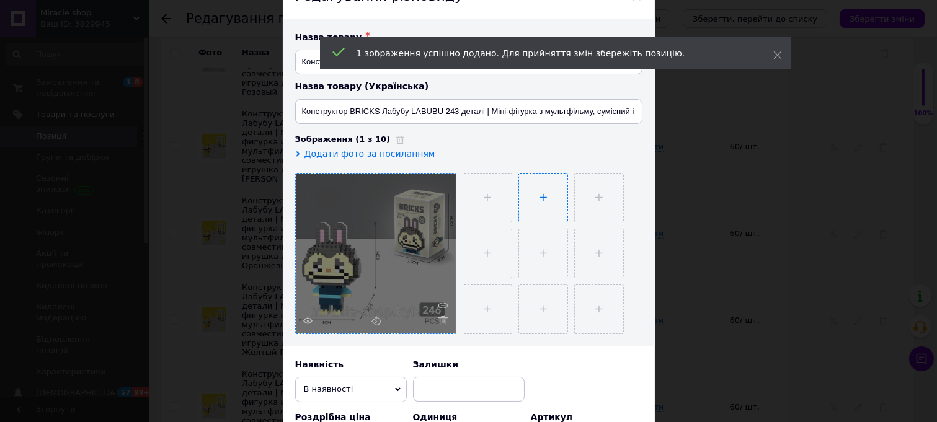
click at [533, 205] on input "file" at bounding box center [543, 198] width 48 height 48
type input "C:\fakepath\IMG_3798.jpg"
click at [589, 215] on input "file" at bounding box center [597, 198] width 48 height 48
type input "C:\fakepath\IMG_20250505_112122.jpg"
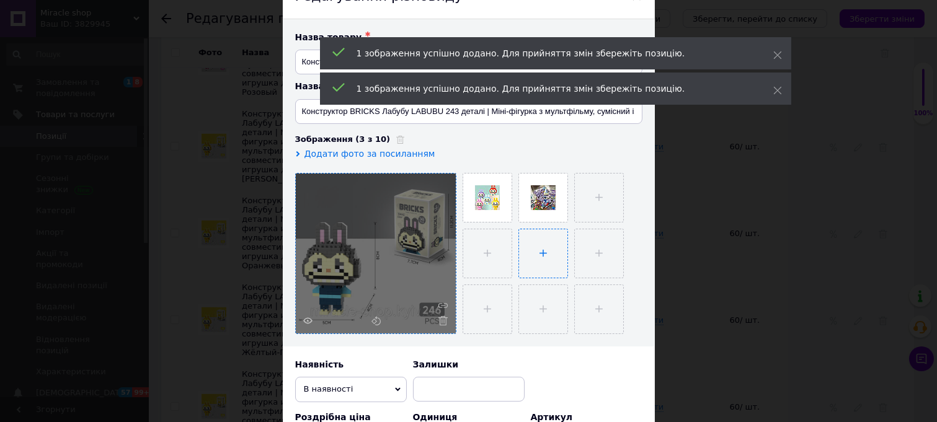
click at [519, 263] on input "file" at bounding box center [543, 253] width 48 height 48
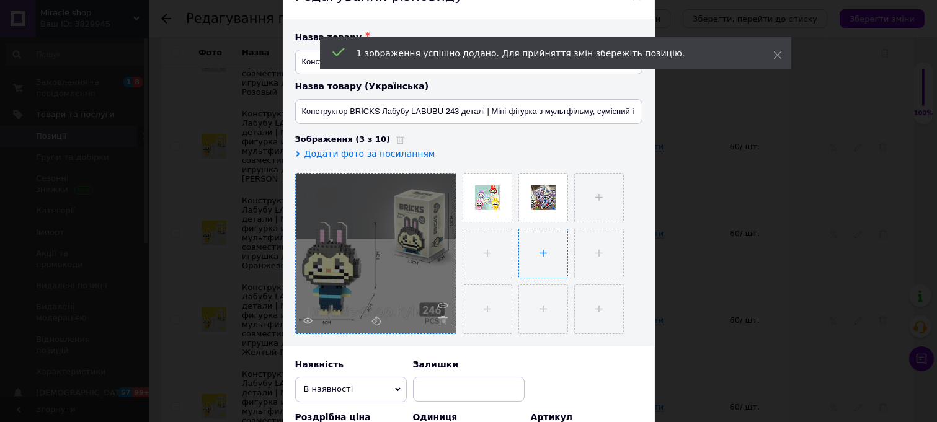
type input "C:\fakepath\Знімок-екрана-2025-07-29-090117-600x599.png"
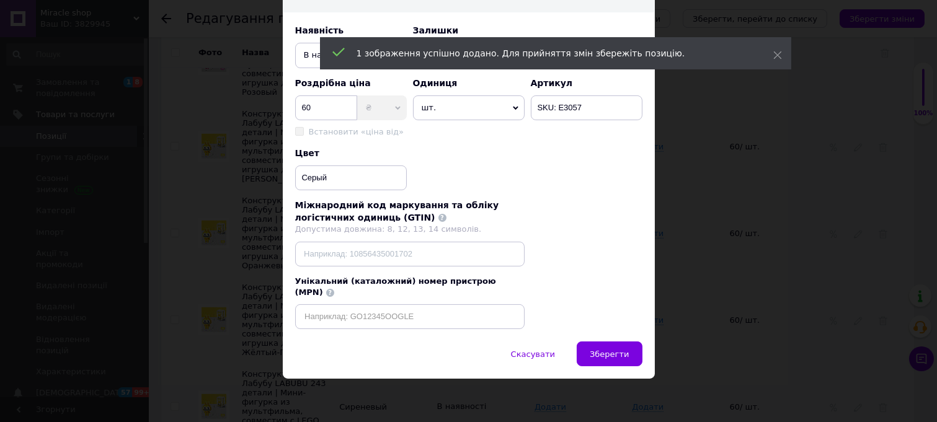
scroll to position [418, 0]
click at [604, 358] on span "Зберегти" at bounding box center [608, 354] width 39 height 9
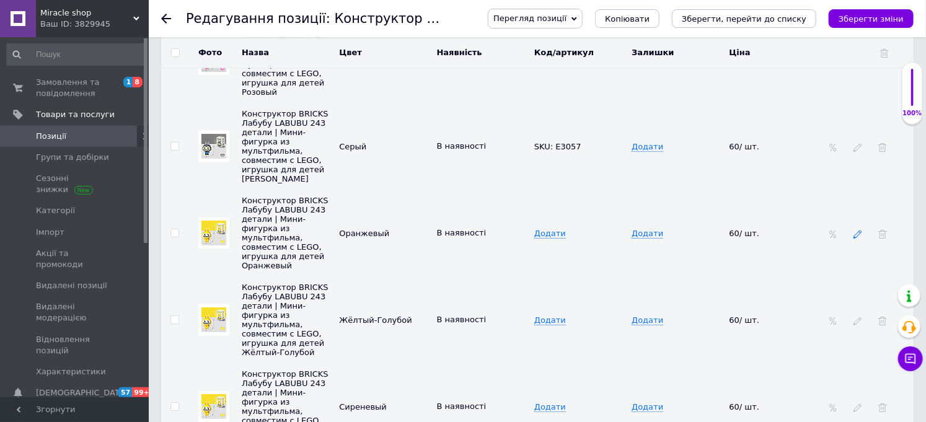
click at [860, 239] on icon at bounding box center [857, 234] width 9 height 9
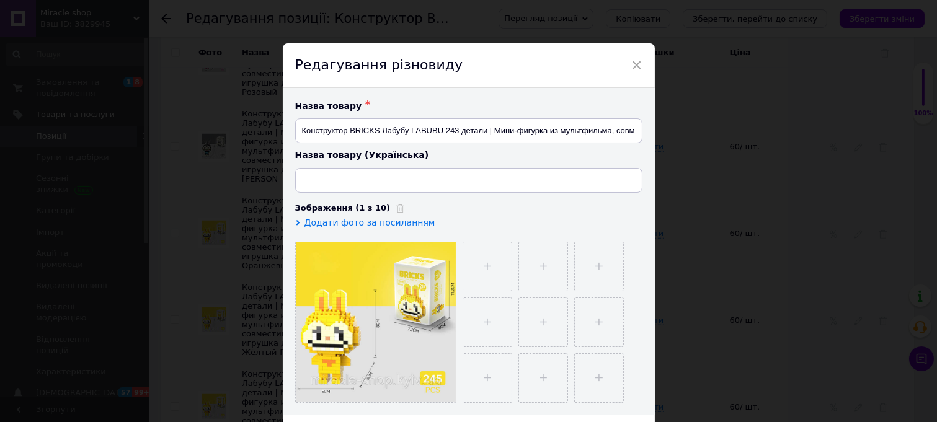
type input "Конструктор BRICKS Лабубу LABUBU 243 деталі | Міні-фігурка з мультфільму, суміс…"
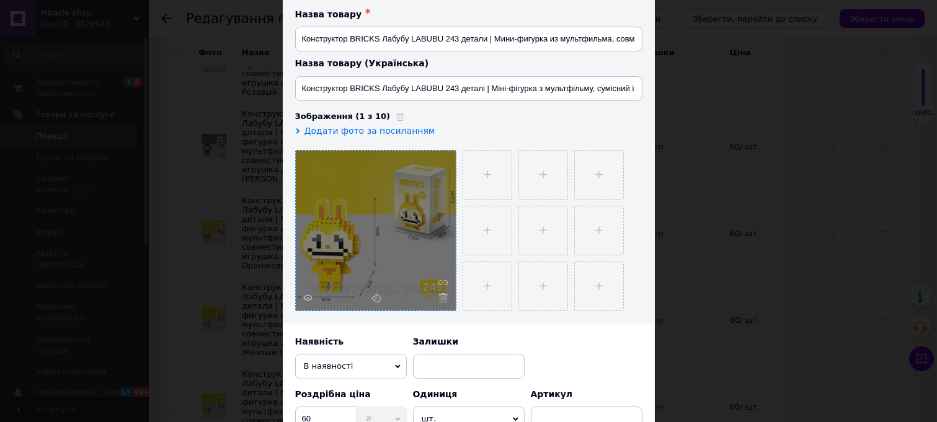
scroll to position [138, 0]
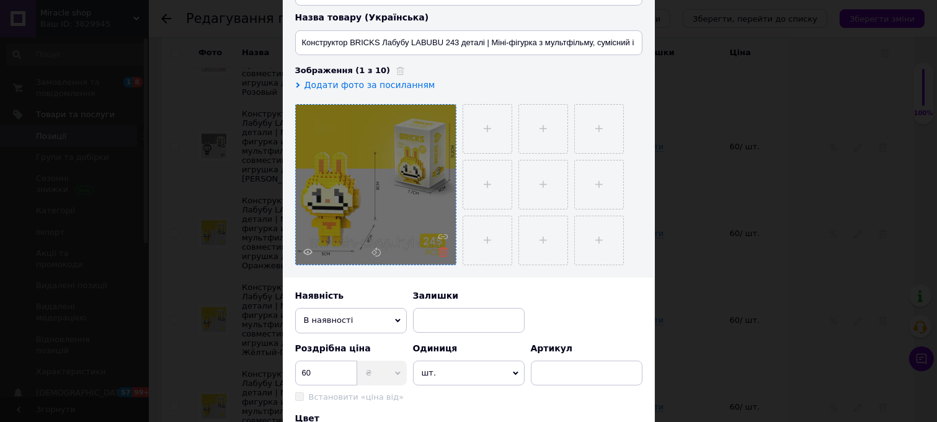
click at [438, 257] on icon at bounding box center [442, 251] width 9 height 9
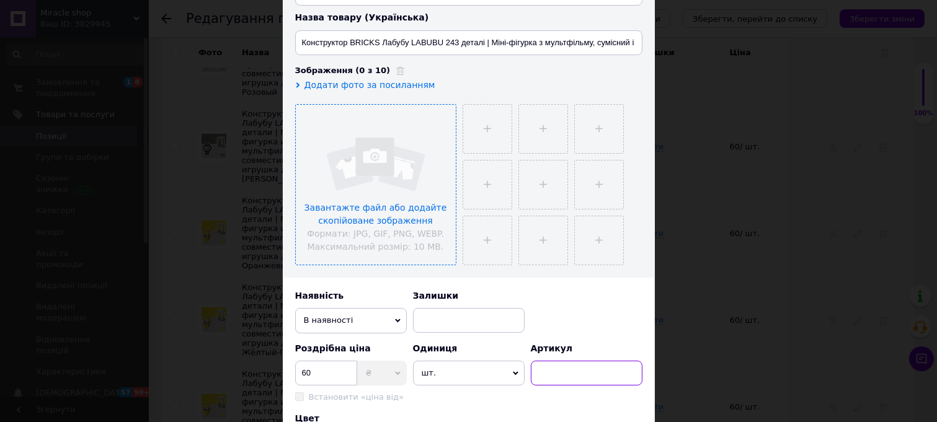
click at [573, 377] on input at bounding box center [587, 373] width 112 height 25
paste input "SKU: E3056"
type input "SKU: E3056"
click at [398, 187] on input "file" at bounding box center [376, 185] width 160 height 160
click at [358, 175] on input "file" at bounding box center [376, 185] width 160 height 160
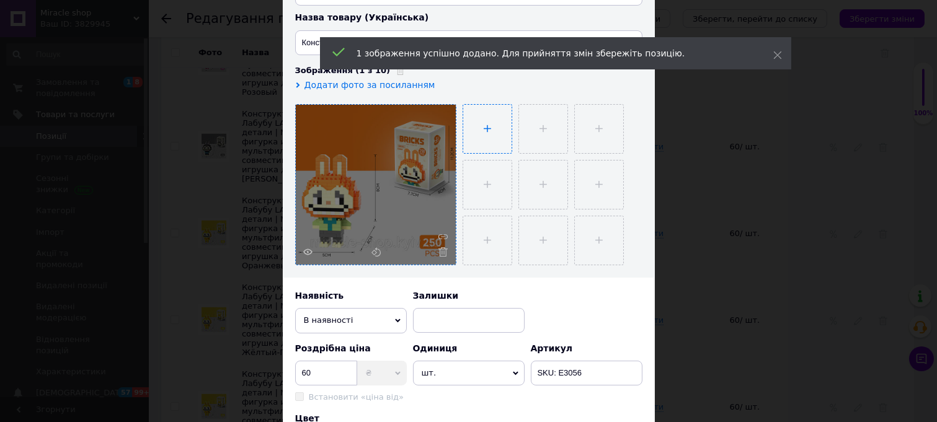
click at [495, 144] on input "file" at bounding box center [487, 129] width 48 height 48
type input "C:\fakepath\IMG_3798.jpg"
click at [593, 141] on input "file" at bounding box center [597, 129] width 48 height 48
type input "C:\fakepath\IMG_20250505_112122.jpg"
click at [527, 199] on input "file" at bounding box center [543, 185] width 48 height 48
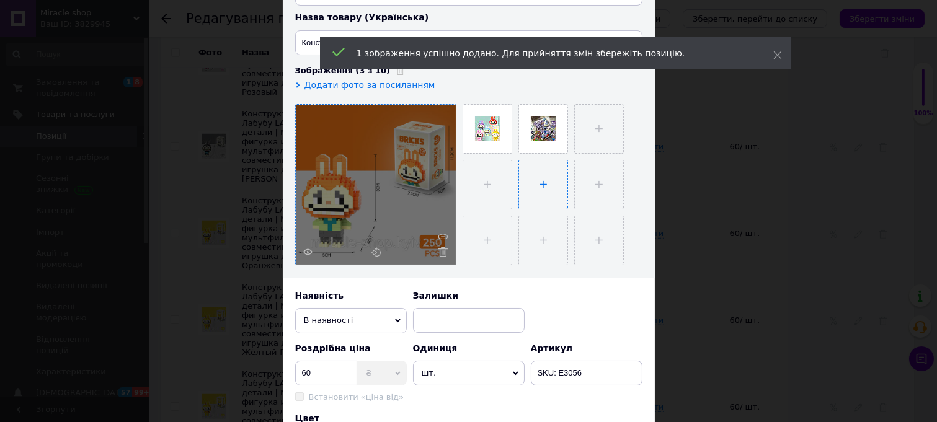
type input "C:\fakepath\Знімок-екрана-2025-07-29-090117-600x599.png"
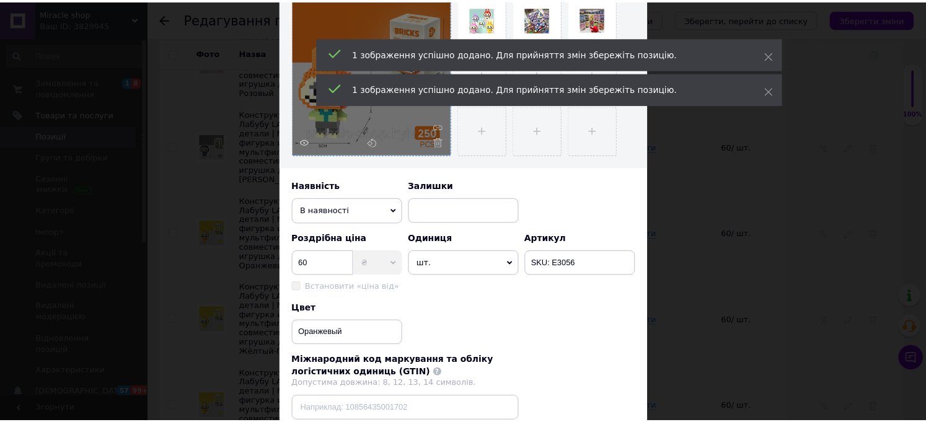
scroll to position [418, 0]
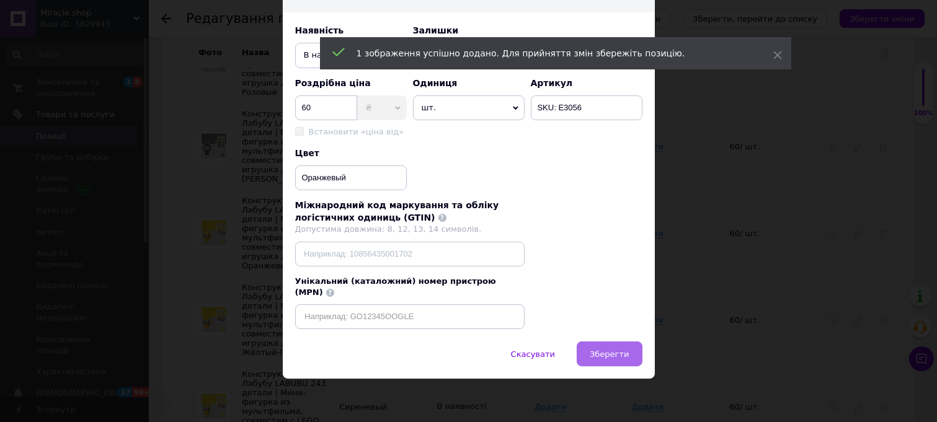
click at [598, 350] on span "Зберегти" at bounding box center [608, 354] width 39 height 9
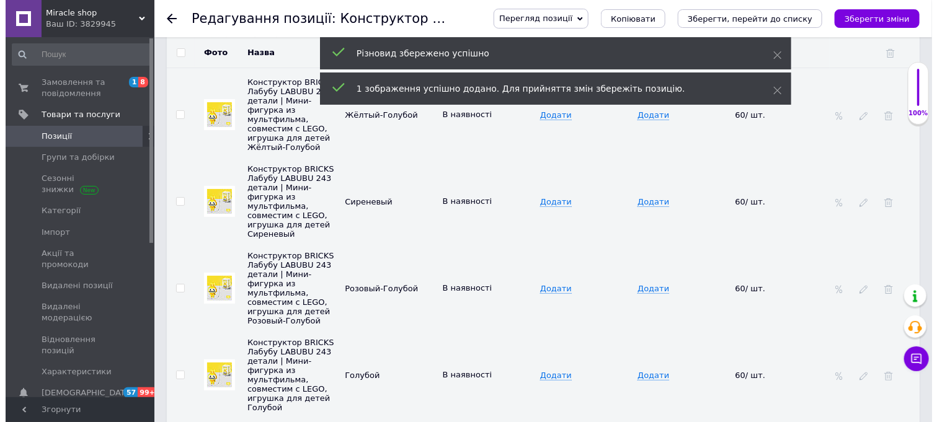
scroll to position [2045, 0]
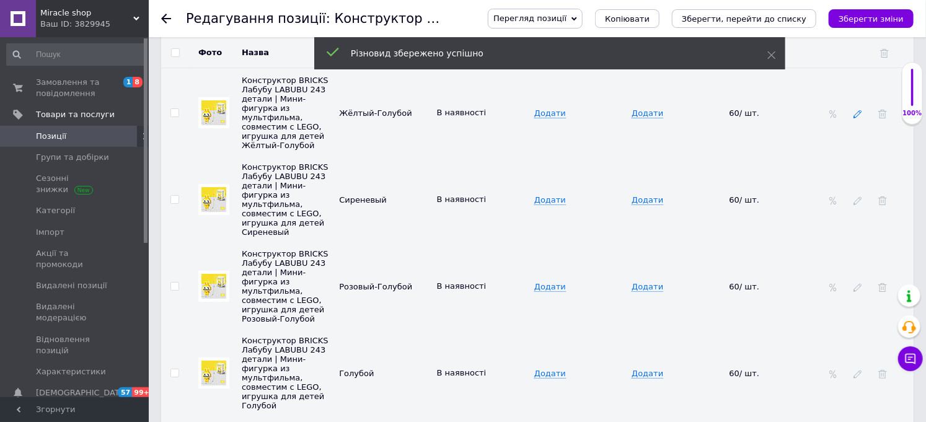
click at [857, 118] on use at bounding box center [857, 114] width 8 height 8
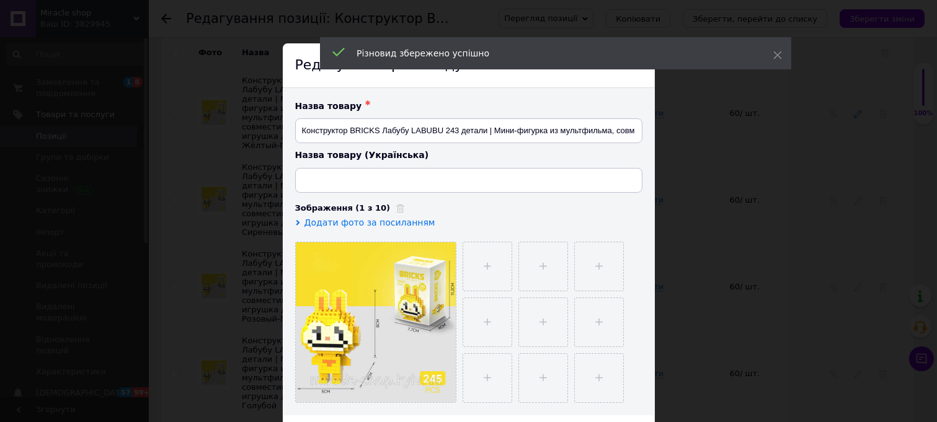
type input "Конструктор BRICKS Лабубу LABUBU 243 деталі | Міні-фігурка з мультфільму, суміс…"
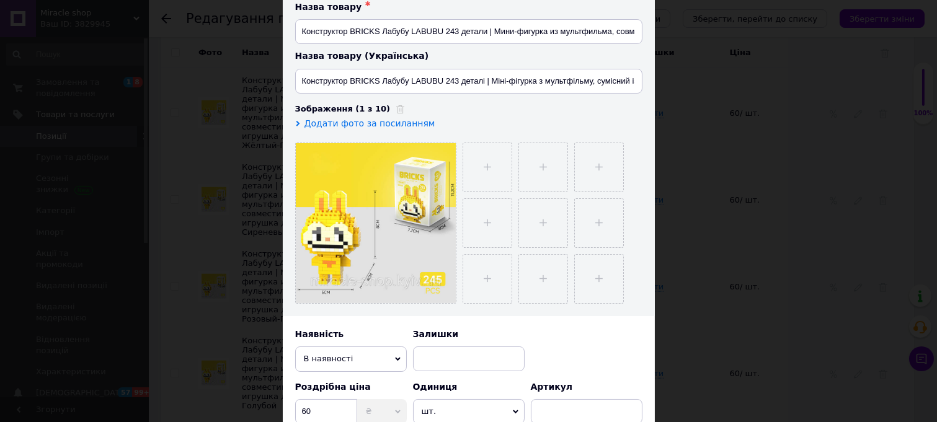
scroll to position [206, 0]
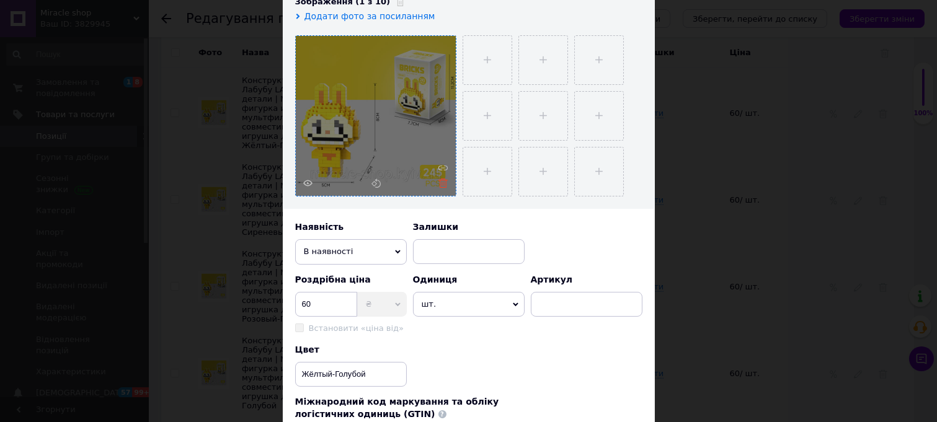
click at [445, 188] on icon at bounding box center [442, 183] width 9 height 9
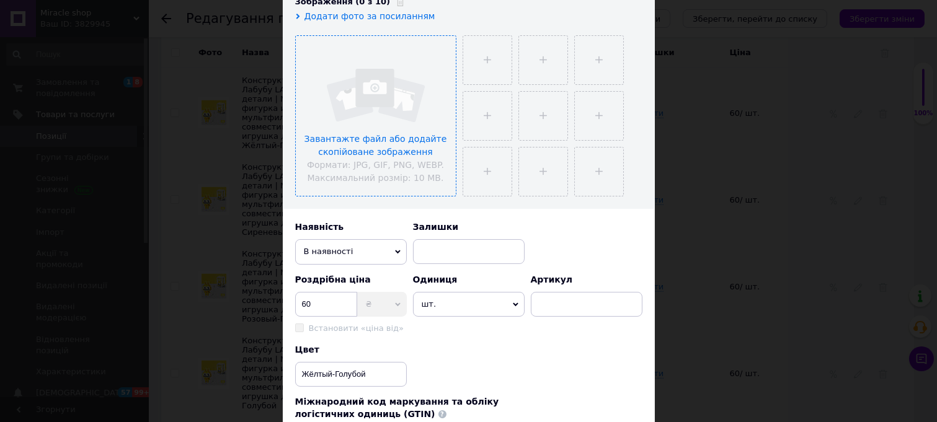
click at [389, 125] on input "file" at bounding box center [376, 116] width 160 height 160
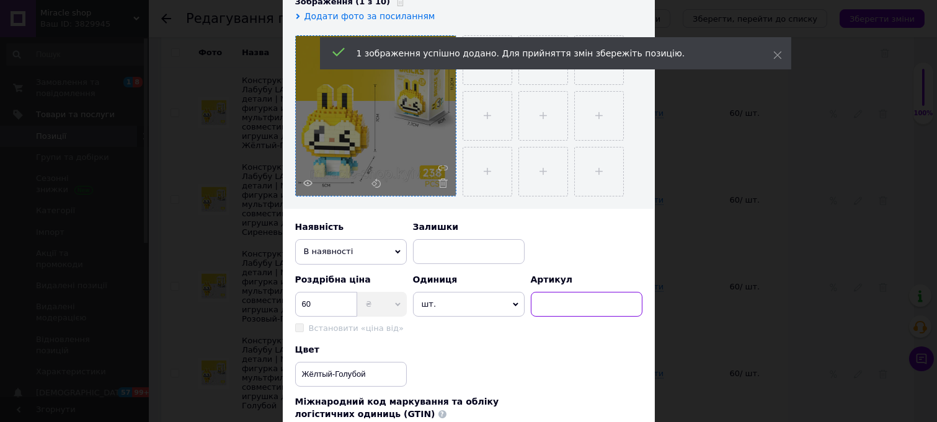
click at [568, 314] on input at bounding box center [587, 304] width 112 height 25
paste input "SKU: E3055"
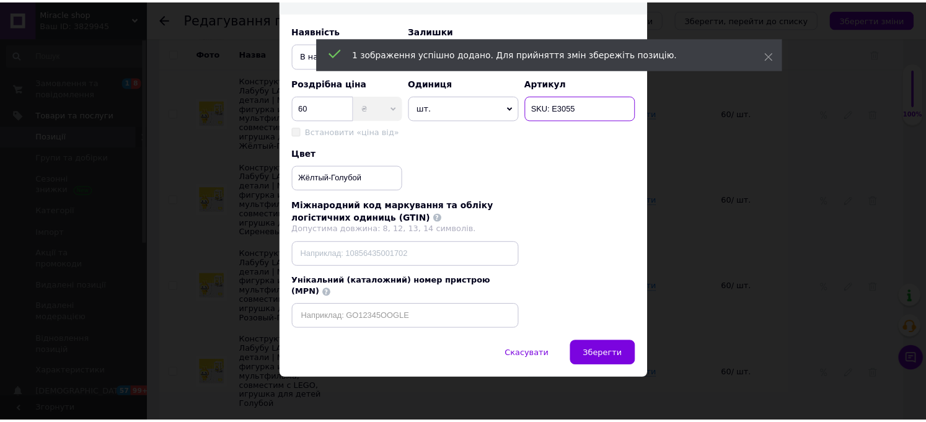
scroll to position [418, 0]
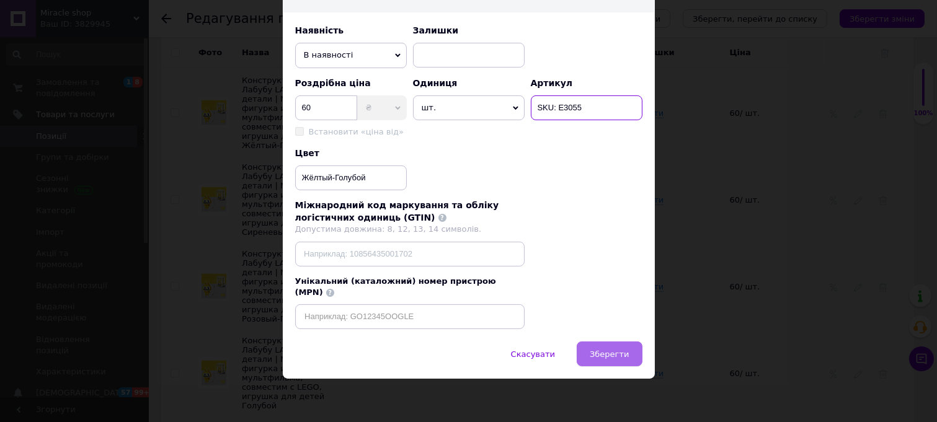
type input "SKU: E3055"
click at [609, 352] on span "Зберегти" at bounding box center [608, 354] width 39 height 9
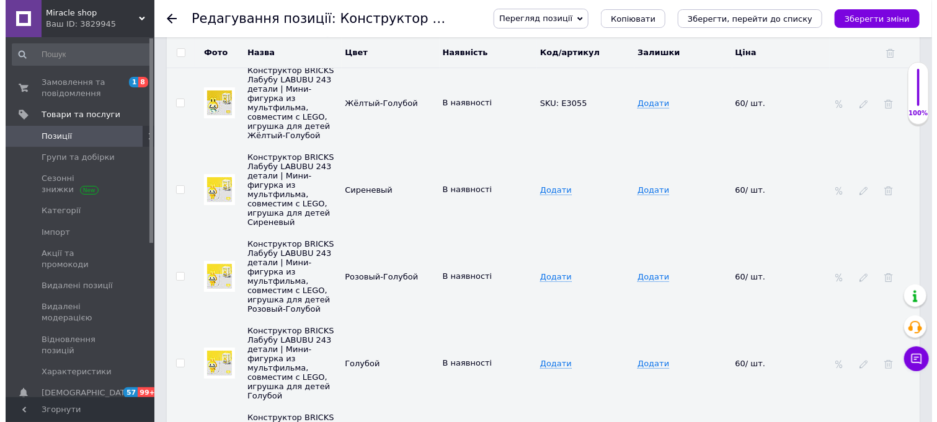
scroll to position [2045, 0]
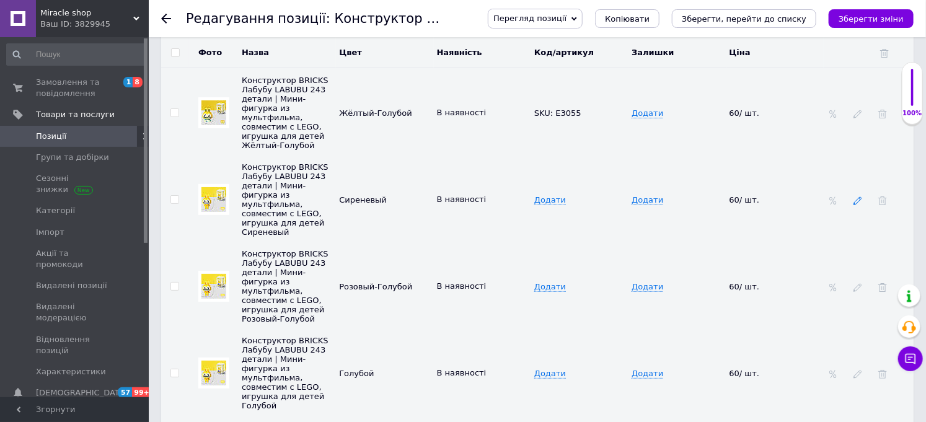
click at [857, 205] on use at bounding box center [857, 201] width 8 height 8
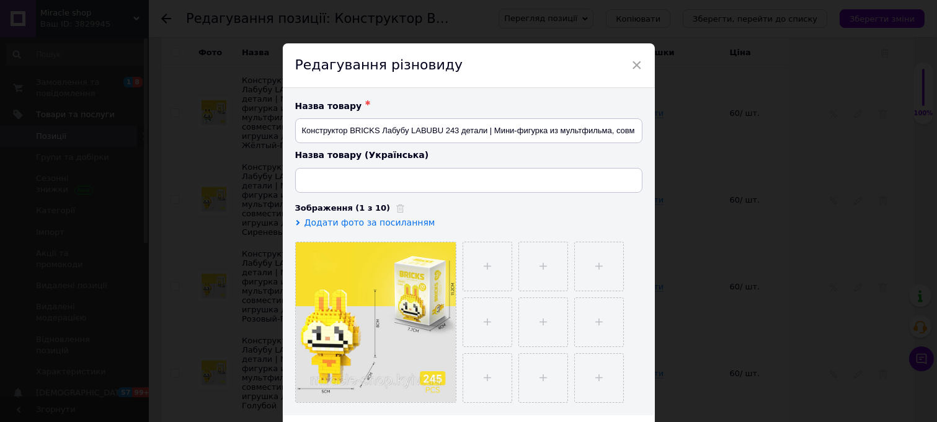
type input "Конструктор BRICKS Лабубу LABUBU 243 деталі | Міні-фігурка з мультфільму, суміс…"
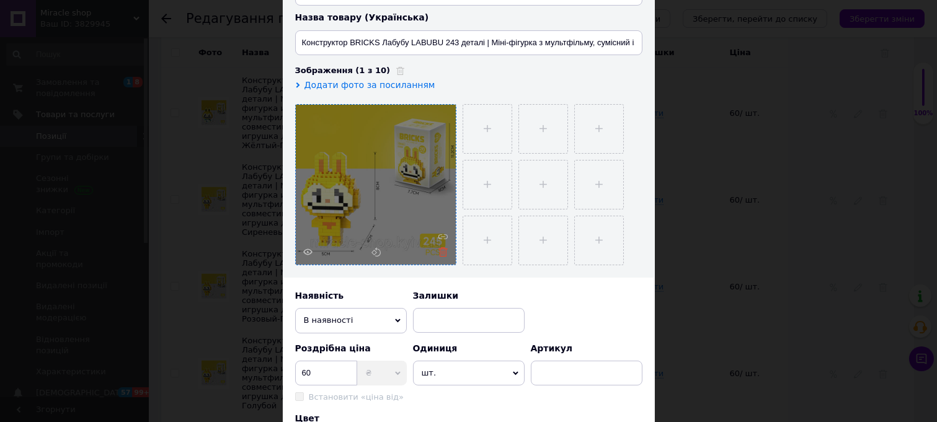
click at [443, 257] on icon at bounding box center [442, 251] width 9 height 9
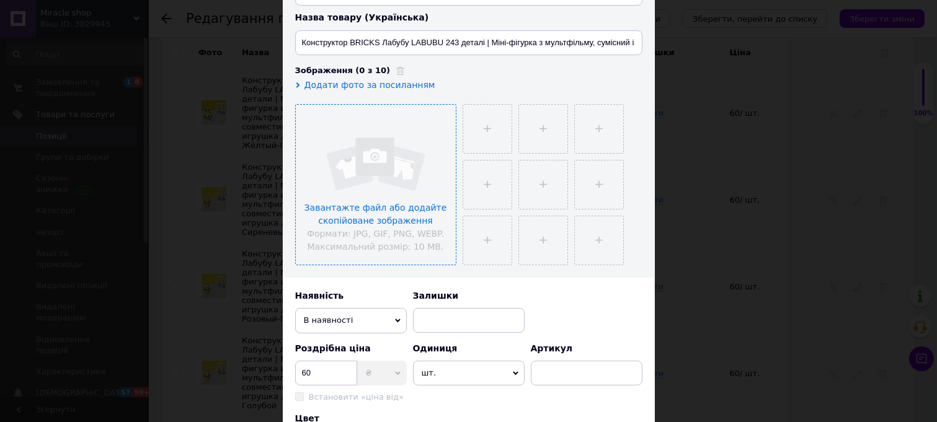
click at [366, 190] on input "file" at bounding box center [376, 185] width 160 height 160
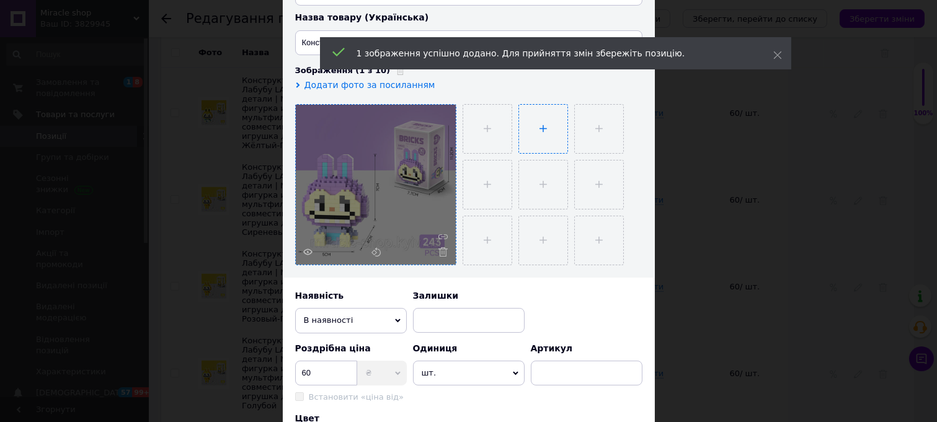
click at [536, 133] on input "file" at bounding box center [543, 129] width 48 height 48
type input "C:\fakepath\IMG_3798.jpg"
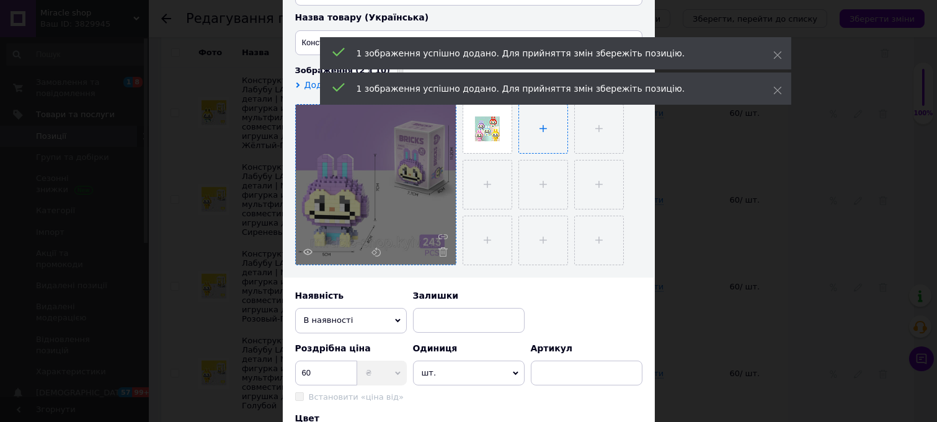
click at [547, 134] on input "file" at bounding box center [543, 129] width 48 height 48
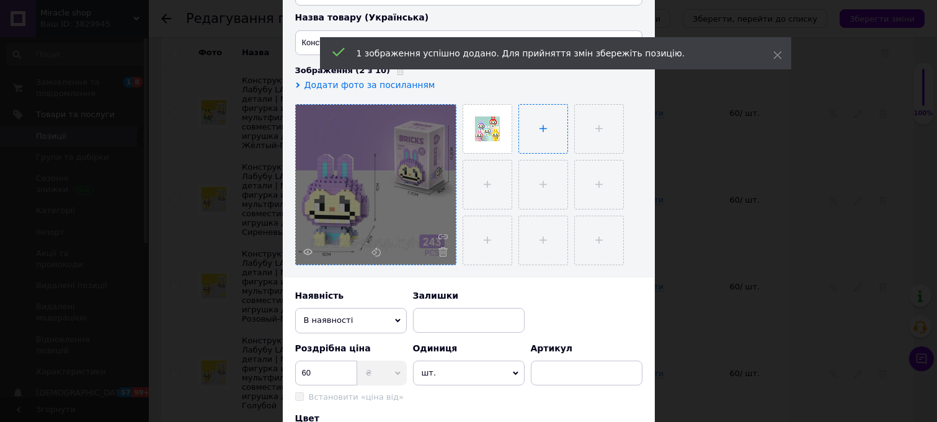
type input "C:\fakepath\Знімок-екрана-2025-07-29-090117-600x599.png"
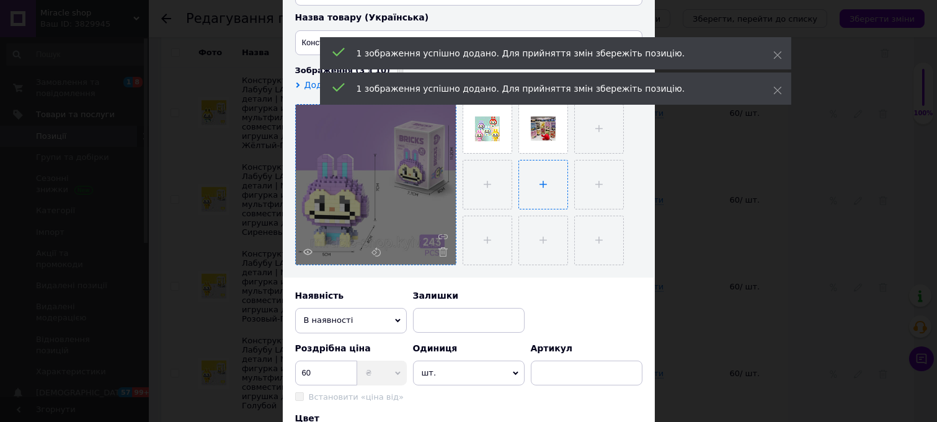
click at [550, 186] on input "file" at bounding box center [543, 185] width 48 height 48
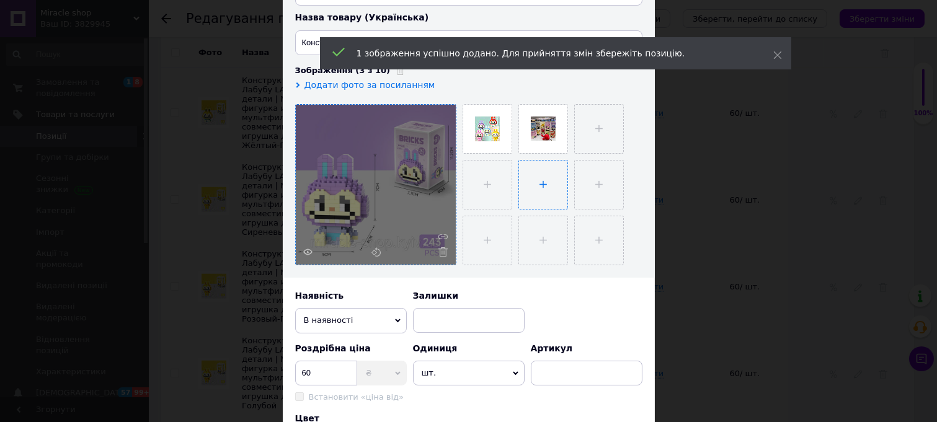
type input "C:\fakepath\IMG_20250505_112122.jpg"
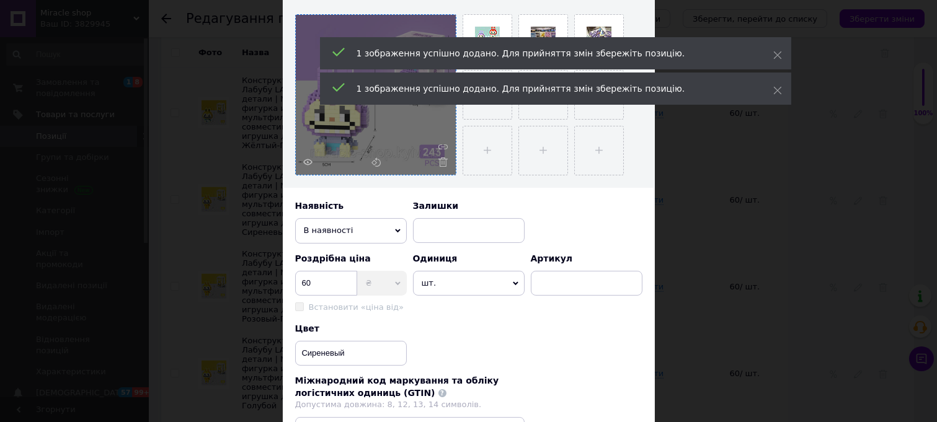
scroll to position [275, 0]
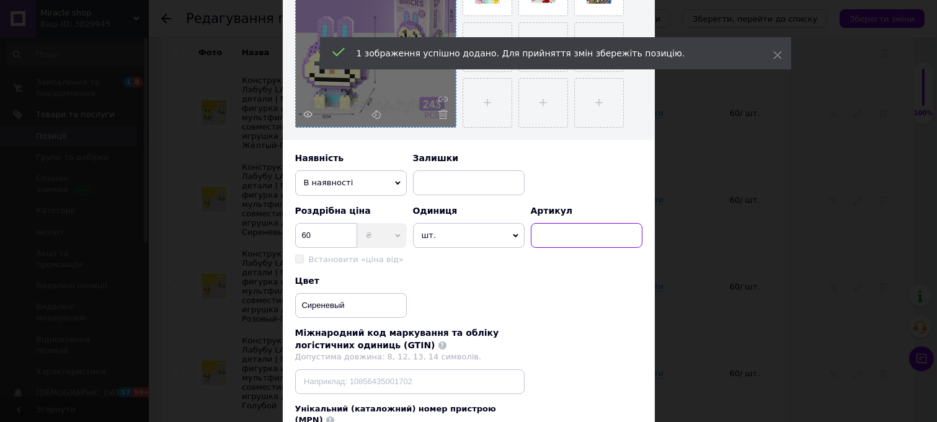
click at [560, 246] on input at bounding box center [587, 235] width 112 height 25
paste input "SKU: E3054"
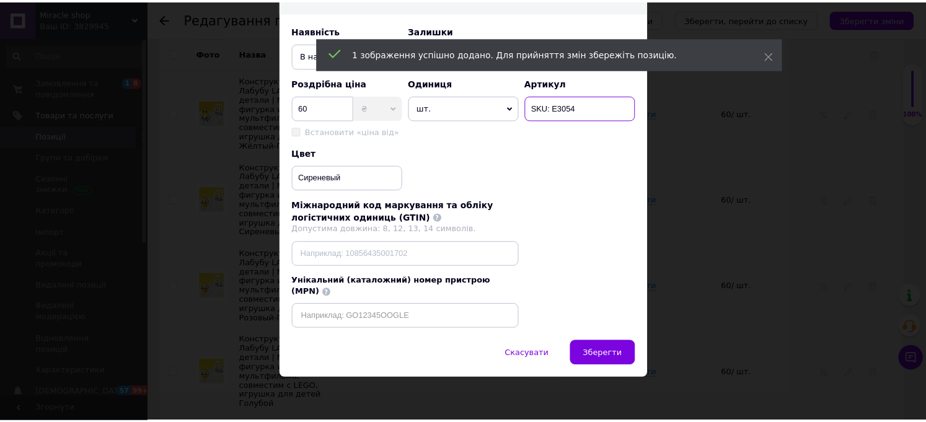
scroll to position [418, 0]
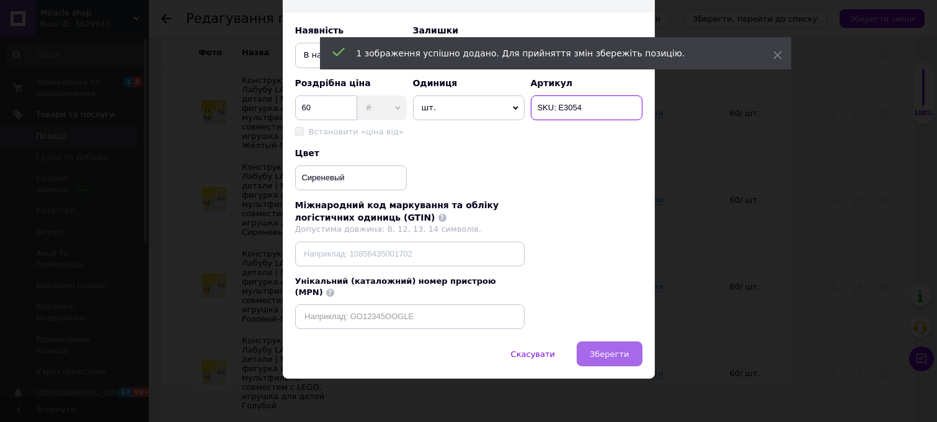
type input "SKU: E3054"
click at [603, 348] on button "Зберегти" at bounding box center [608, 354] width 65 height 25
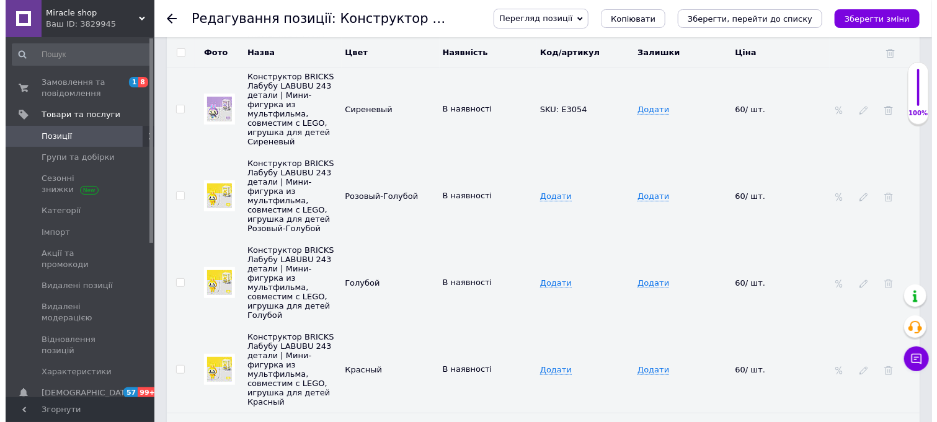
scroll to position [2183, 0]
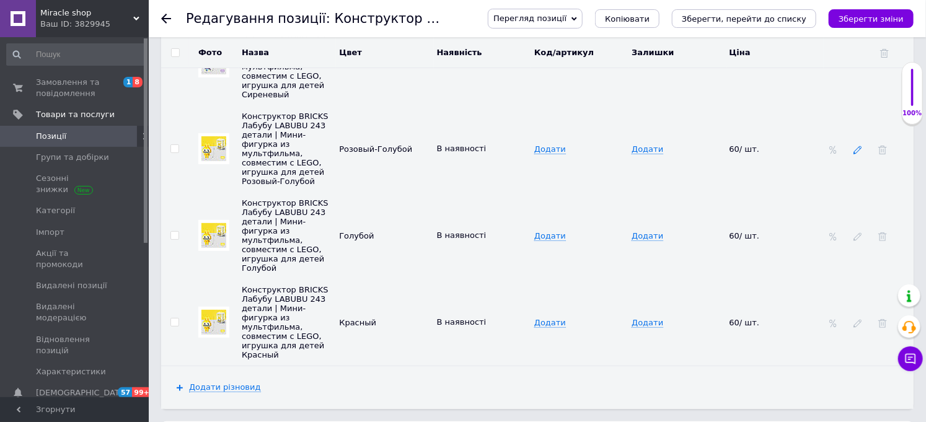
click at [853, 154] on icon at bounding box center [857, 150] width 9 height 9
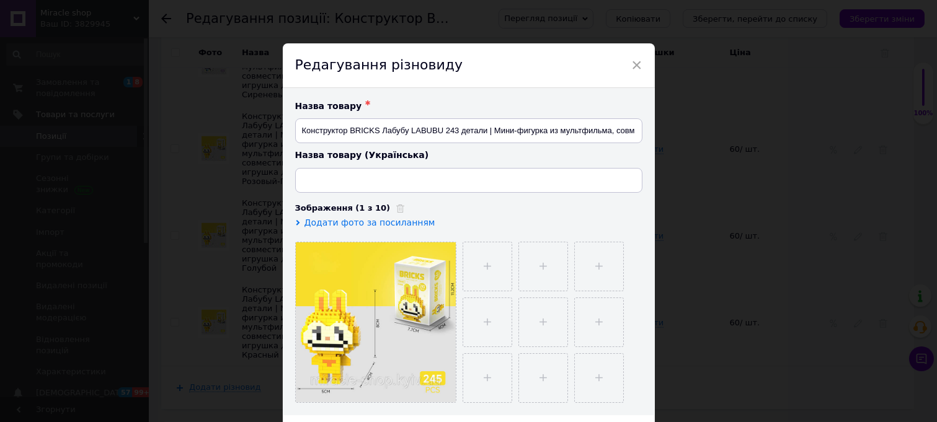
type input "Конструктор BRICKS Лабубу LABUBU 243 деталі | Міні-фігурка з мультфільму, суміс…"
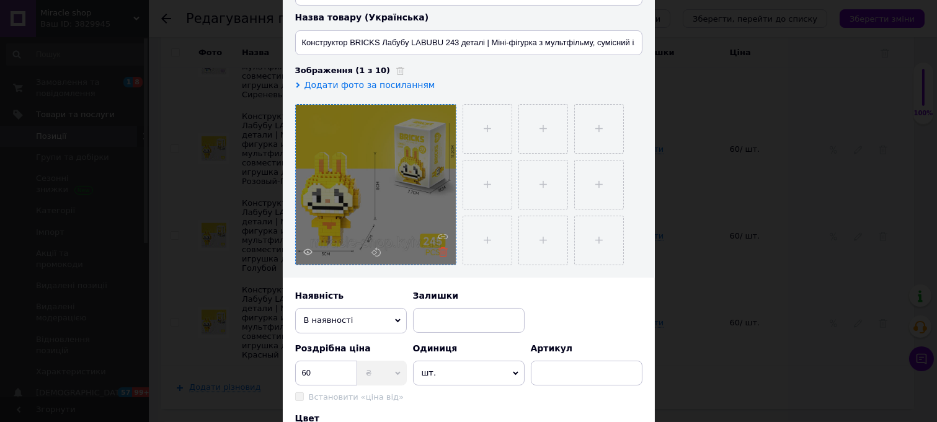
click at [438, 257] on icon at bounding box center [442, 251] width 9 height 9
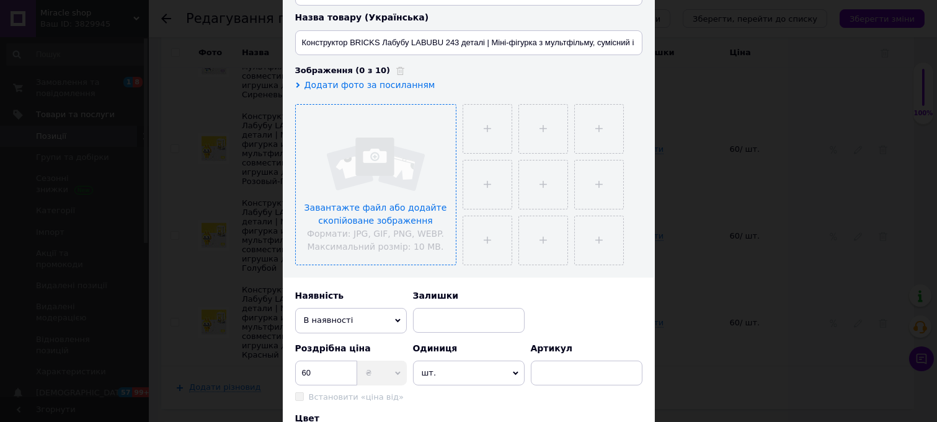
click at [379, 178] on input "file" at bounding box center [376, 185] width 160 height 160
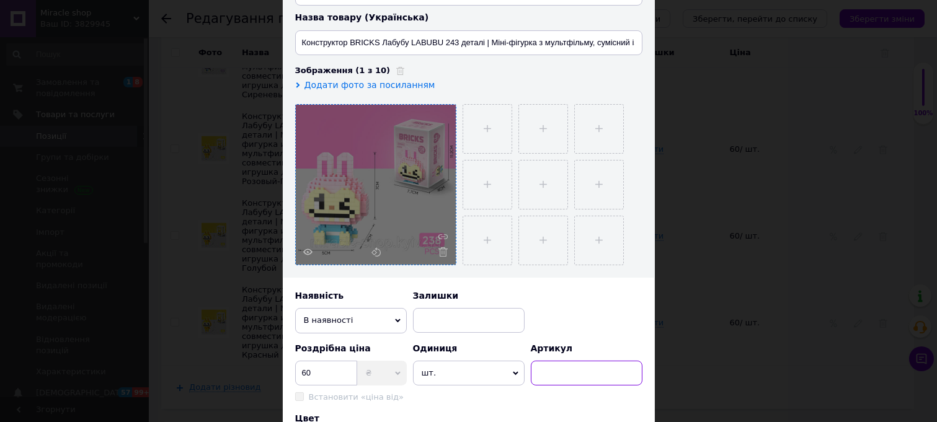
click at [562, 380] on input at bounding box center [587, 373] width 112 height 25
paste input "SKU: E3053"
type input "SKU: E3053"
click at [493, 131] on input "file" at bounding box center [487, 129] width 48 height 48
type input "C:\fakepath\IMG_3798.jpg"
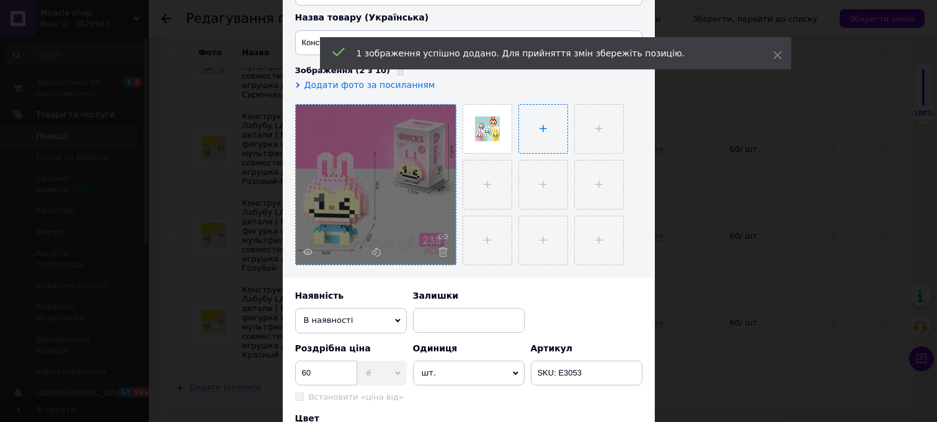
click at [549, 139] on input "file" at bounding box center [543, 129] width 48 height 48
type input "C:\fakepath\IMG_20250505_112122.jpg"
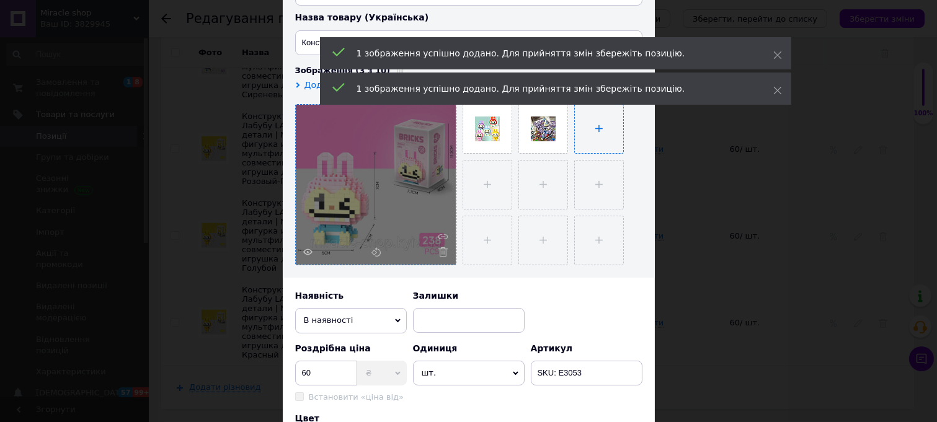
click at [591, 132] on input "file" at bounding box center [599, 129] width 48 height 48
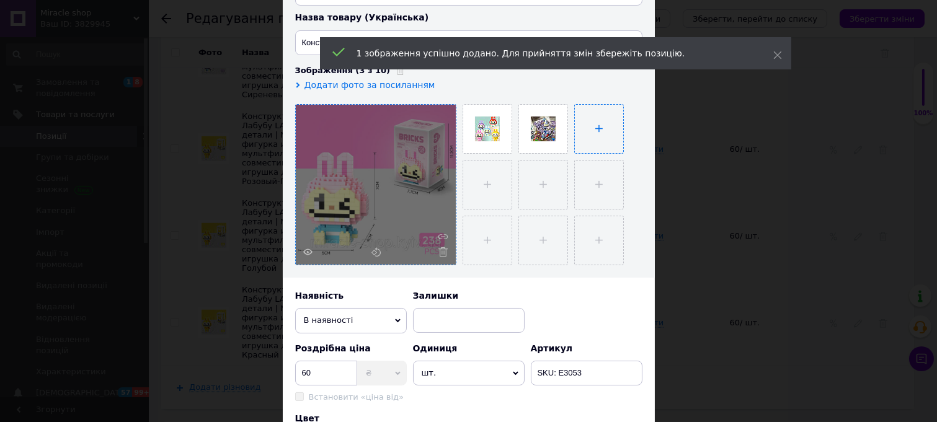
type input "C:\fakepath\Знімок-екрана-2025-07-29-090117-600x599.png"
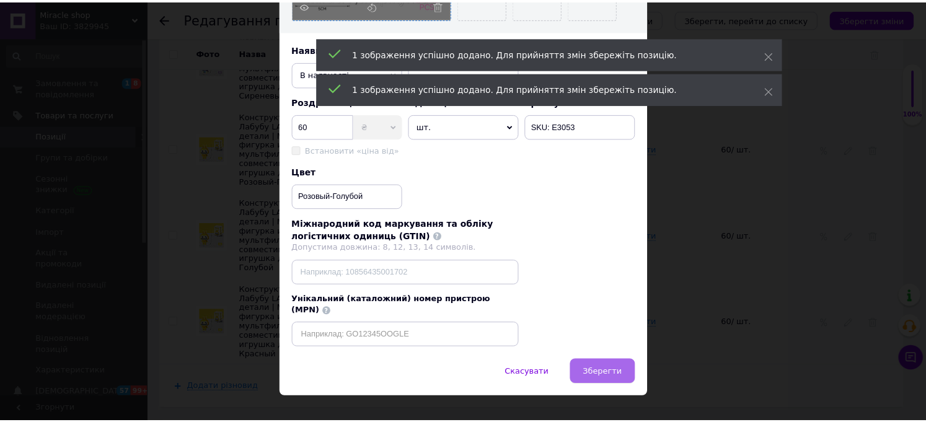
scroll to position [418, 0]
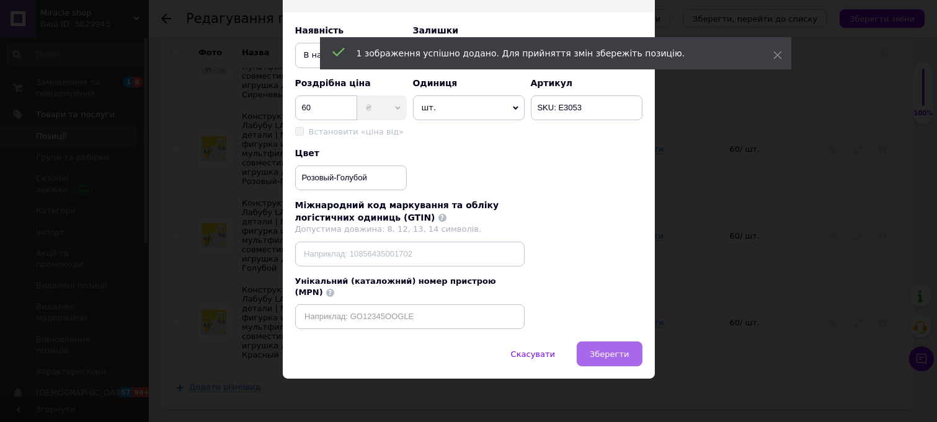
click at [599, 350] on span "Зберегти" at bounding box center [608, 354] width 39 height 9
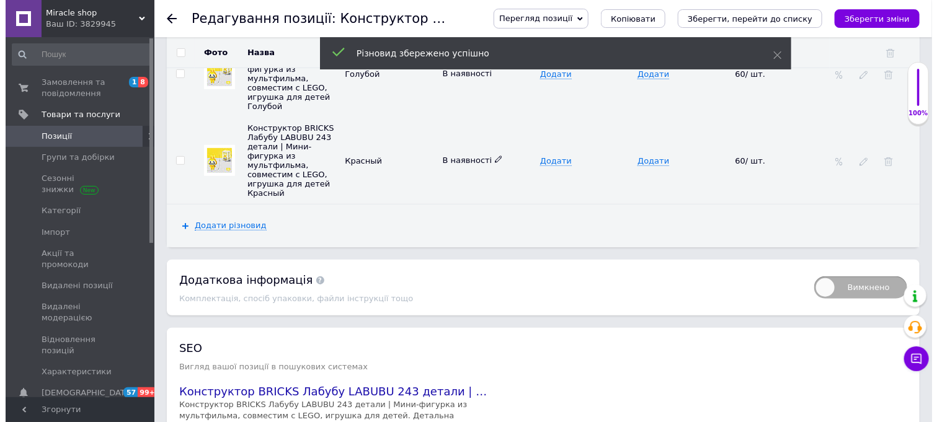
scroll to position [2321, 0]
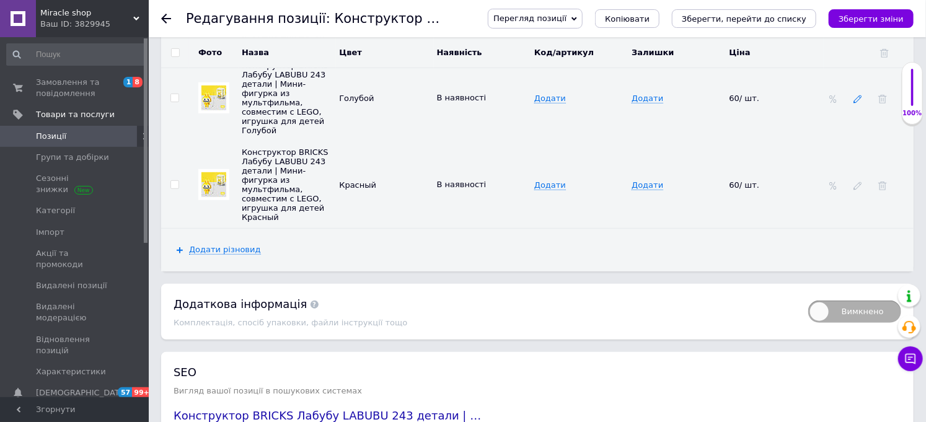
click at [857, 104] on icon at bounding box center [857, 99] width 9 height 9
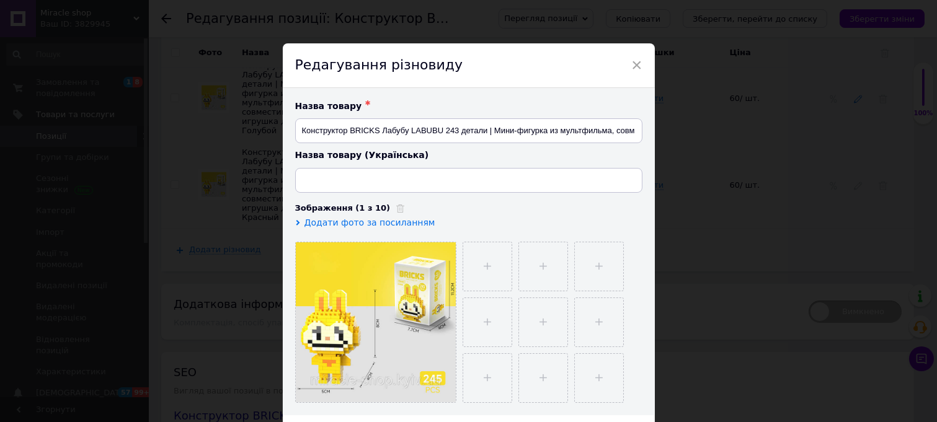
type input "Конструктор BRICKS Лабубу LABUBU 243 деталі | Міні-фігурка з мультфільму, суміс…"
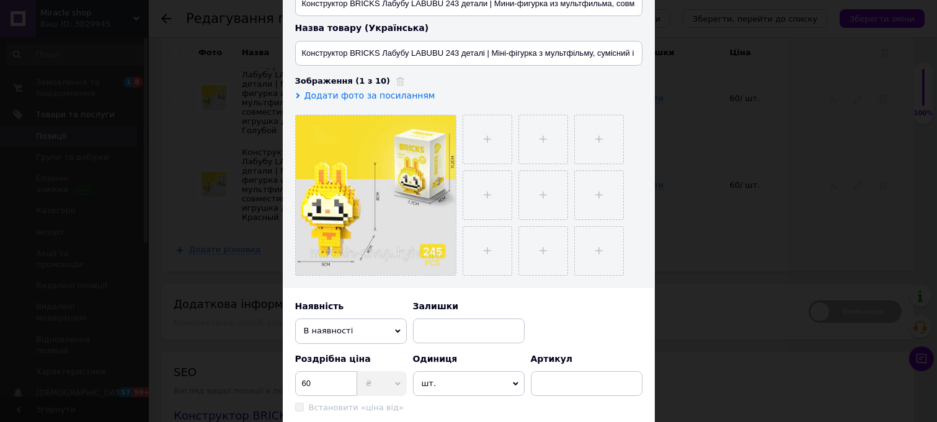
scroll to position [138, 0]
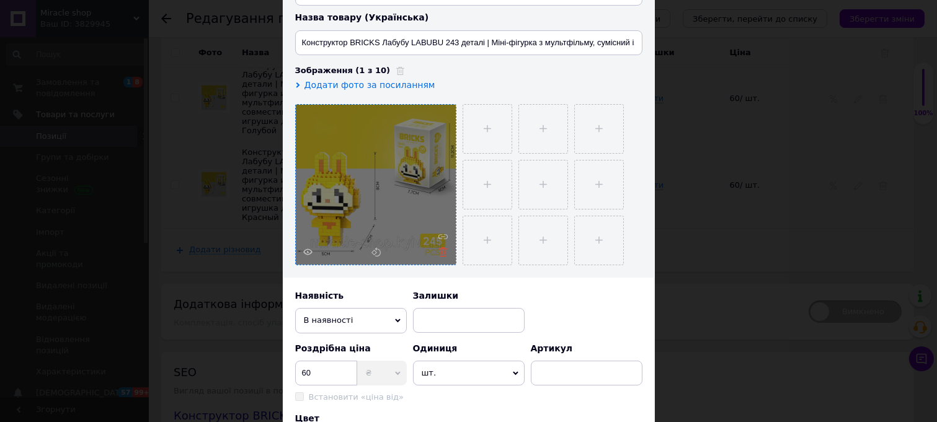
click at [441, 257] on icon at bounding box center [442, 251] width 9 height 9
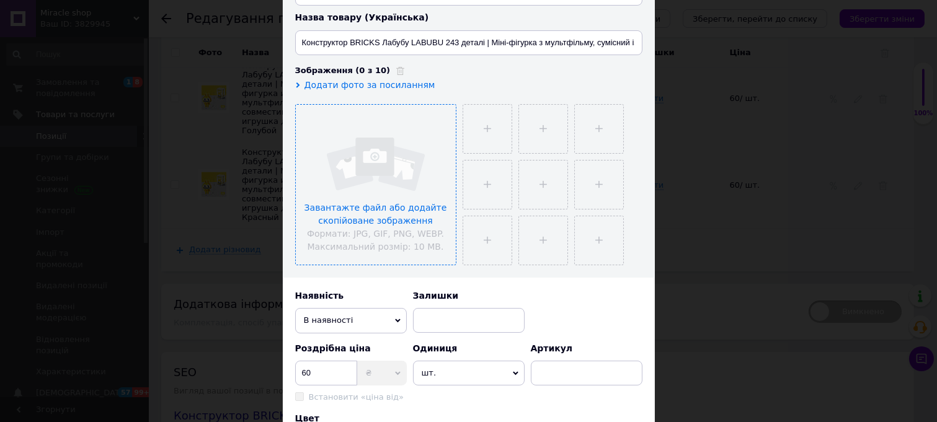
click at [376, 175] on input "file" at bounding box center [376, 185] width 160 height 160
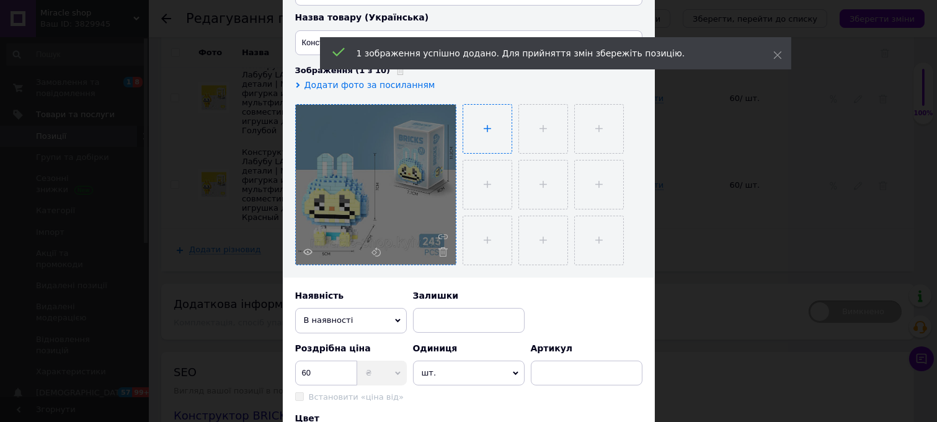
click at [487, 137] on input "file" at bounding box center [487, 129] width 48 height 48
type input "C:\fakepath\IMG_3798.jpg"
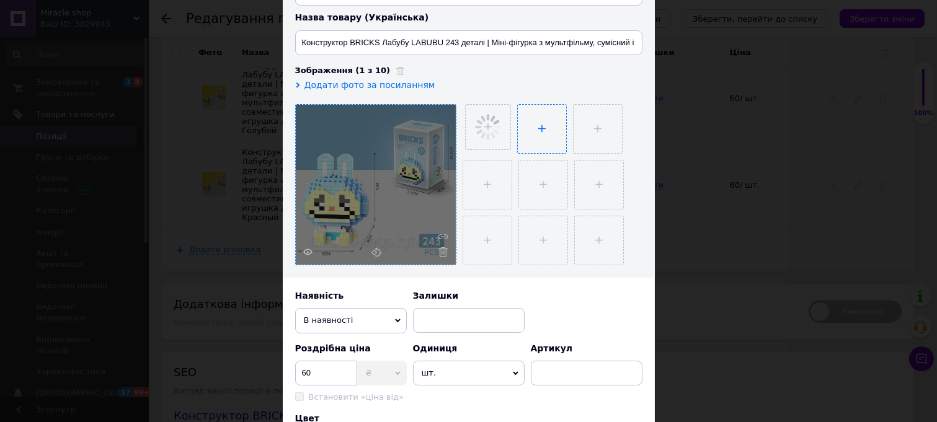
click at [556, 141] on input "file" at bounding box center [542, 129] width 48 height 48
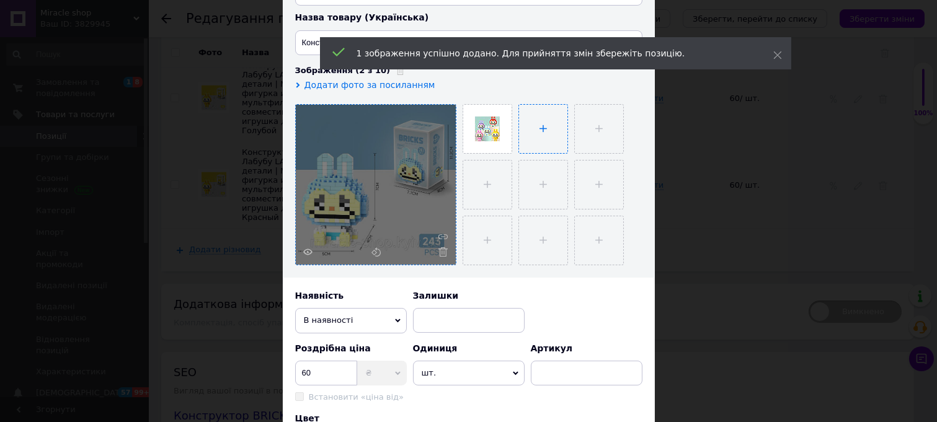
type input "C:\fakepath\IMG_20250505_112122.jpg"
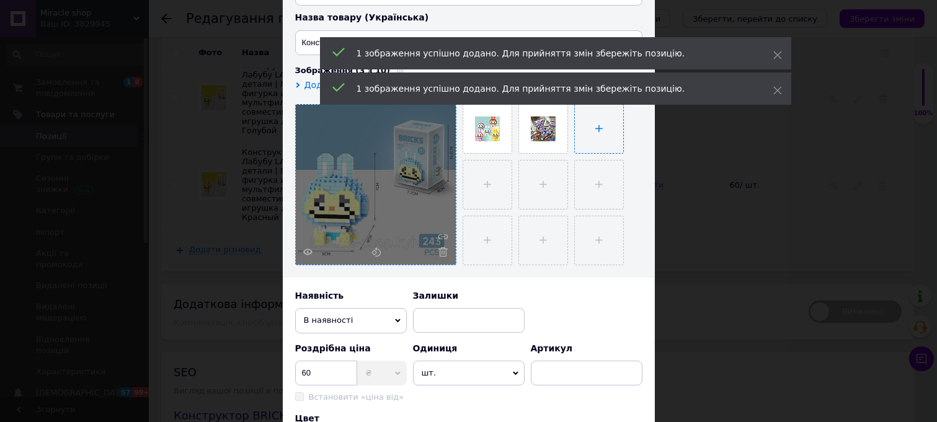
click at [588, 141] on input "file" at bounding box center [599, 129] width 48 height 48
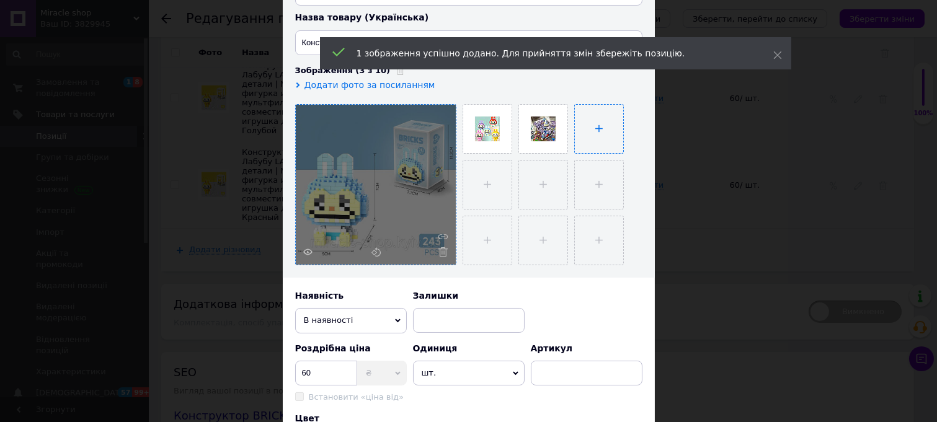
type input "C:\fakepath\Знімок-екрана-2025-07-29-090117-600x599.png"
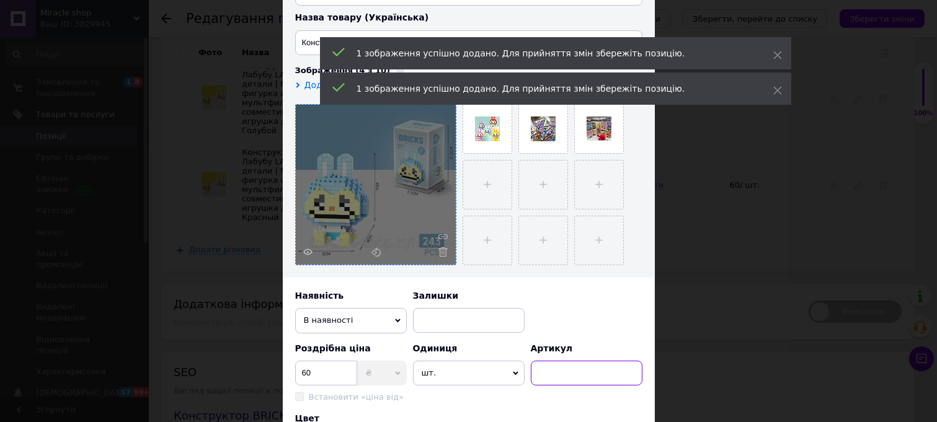
click at [569, 386] on input at bounding box center [587, 373] width 112 height 25
paste input "SKU: E3052"
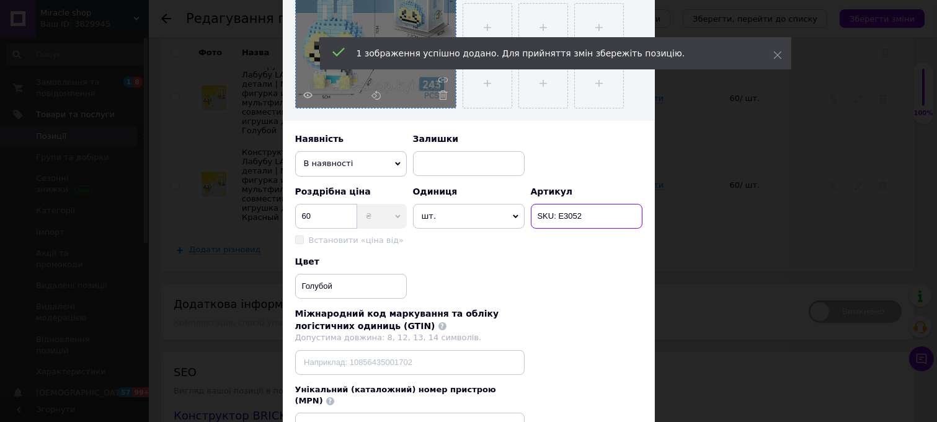
scroll to position [418, 0]
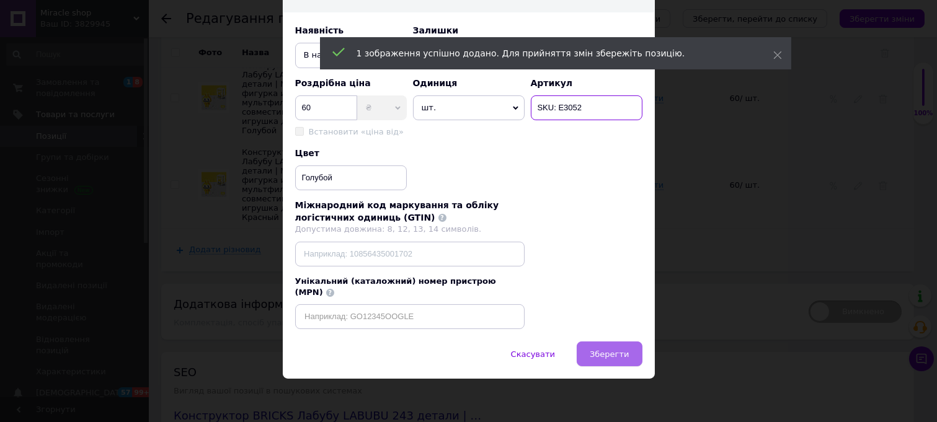
type input "SKU: E3052"
click at [606, 358] on span "Зберегти" at bounding box center [608, 354] width 39 height 9
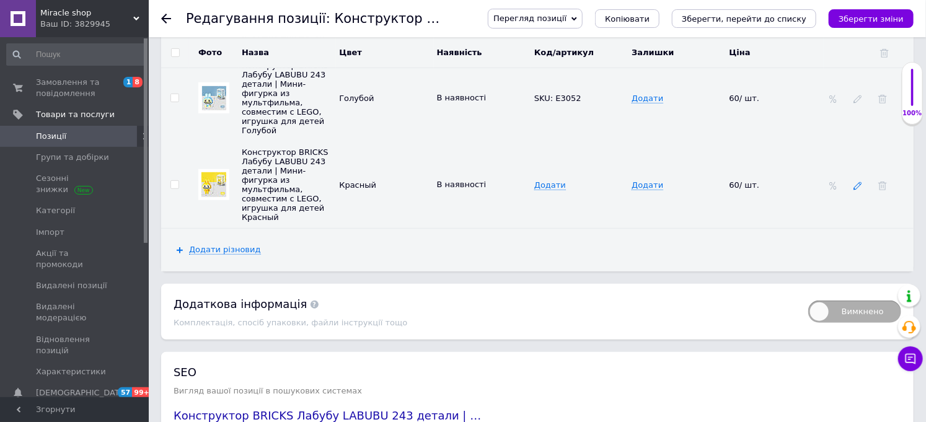
click at [855, 190] on use at bounding box center [857, 186] width 8 height 8
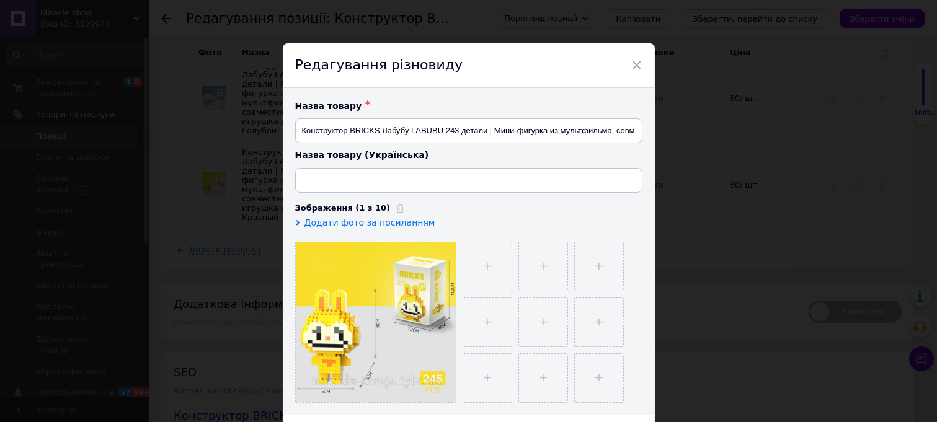
type input "Конструктор BRICKS Лабубу LABUBU 243 деталі | Міні-фігурка з мультфільму, суміс…"
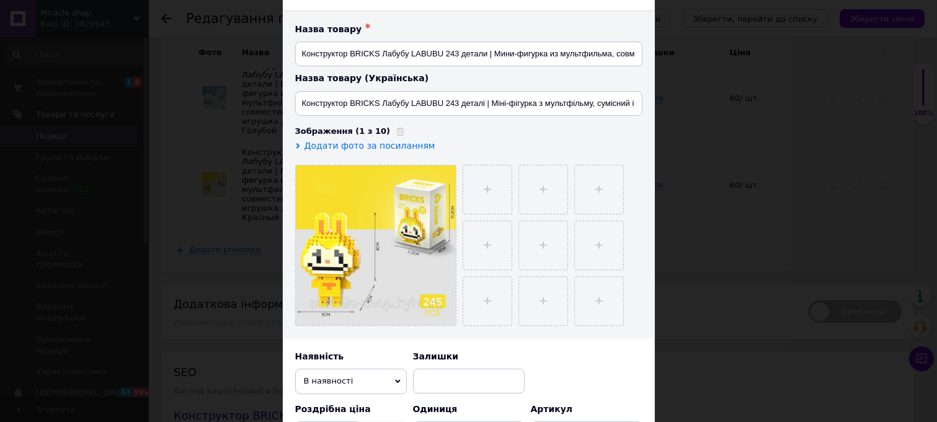
scroll to position [206, 0]
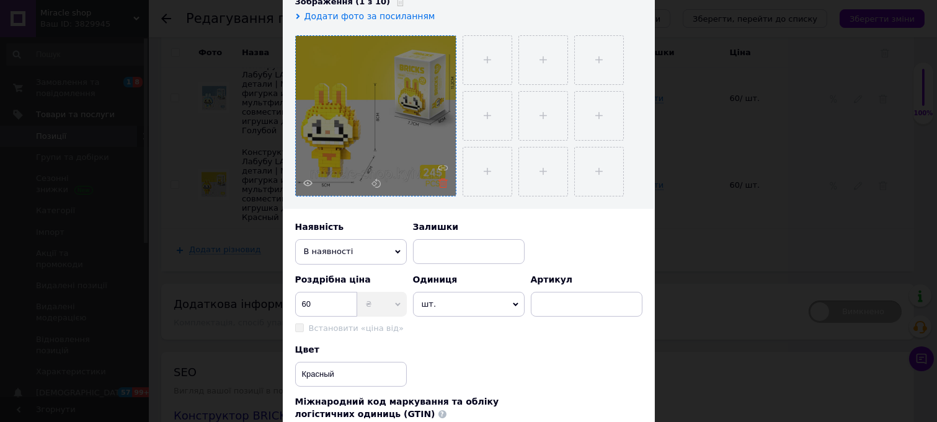
click at [443, 188] on icon at bounding box center [442, 183] width 9 height 9
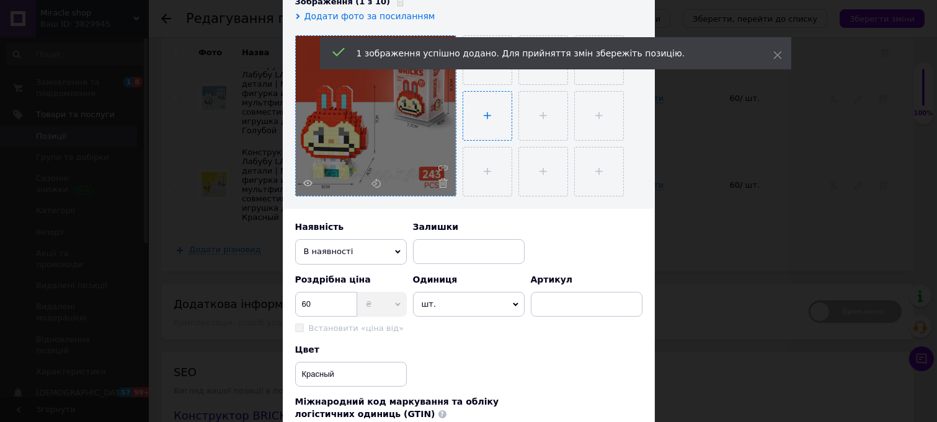
click at [485, 116] on input "file" at bounding box center [487, 116] width 48 height 48
type input "C:\fakepath\Знімок-екрана-2025-07-29-090117-600x599.png"
click at [544, 84] on input "file" at bounding box center [543, 60] width 48 height 48
type input "C:\fakepath\IMG_20250505_112122.jpg"
click at [574, 84] on input "file" at bounding box center [597, 60] width 48 height 48
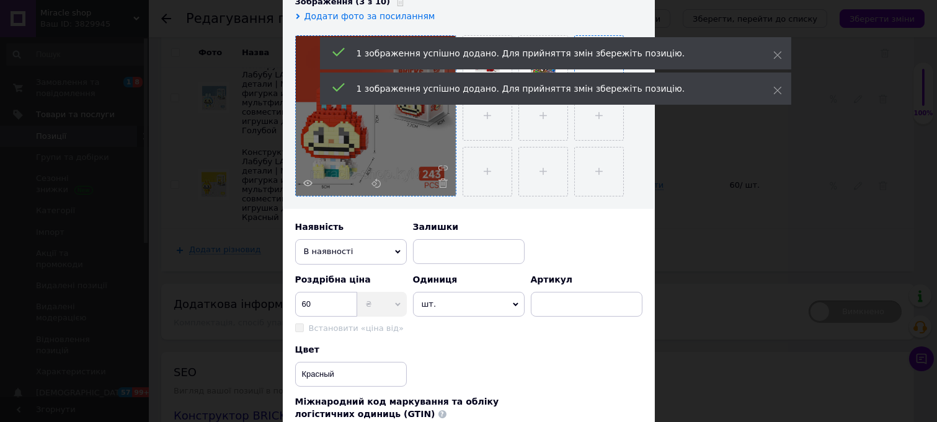
type input "C:\fakepath\IMG_3798.jpg"
click at [563, 314] on input at bounding box center [587, 304] width 112 height 25
paste input "SKU: E3051"
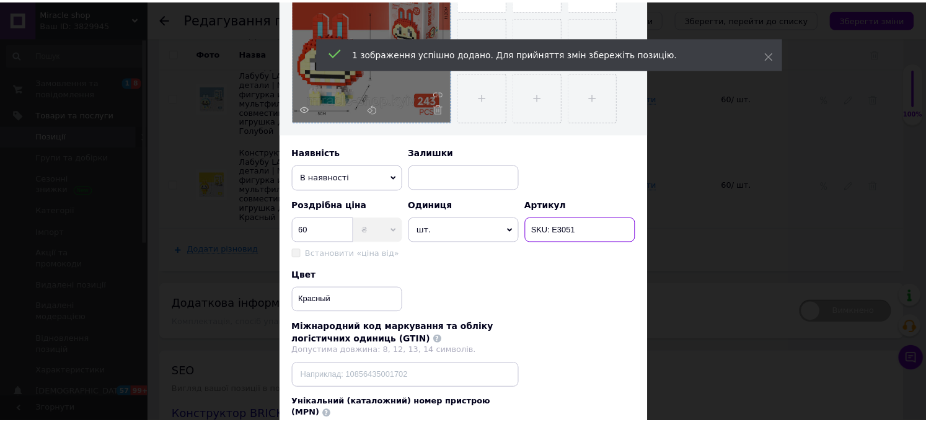
scroll to position [418, 0]
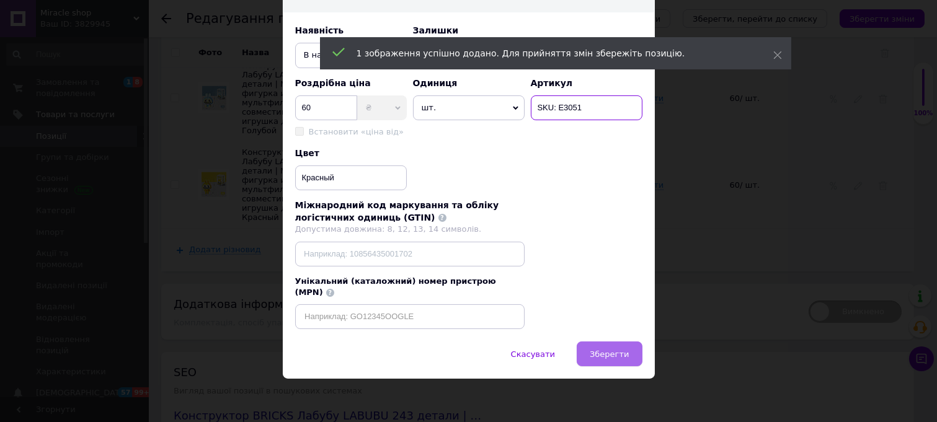
type input "SKU: E3051"
click at [601, 351] on span "Зберегти" at bounding box center [608, 354] width 39 height 9
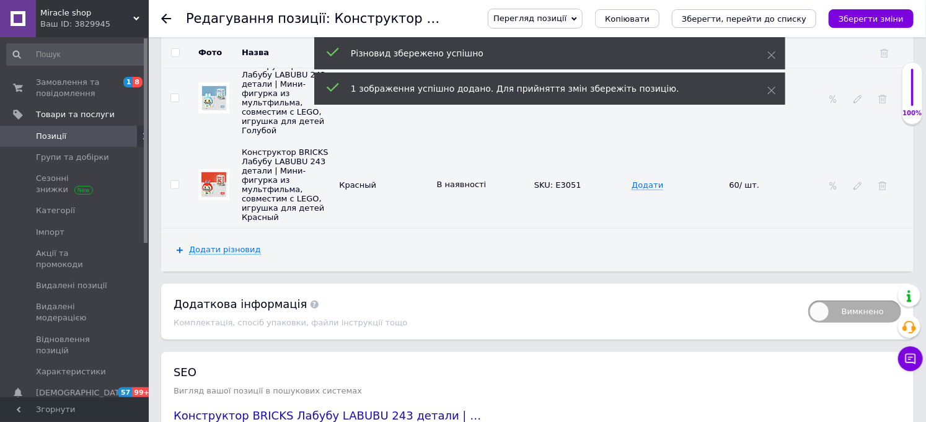
click at [874, 29] on div "Перегляд позиції Зберегти та переглянути на сайті Зберегти та переглянути на ма…" at bounding box center [688, 18] width 451 height 37
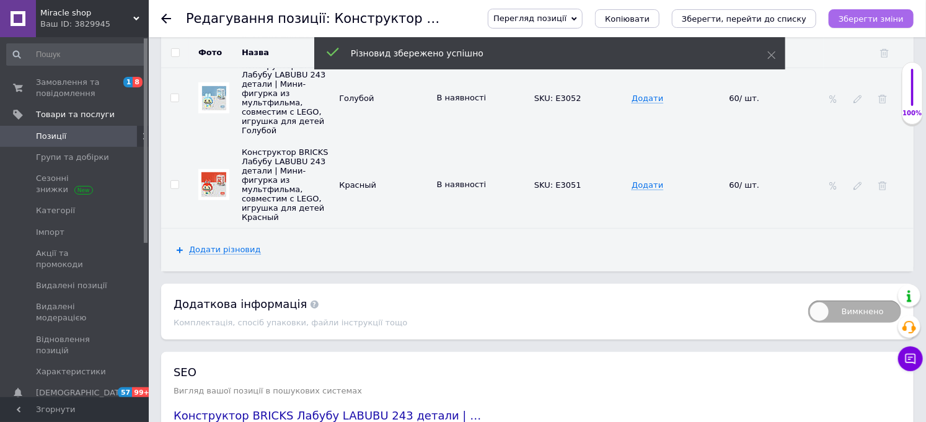
click at [871, 15] on icon "Зберегти зміни" at bounding box center [871, 18] width 65 height 9
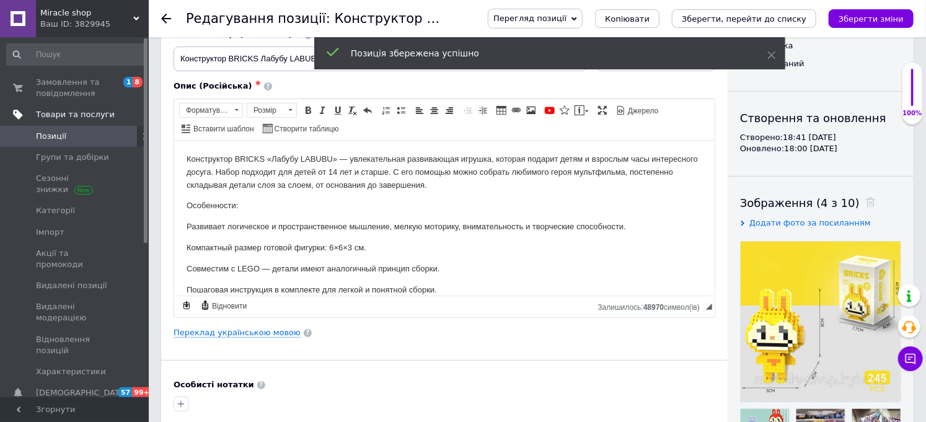
scroll to position [0, 0]
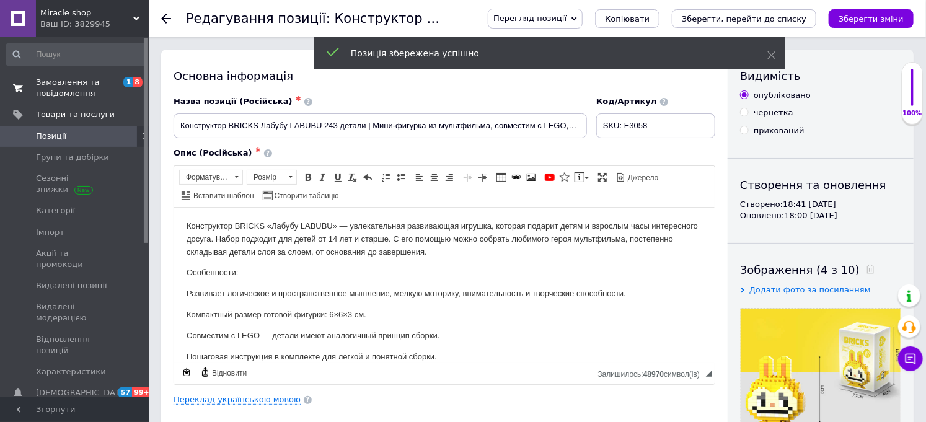
click at [63, 94] on span "Замовлення та повідомлення" at bounding box center [75, 88] width 79 height 22
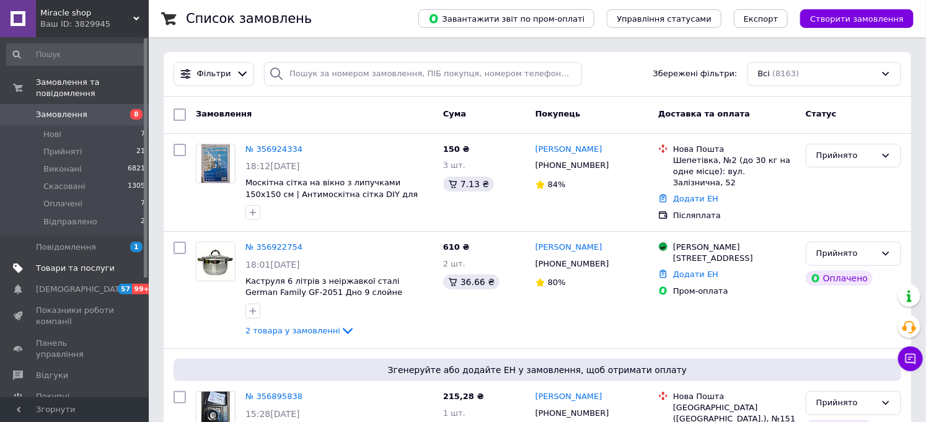
click at [71, 263] on span "Товари та послуги" at bounding box center [75, 268] width 79 height 11
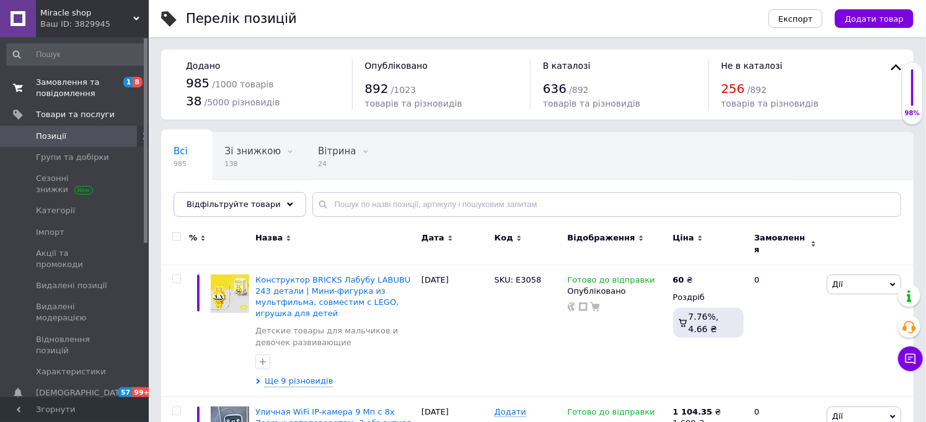
click at [62, 91] on span "Замовлення та повідомлення" at bounding box center [75, 88] width 79 height 22
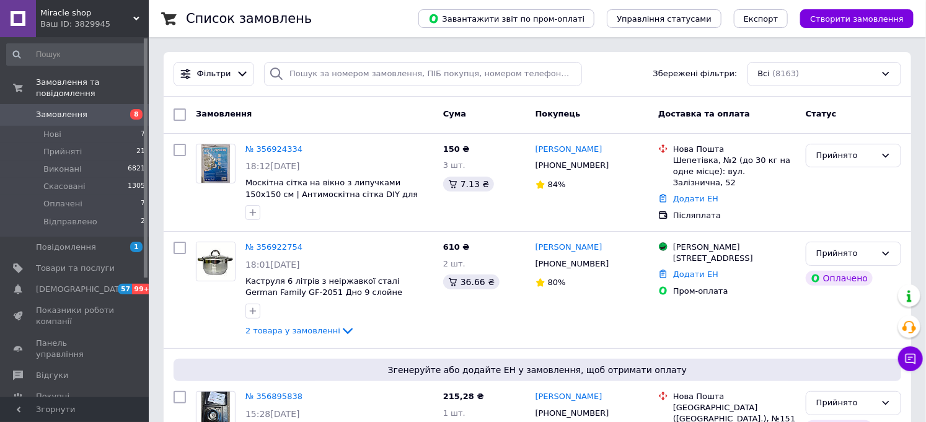
click at [94, 109] on span "Замовлення" at bounding box center [75, 114] width 79 height 11
click at [63, 263] on span "Товари та послуги" at bounding box center [75, 268] width 79 height 11
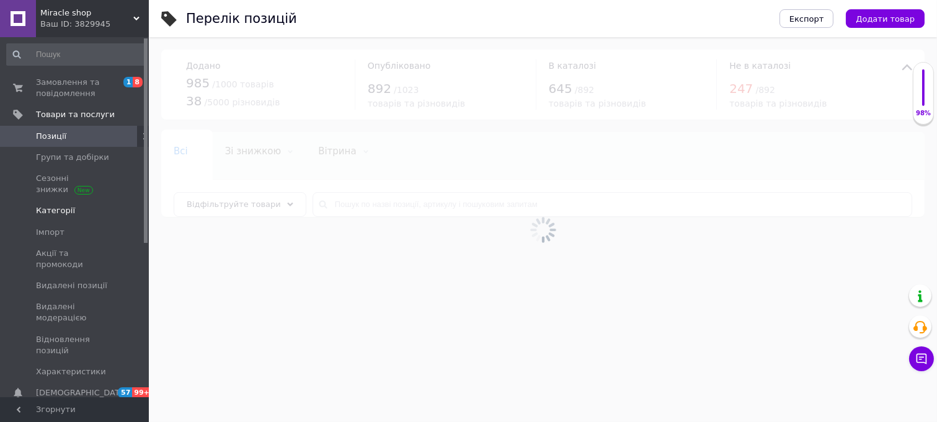
click at [63, 209] on span "Категорії" at bounding box center [55, 210] width 39 height 11
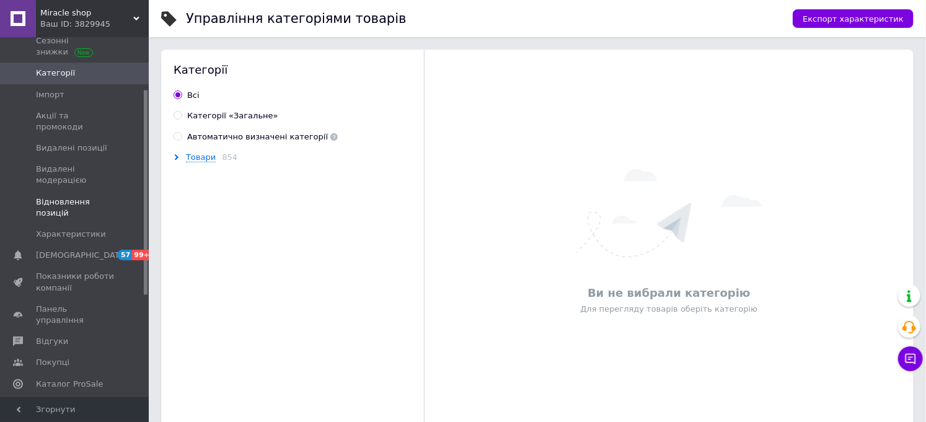
scroll to position [69, 0]
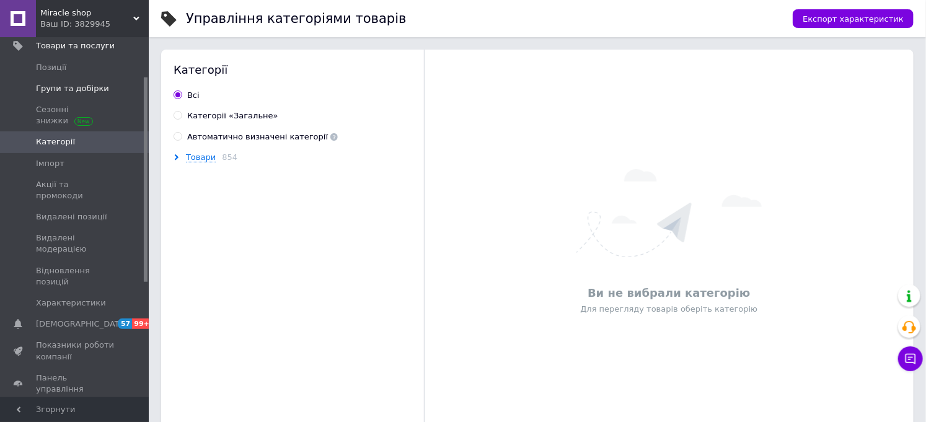
click at [76, 82] on link "Групи та добірки" at bounding box center [76, 88] width 152 height 21
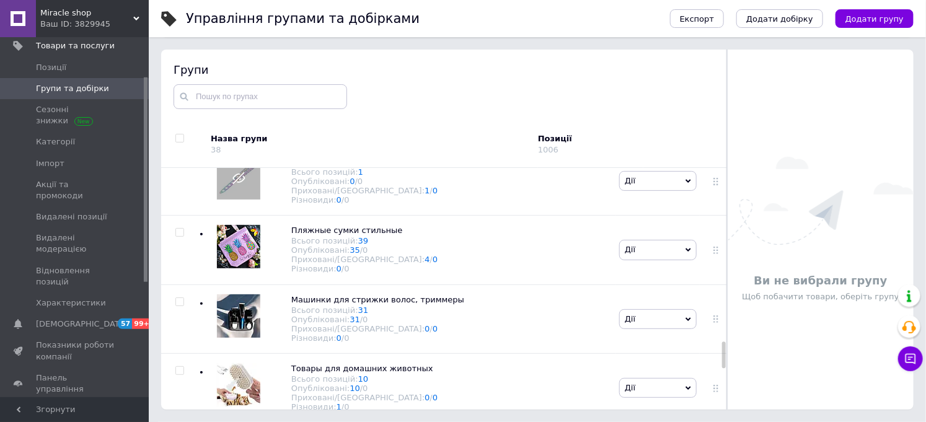
scroll to position [1951, 0]
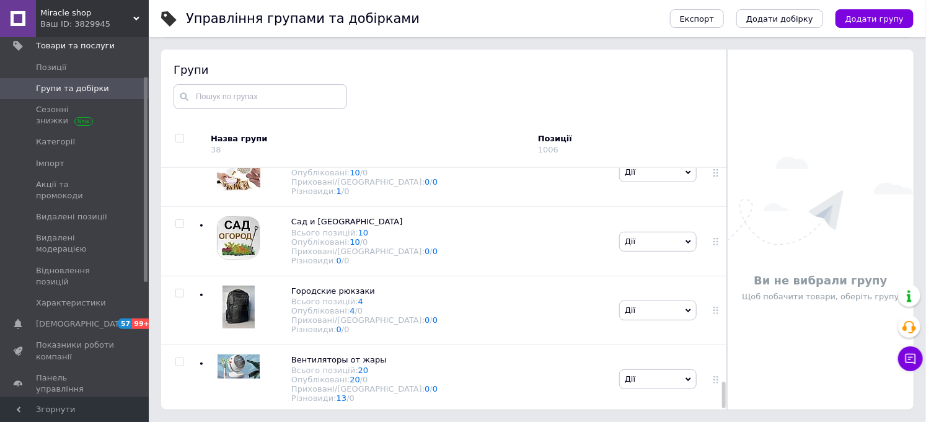
click at [66, 87] on span "Групи та добірки" at bounding box center [72, 88] width 73 height 11
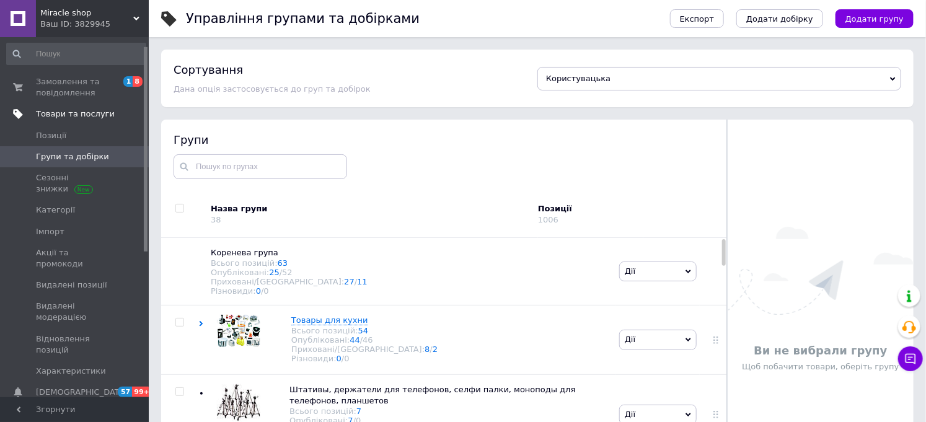
scroll to position [0, 0]
click at [58, 133] on span "Позиції" at bounding box center [51, 136] width 30 height 11
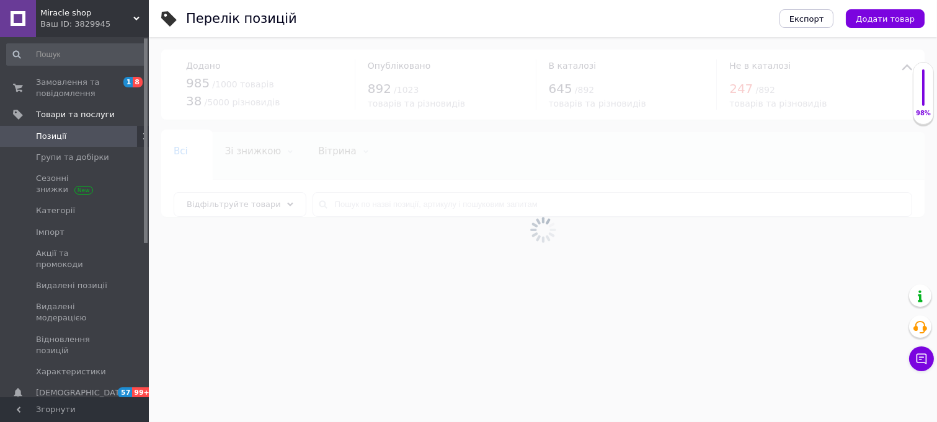
drag, startPoint x: 385, startPoint y: 225, endPoint x: 381, endPoint y: 214, distance: 11.4
click at [384, 224] on div at bounding box center [543, 229] width 788 height 385
click at [380, 213] on div at bounding box center [543, 229] width 788 height 385
click at [380, 213] on input "text" at bounding box center [611, 204] width 599 height 25
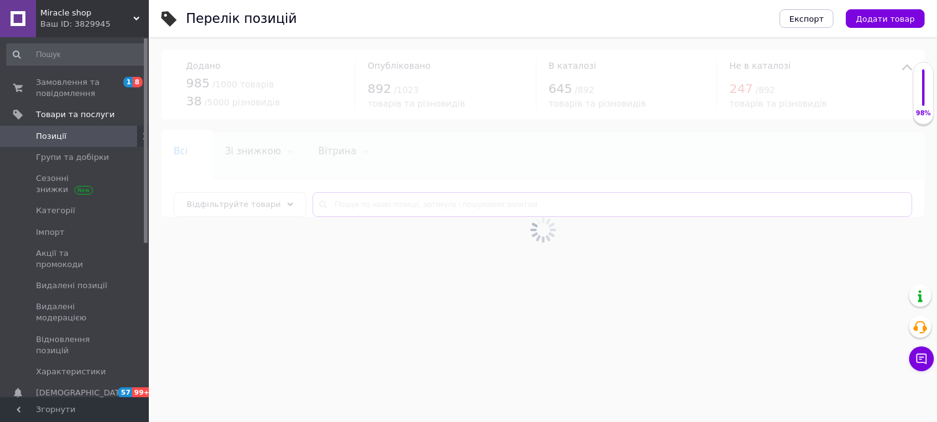
click at [380, 213] on input "text" at bounding box center [611, 204] width 599 height 25
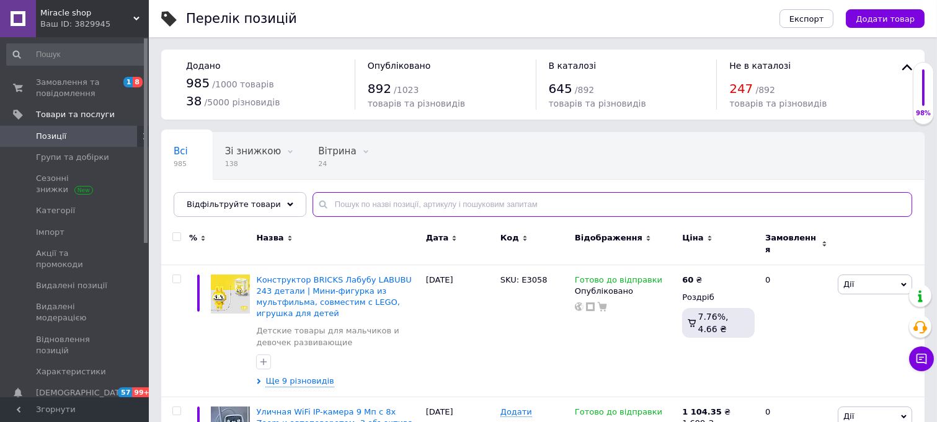
click at [380, 213] on input "text" at bounding box center [611, 204] width 599 height 25
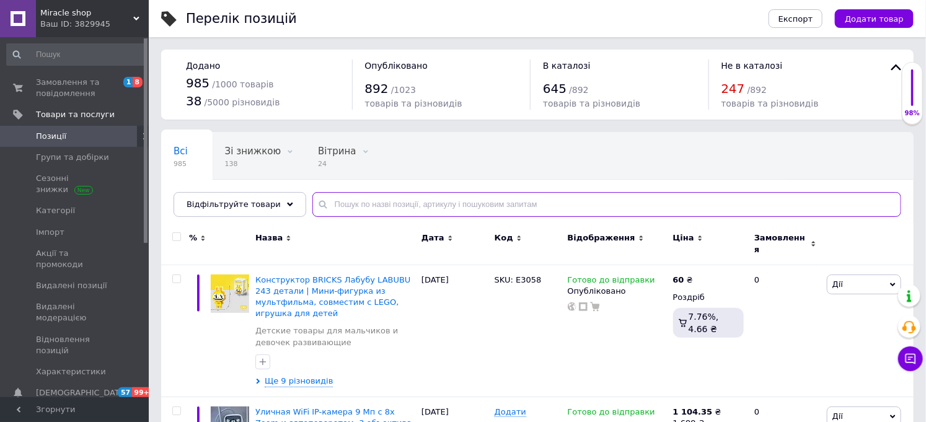
paste input "5875-s"
type input "5875-s"
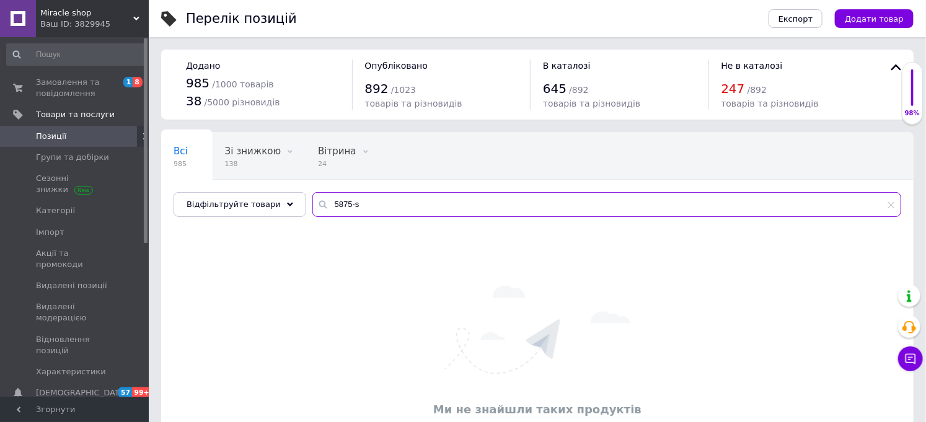
click at [358, 216] on input "5875-s" at bounding box center [606, 204] width 589 height 25
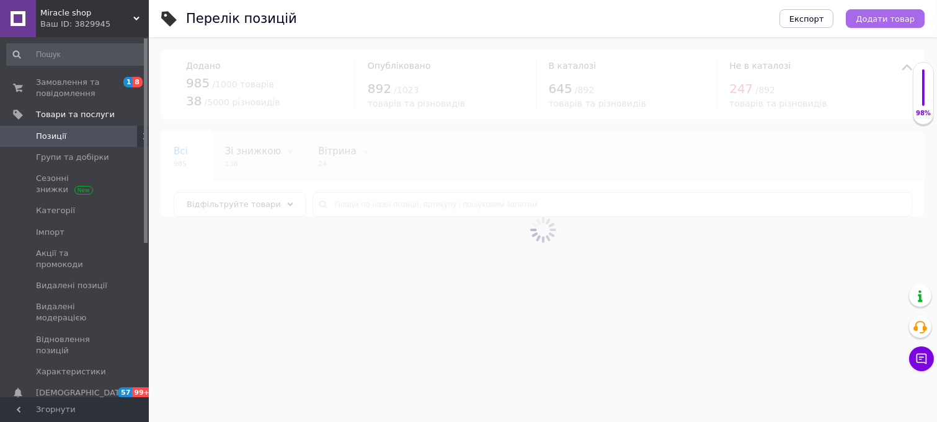
click at [883, 20] on span "Додати товар" at bounding box center [884, 18] width 59 height 9
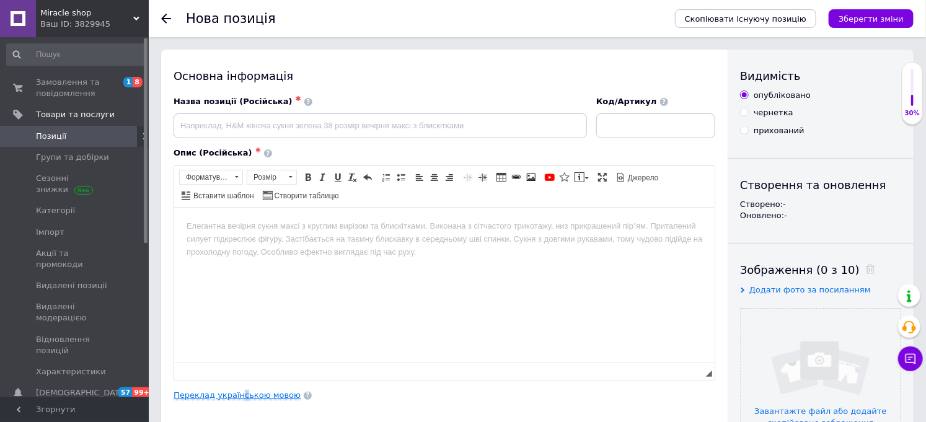
click at [236, 388] on div "Основна інформація Назва позиції (Російська) ✱ Код/Артикул Опис (Російська) ✱ Р…" at bounding box center [444, 396] width 567 height 692
click at [236, 390] on link "Переклад українською мовою" at bounding box center [237, 395] width 127 height 10
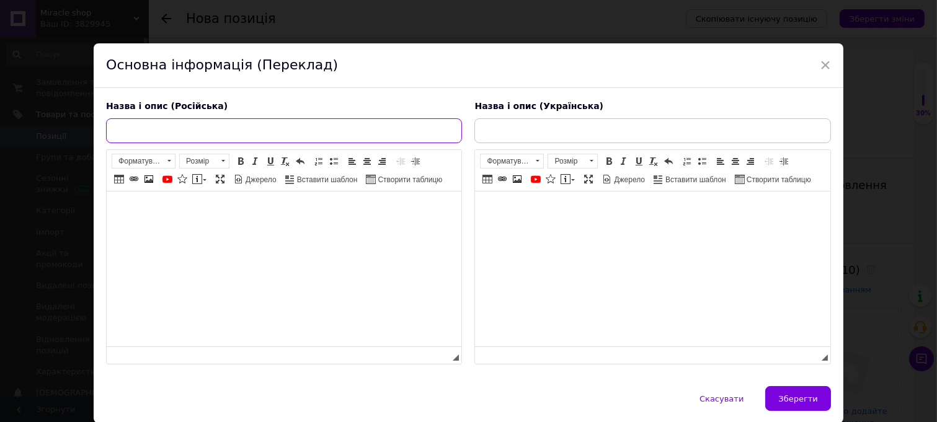
click at [224, 143] on input "text" at bounding box center [284, 130] width 356 height 25
paste input "Рюкзак «Urban Grant» чёрный | Влагостойкий городской рюкзак для ноутбука до 17″…"
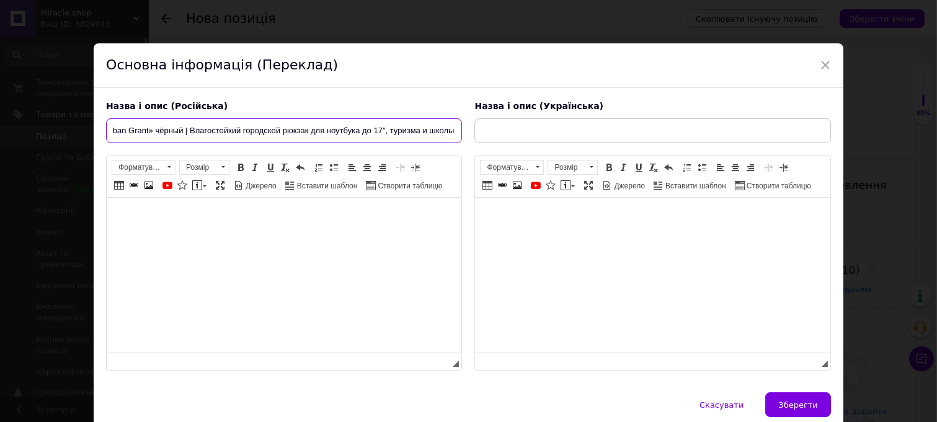
type input "Рюкзак «Urban Grant» чёрный | Влагостойкий городской рюкзак для ноутбука до 17″…"
click at [534, 120] on div "Назва і опис (Українська) Розширений текстовий редактор, 7D7BA051-C7B1-41F7-A38…" at bounding box center [652, 235] width 368 height 283
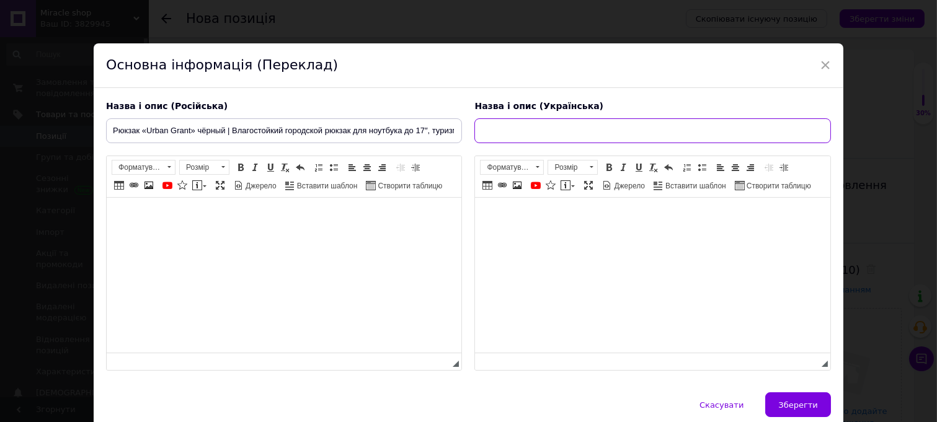
click at [526, 139] on input "text" at bounding box center [652, 130] width 356 height 25
paste input "Рюкзак "Urban Grant" чорний | Вологостійкий міський рюкзак для ноутбука до 17″,…"
type input "Рюкзак "Urban Grant" чорний | Вологостійкий міський рюкзак для ноутбука до 17″,…"
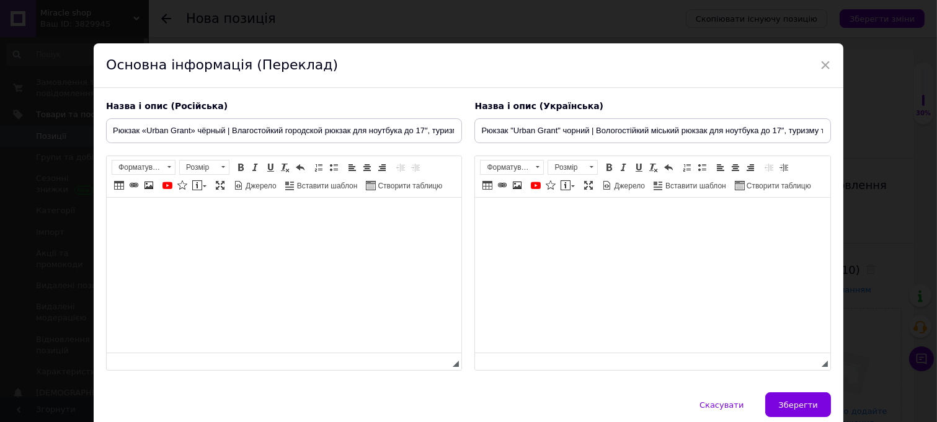
click at [273, 234] on html at bounding box center [284, 217] width 355 height 38
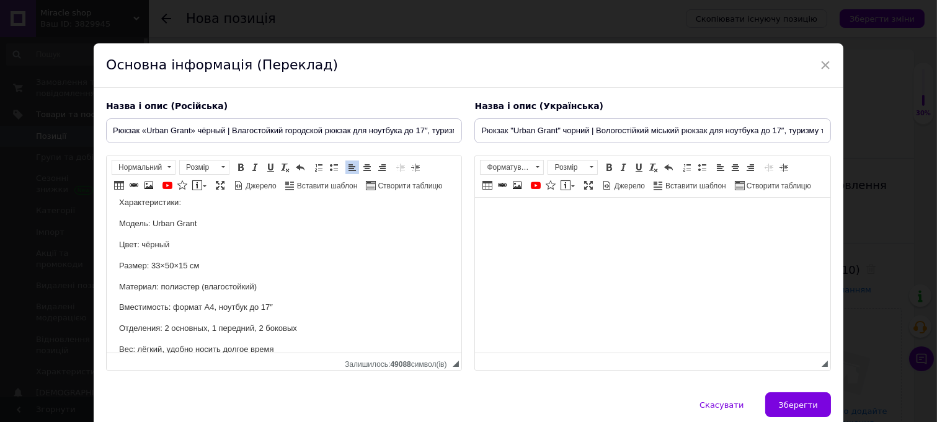
click at [556, 236] on html at bounding box center [652, 217] width 355 height 38
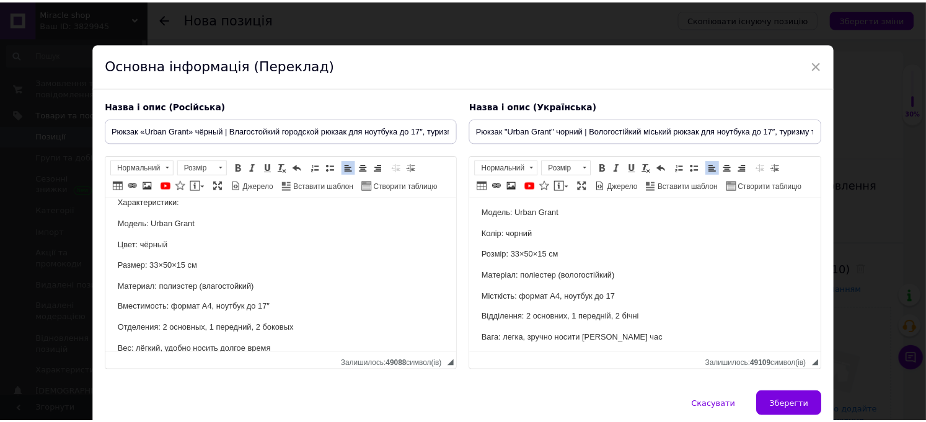
scroll to position [249, 0]
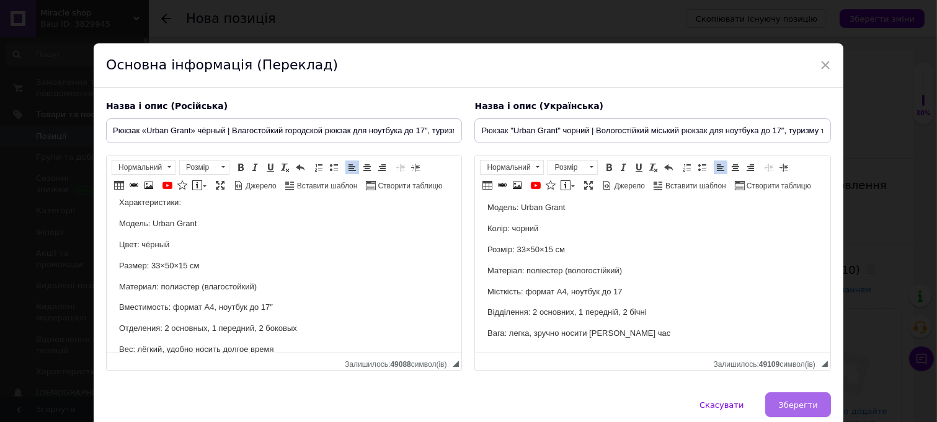
click at [791, 416] on button "Зберегти" at bounding box center [797, 404] width 65 height 25
type input "Рюкзак «Urban Grant» чёрный | Влагостойкий городской рюкзак для ноутбука до 17″…"
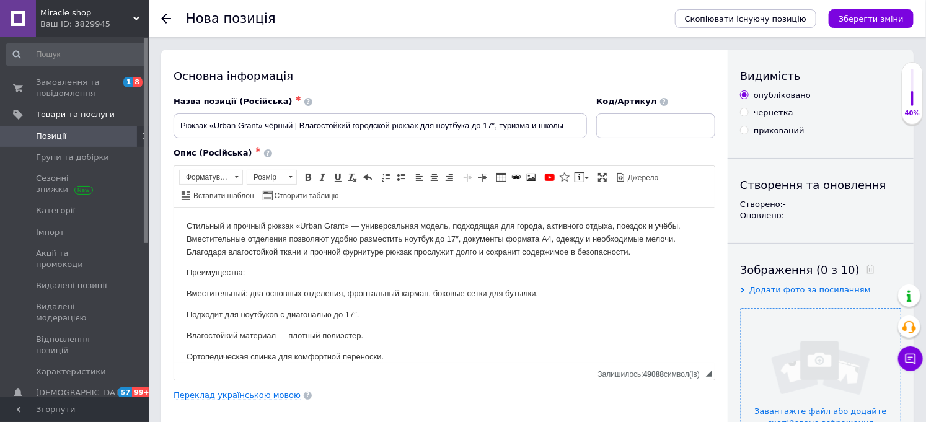
click at [790, 343] on input "file" at bounding box center [821, 389] width 160 height 160
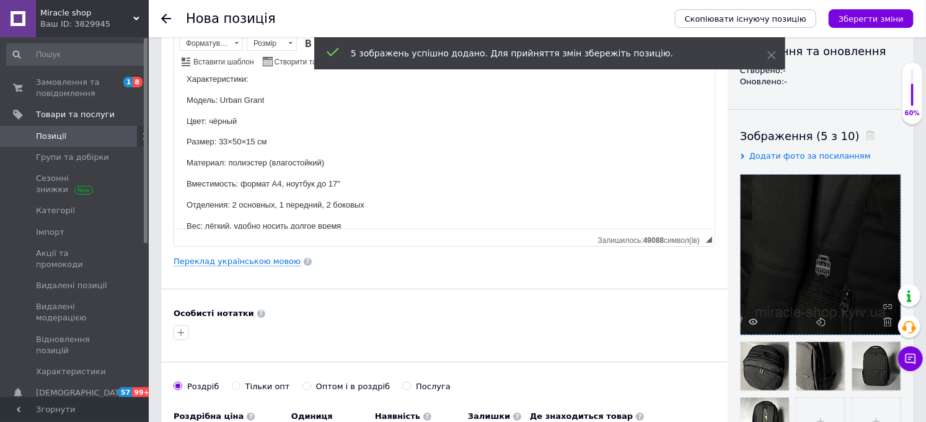
scroll to position [206, 0]
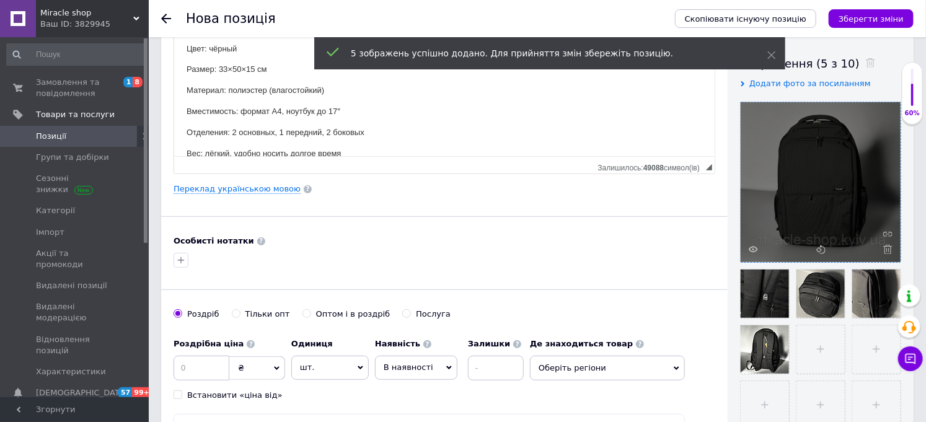
click at [783, 170] on div at bounding box center [821, 182] width 160 height 160
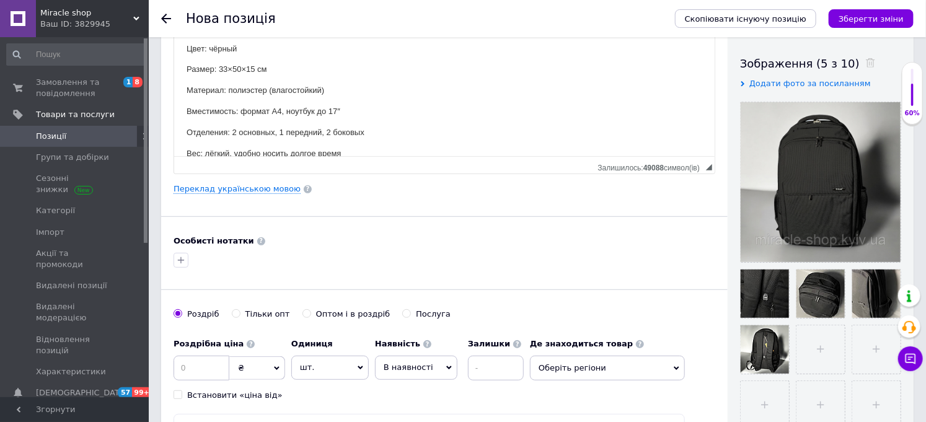
scroll to position [620, 0]
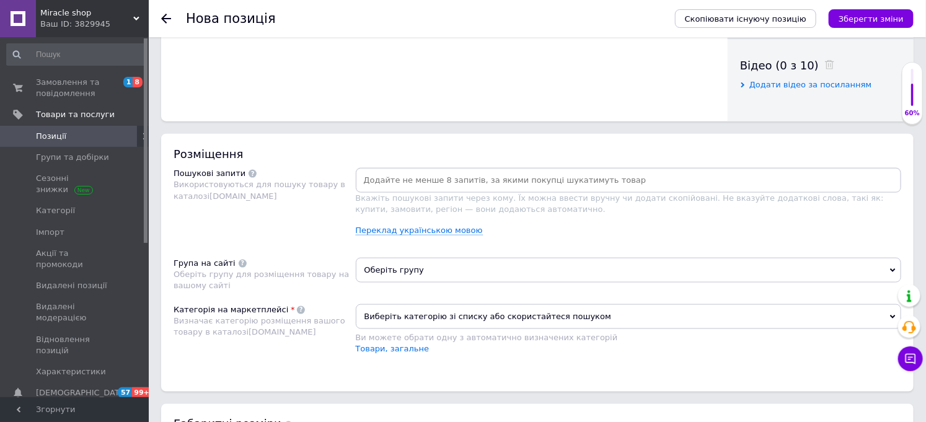
click at [448, 190] on input at bounding box center [628, 180] width 541 height 19
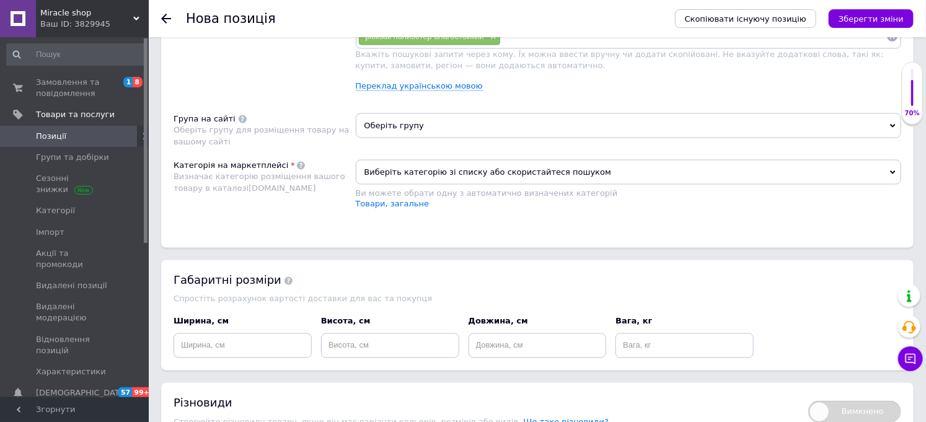
scroll to position [895, 0]
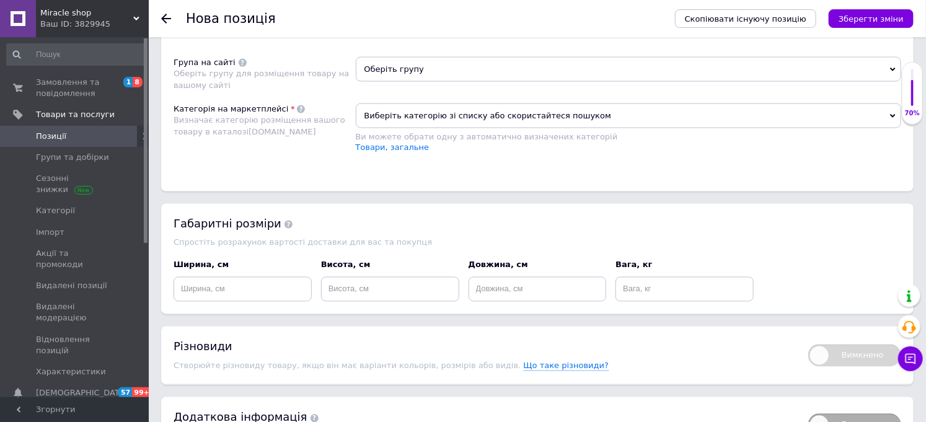
click at [420, 82] on span "Оберіть групу" at bounding box center [629, 69] width 546 height 25
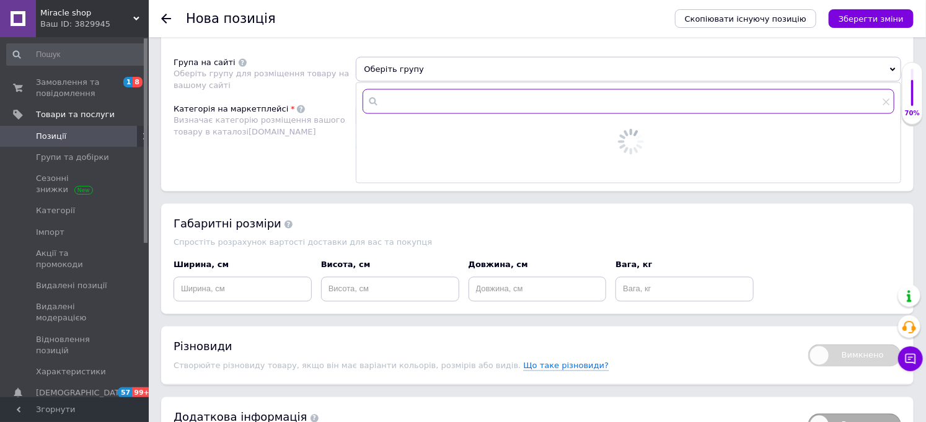
click at [420, 114] on input "text" at bounding box center [629, 101] width 532 height 25
type input "рюк"
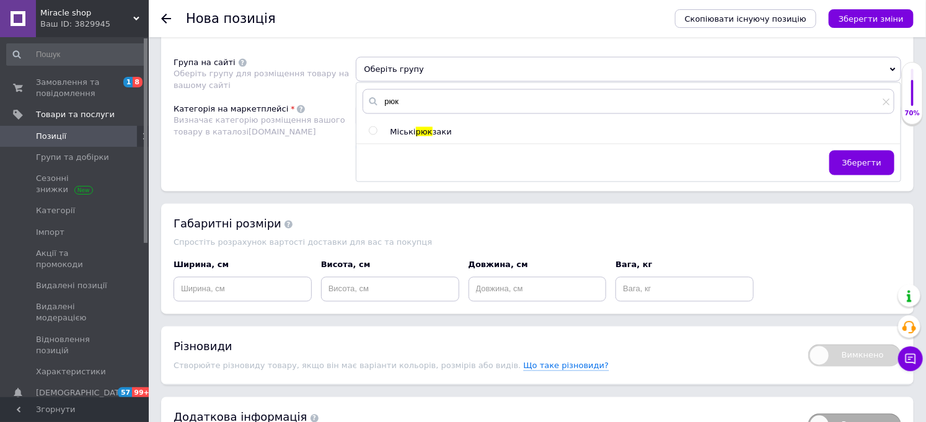
click at [413, 136] on span "Міські" at bounding box center [402, 131] width 25 height 9
radio input "true"
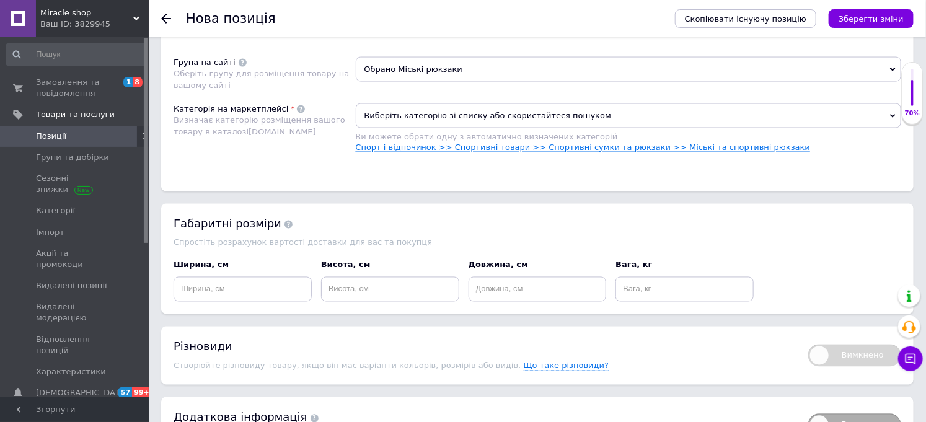
click at [419, 152] on link "Спорт і відпочинок >> Спортивні товари >> Спортивні сумки та рюкзаки >> Міські …" at bounding box center [583, 147] width 455 height 9
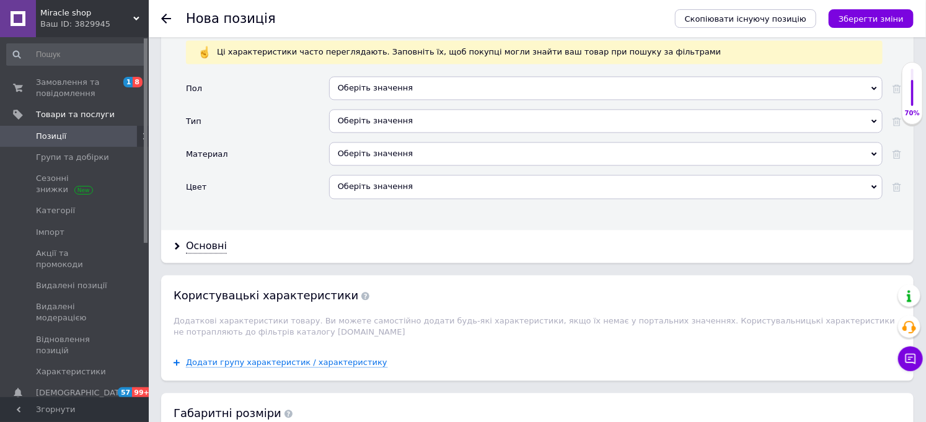
scroll to position [1170, 0]
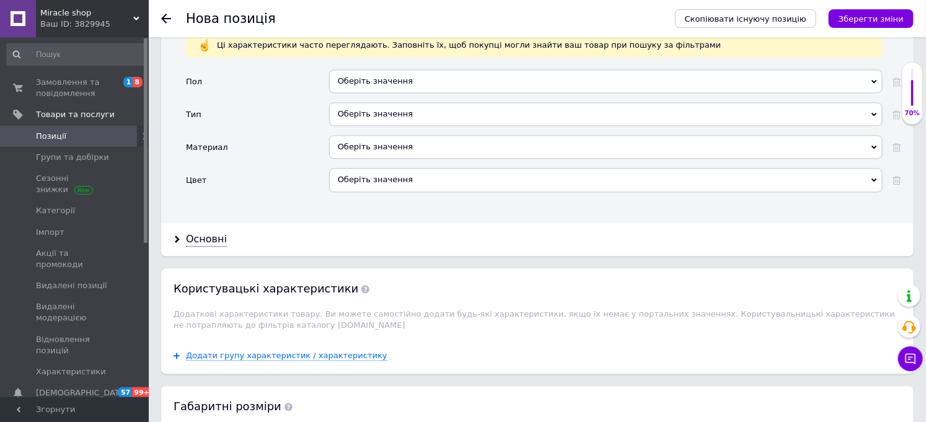
click at [367, 126] on div "Оберіть значення" at bounding box center [605, 114] width 553 height 24
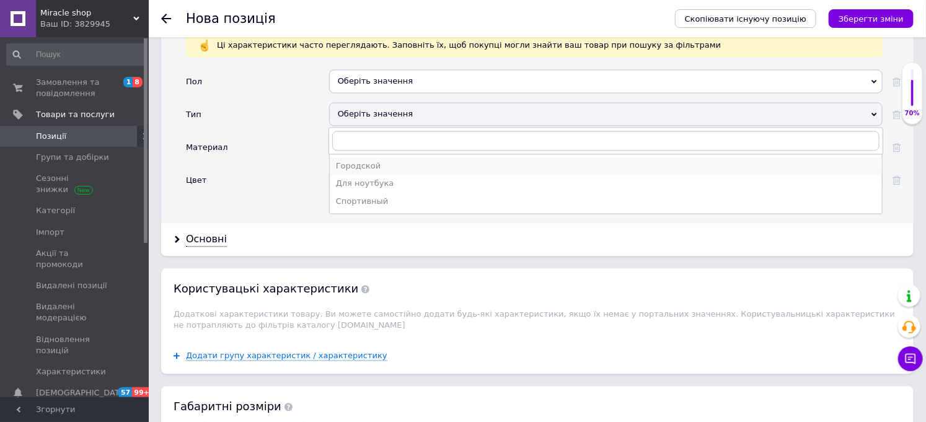
click at [394, 172] on div "Городской" at bounding box center [606, 166] width 540 height 11
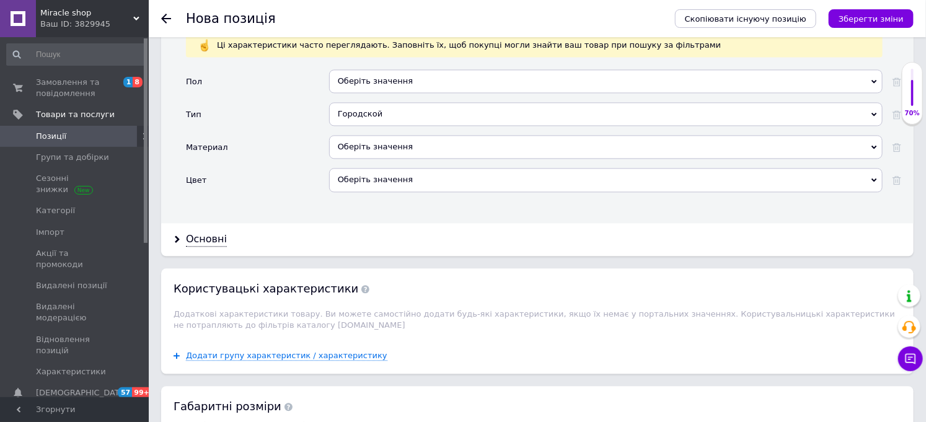
click at [366, 192] on div "Оберіть значення" at bounding box center [605, 180] width 553 height 24
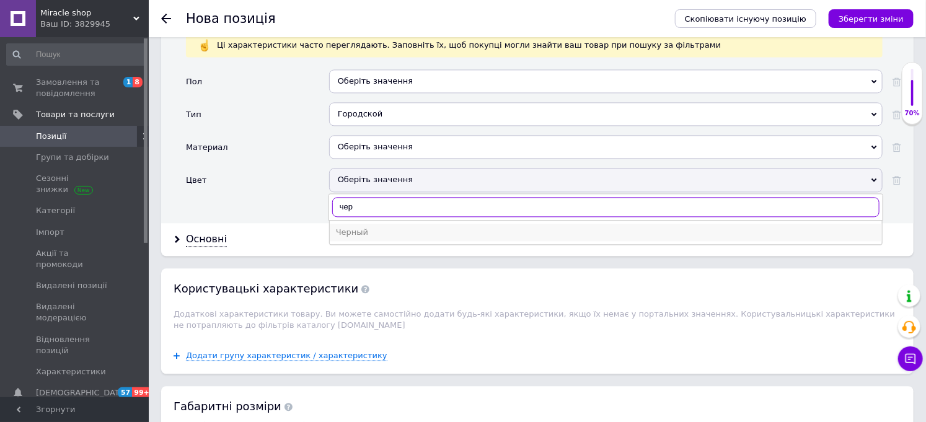
type input "чер"
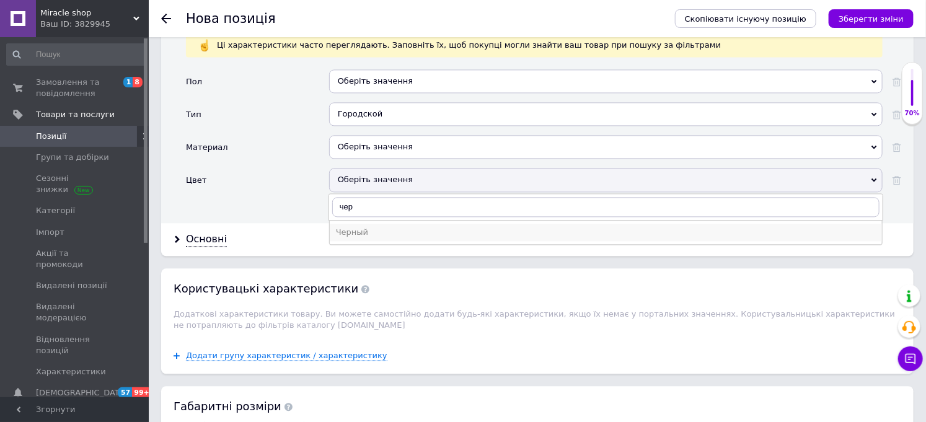
click at [370, 238] on div "Черный" at bounding box center [606, 232] width 540 height 11
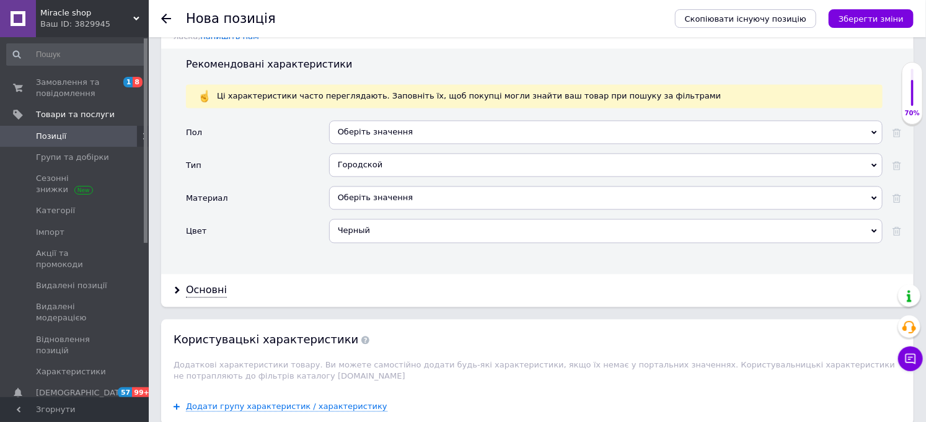
scroll to position [1240, 0]
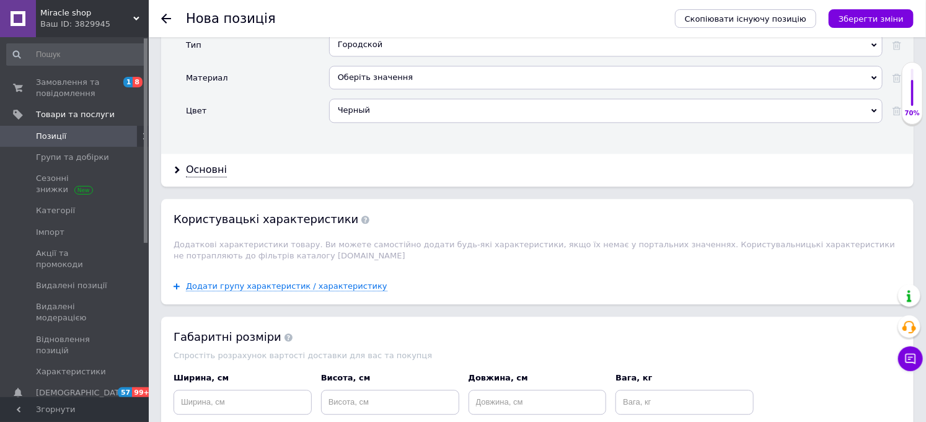
click at [363, 122] on div "Черный" at bounding box center [605, 111] width 553 height 24
click at [275, 66] on div "Тип" at bounding box center [257, 49] width 143 height 33
click at [359, 89] on div "Оберіть значення" at bounding box center [605, 78] width 553 height 24
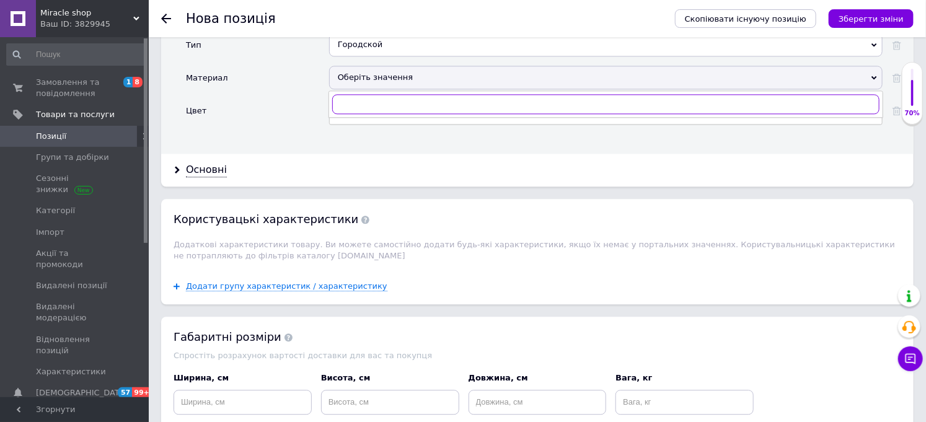
click at [368, 114] on input "text" at bounding box center [605, 104] width 547 height 20
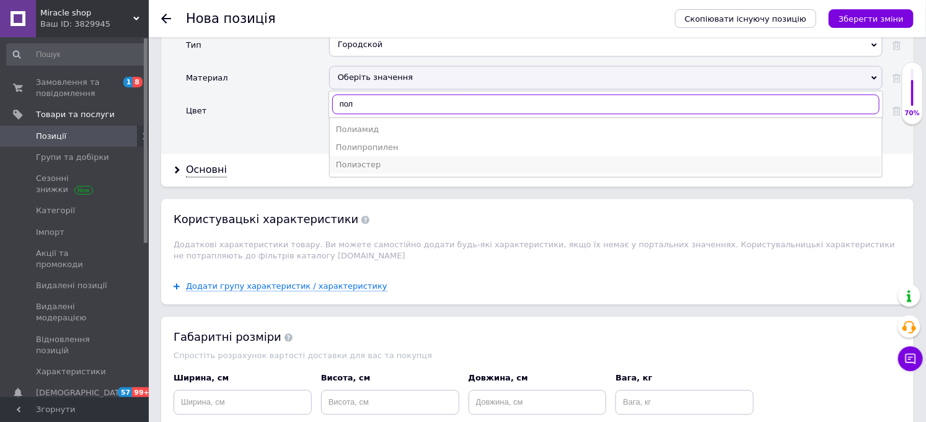
type input "пол"
click at [379, 170] on div "Полиэстер" at bounding box center [606, 164] width 540 height 11
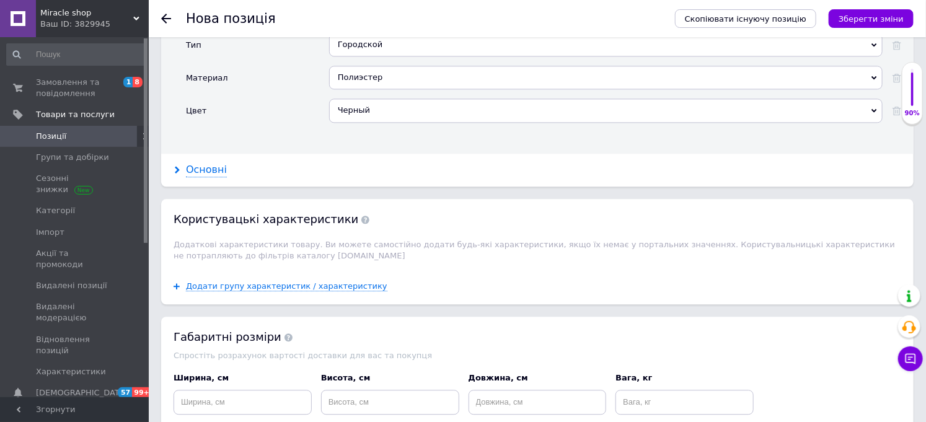
click at [200, 177] on div "Основні" at bounding box center [206, 170] width 41 height 14
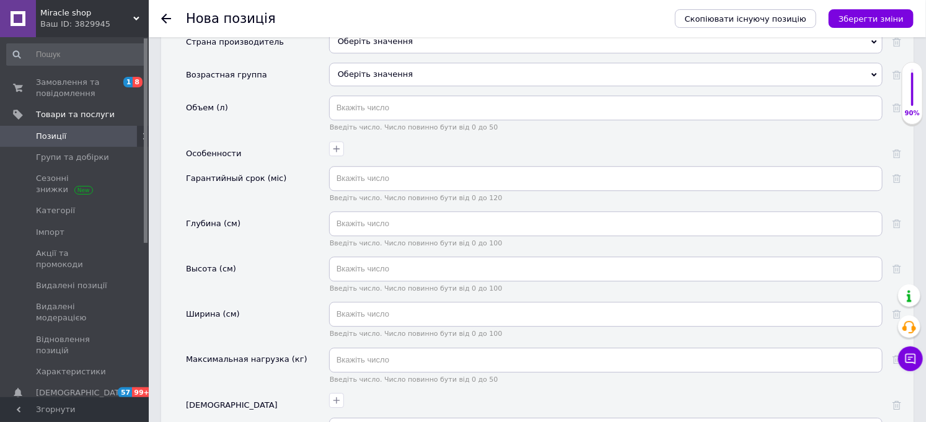
scroll to position [1446, 0]
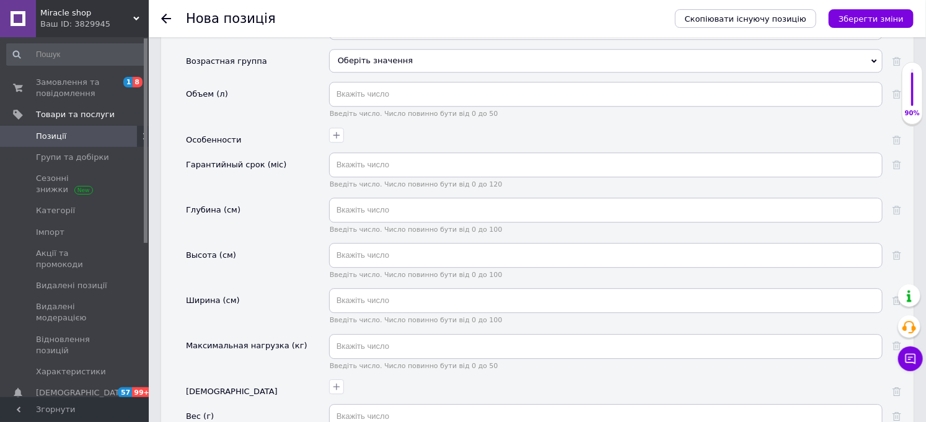
click at [366, 73] on div "Оберіть значення" at bounding box center [605, 61] width 553 height 24
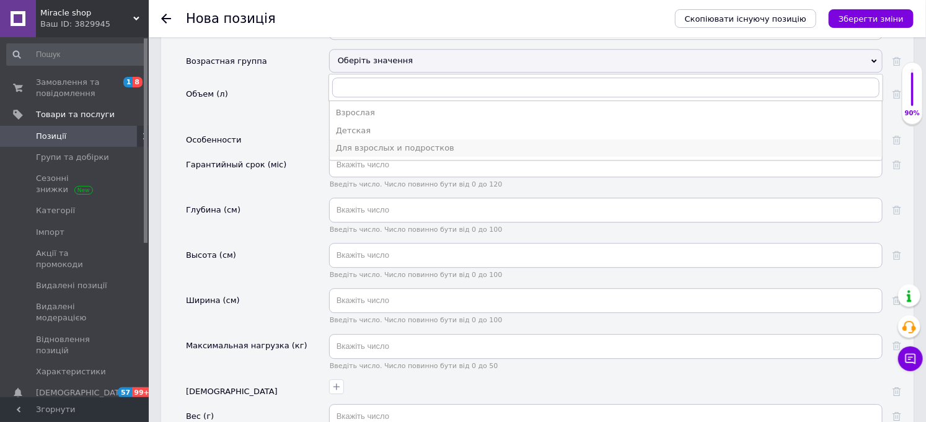
click at [443, 154] on div "Для взрослых и подростков" at bounding box center [606, 148] width 540 height 11
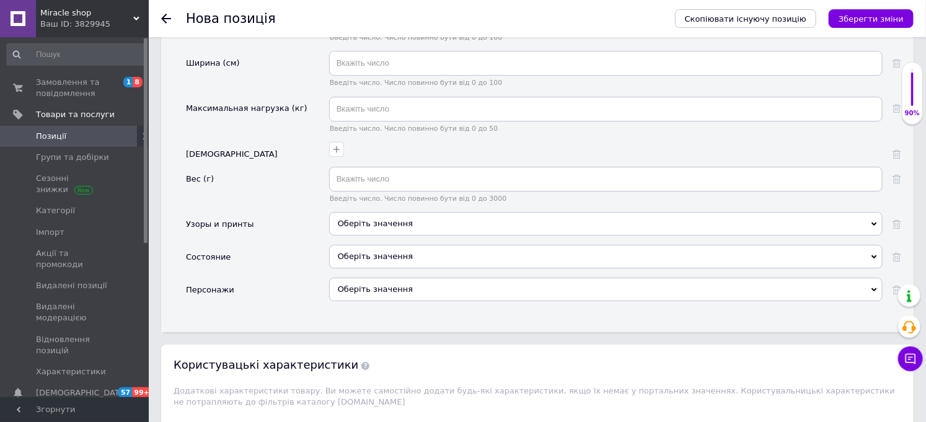
scroll to position [1240, 0]
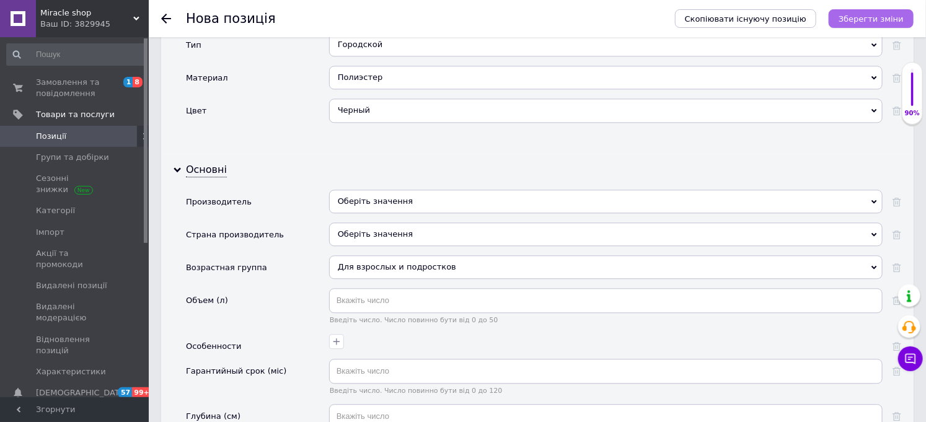
click at [877, 15] on icon "Зберегти зміни" at bounding box center [871, 18] width 65 height 9
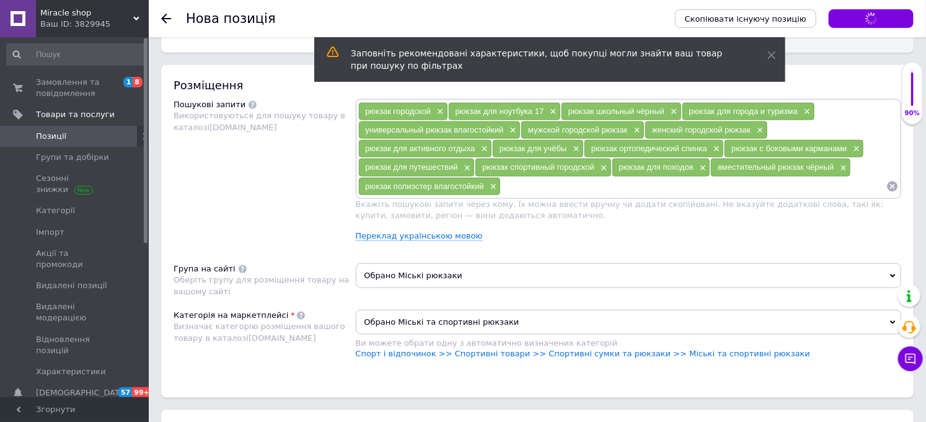
scroll to position [509, 0]
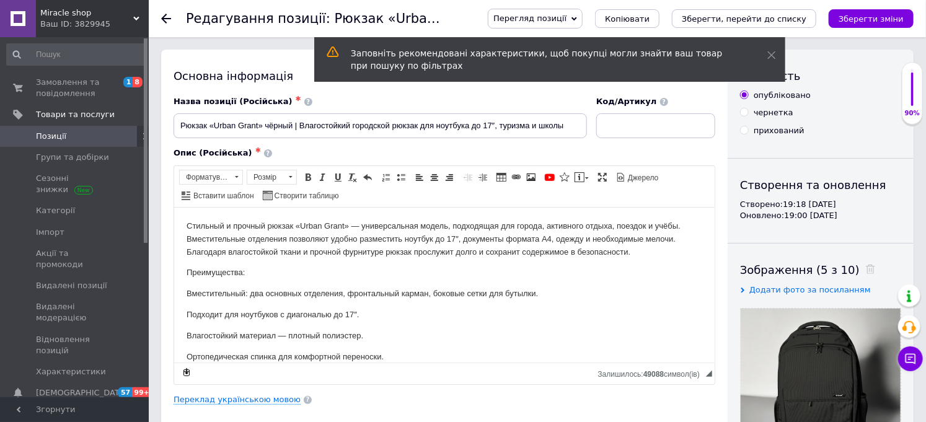
click at [616, 102] on span "Код/Артикул" at bounding box center [626, 101] width 61 height 9
click at [623, 130] on input at bounding box center [655, 125] width 119 height 25
paste input "SKU: 5875-ch"
type input "SKU: 5875-ch"
click at [883, 19] on icon "Зберегти зміни" at bounding box center [871, 18] width 65 height 9
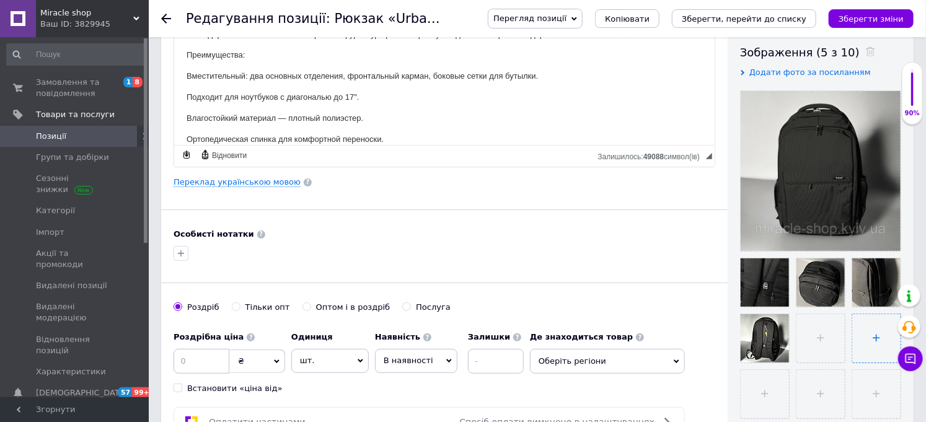
scroll to position [344, 0]
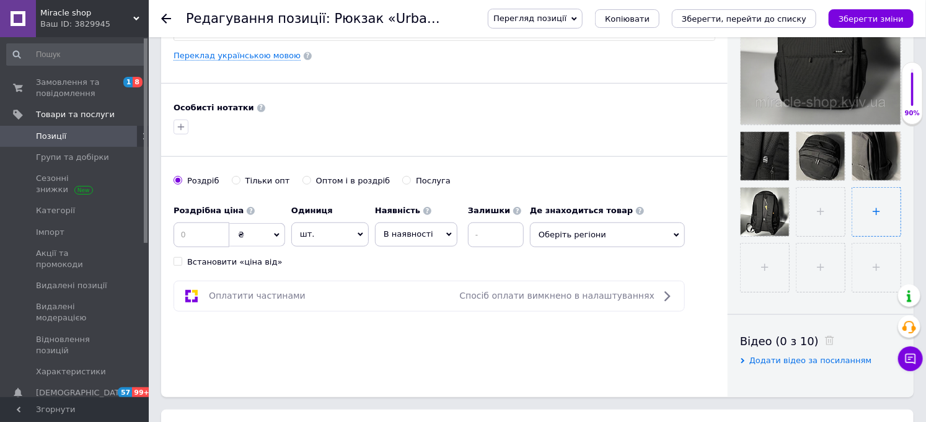
click at [852, 236] on input "file" at bounding box center [876, 212] width 48 height 48
type input "C:\fakepath\photo_3_2025-01-28_10-56-21.jpg"
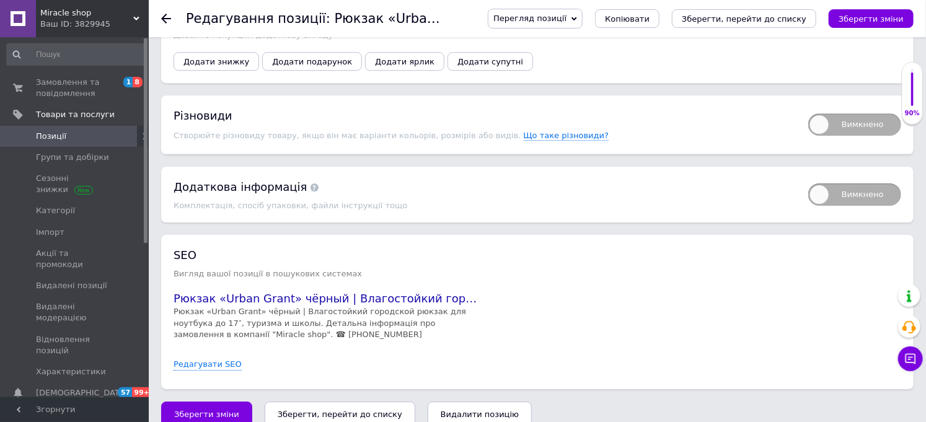
scroll to position [1790, 0]
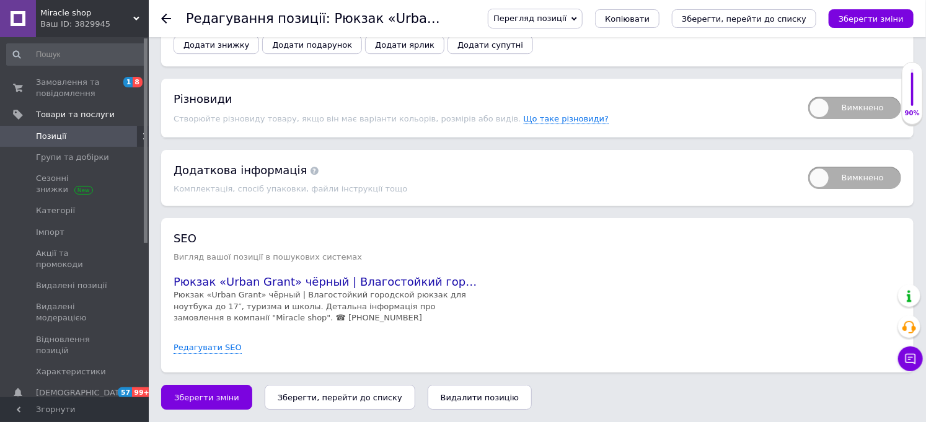
click at [817, 119] on span "Вимкнено" at bounding box center [854, 108] width 93 height 22
click at [808, 97] on input "Вимкнено" at bounding box center [804, 93] width 8 height 8
checkbox input "true"
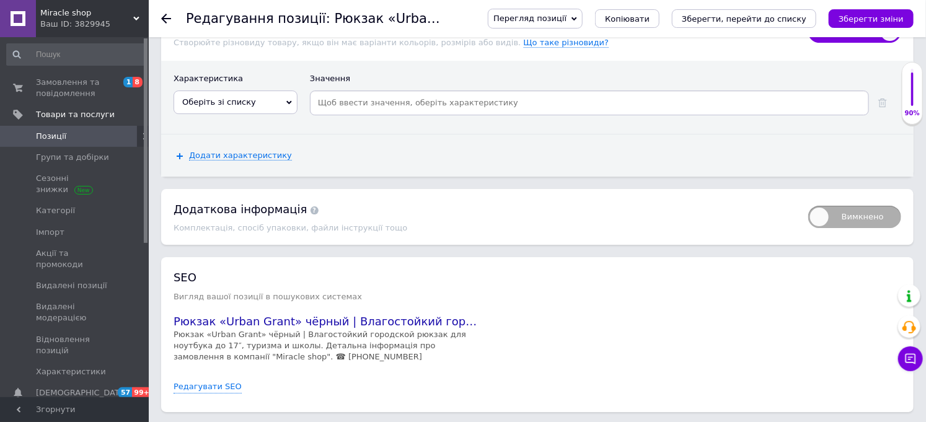
click at [500, 112] on input at bounding box center [589, 103] width 554 height 19
click at [213, 107] on span "Оберіть зі списку" at bounding box center [219, 101] width 74 height 9
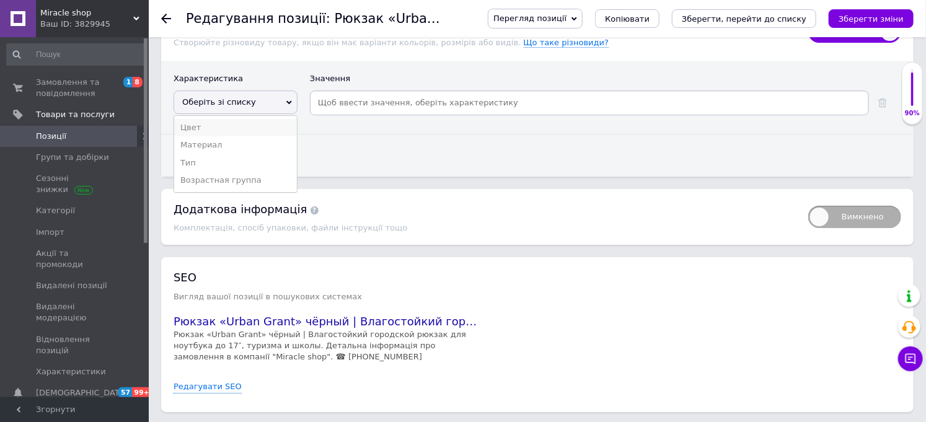
click at [206, 136] on li "Цвет" at bounding box center [235, 127] width 123 height 17
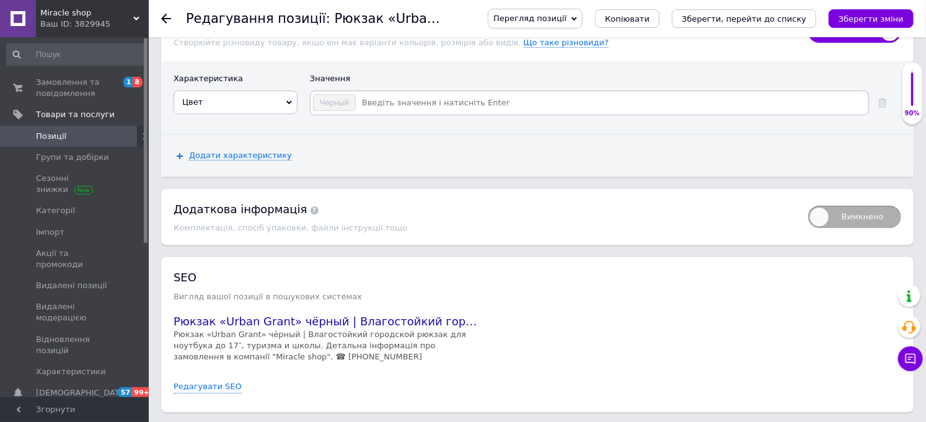
click at [390, 112] on input at bounding box center [611, 103] width 510 height 19
type input "І"
type input "D"
type input "Серый"
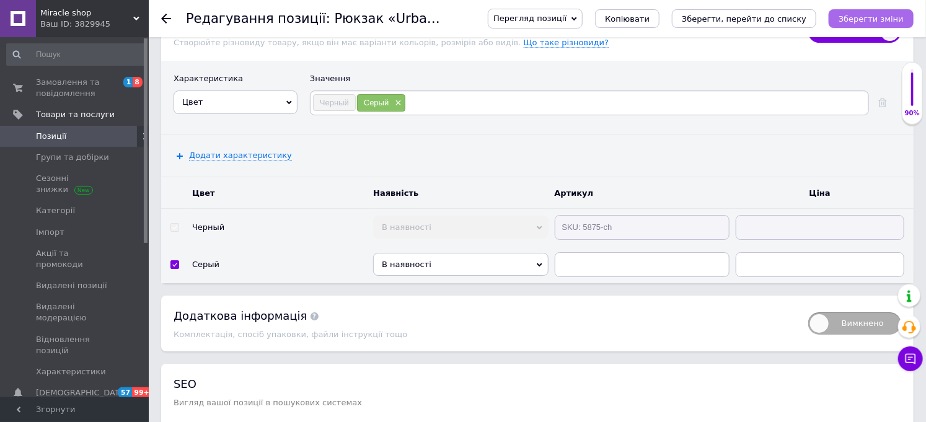
click at [871, 19] on icon "Зберегти зміни" at bounding box center [871, 18] width 65 height 9
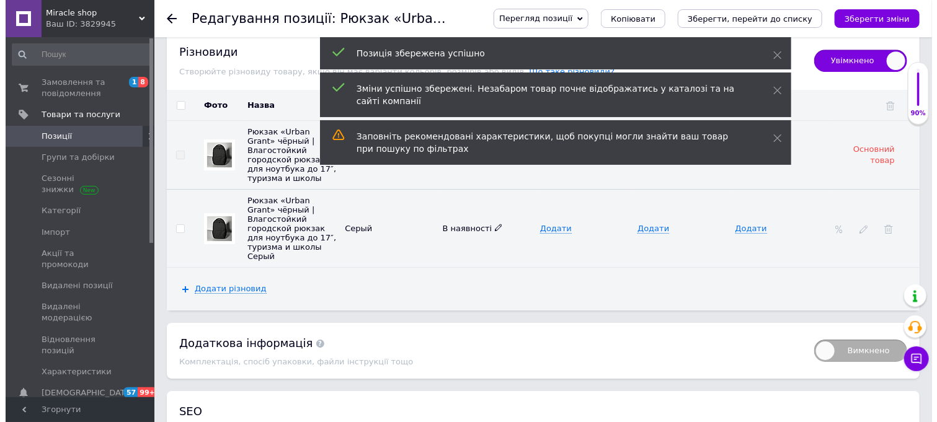
scroll to position [1758, 0]
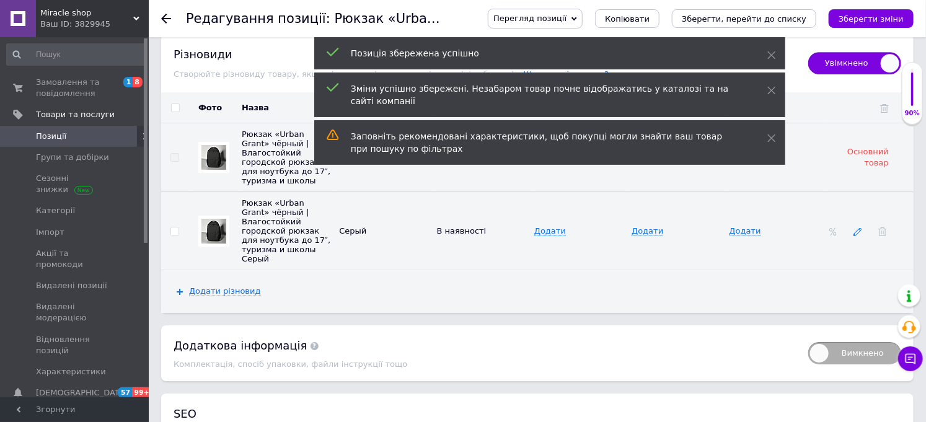
click at [853, 236] on icon at bounding box center [857, 231] width 9 height 9
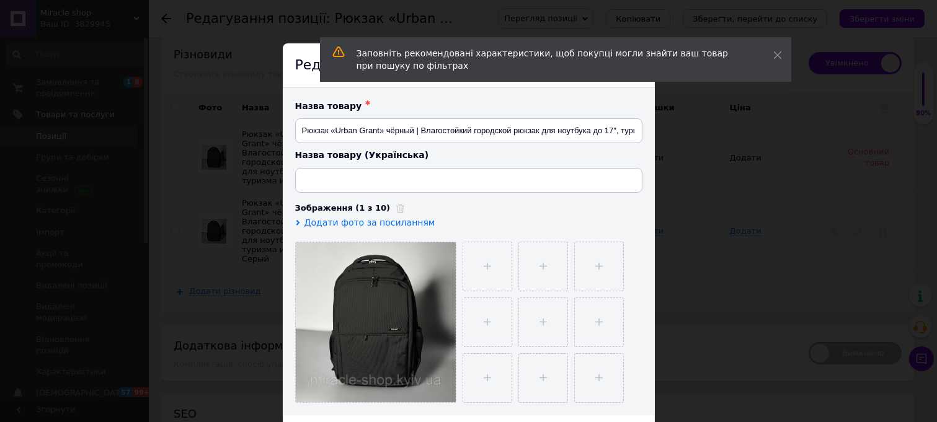
scroll to position [138, 0]
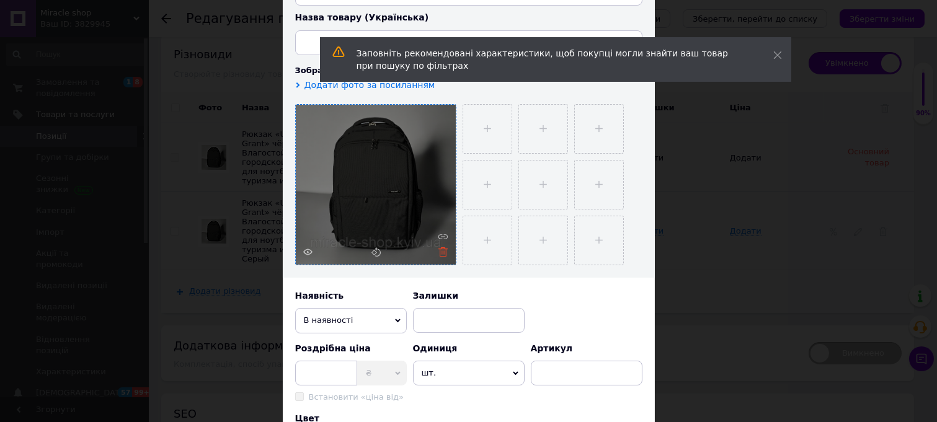
click at [442, 257] on icon at bounding box center [442, 251] width 9 height 9
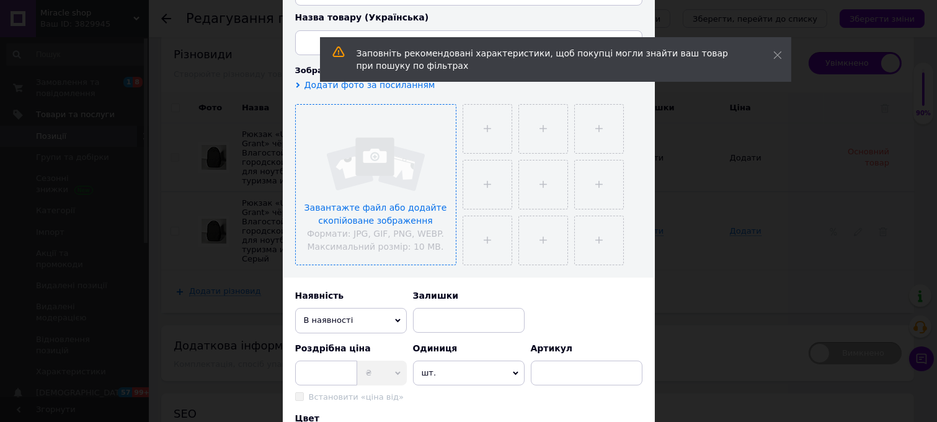
click at [384, 203] on input "file" at bounding box center [376, 185] width 160 height 160
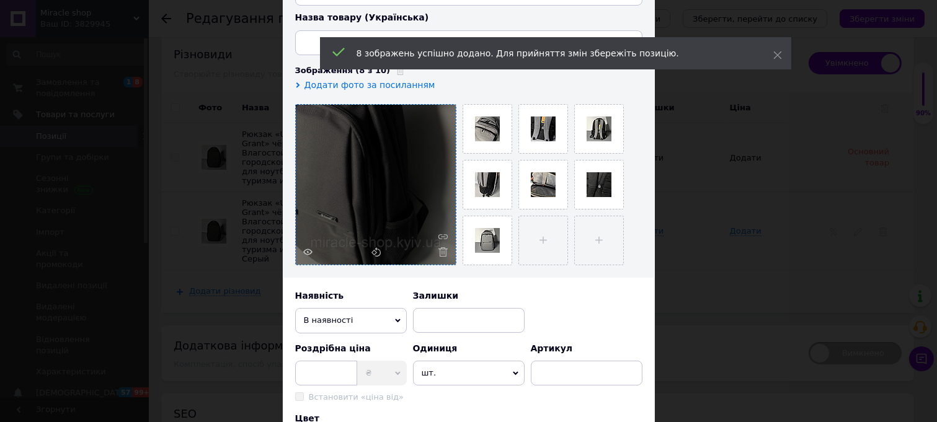
click at [409, 237] on div at bounding box center [375, 184] width 161 height 161
click at [400, 234] on div at bounding box center [376, 185] width 160 height 160
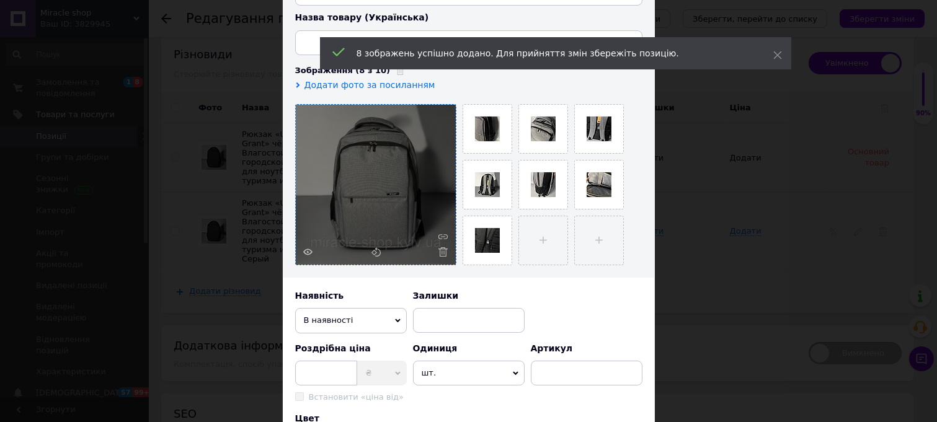
click at [397, 232] on div at bounding box center [376, 185] width 160 height 160
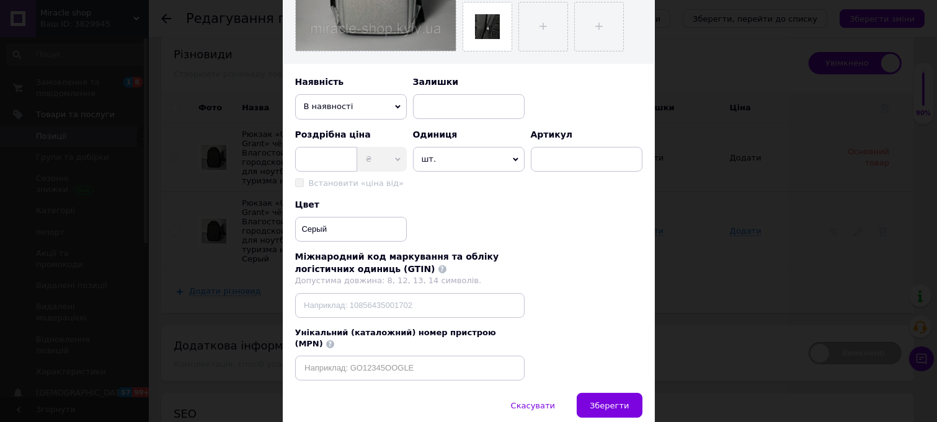
scroll to position [413, 0]
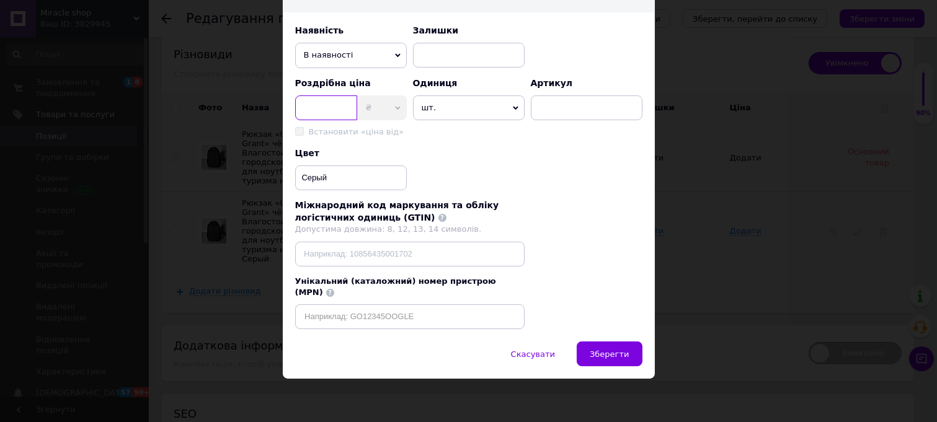
click at [324, 104] on input at bounding box center [326, 107] width 62 height 25
type input "639"
click at [590, 110] on input at bounding box center [587, 107] width 112 height 25
paste input "SKU: 5875-s"
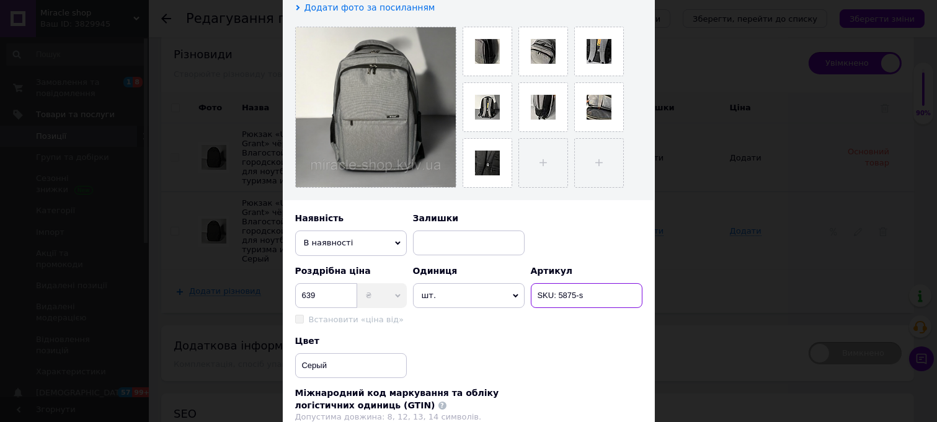
scroll to position [0, 0]
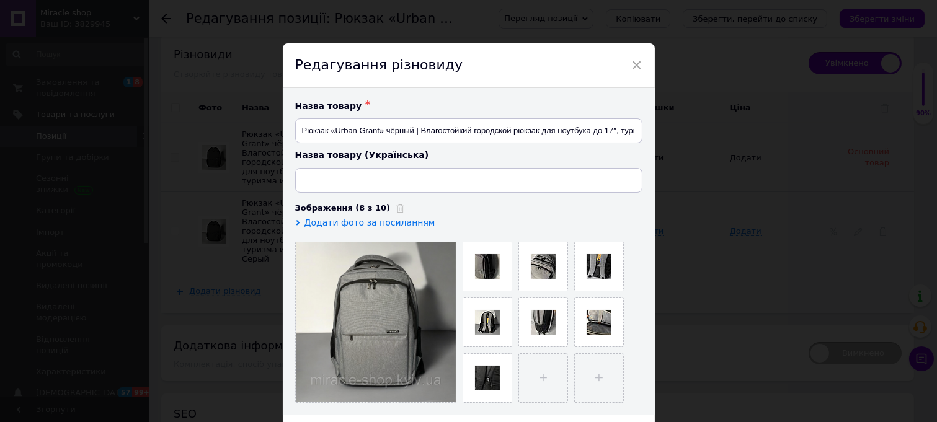
type input "SKU: 5875-s"
click at [455, 128] on input "Рюкзак «Urban Grant» чёрный | Влагостойкий городской рюкзак для ноутбука до 17″…" at bounding box center [468, 130] width 347 height 25
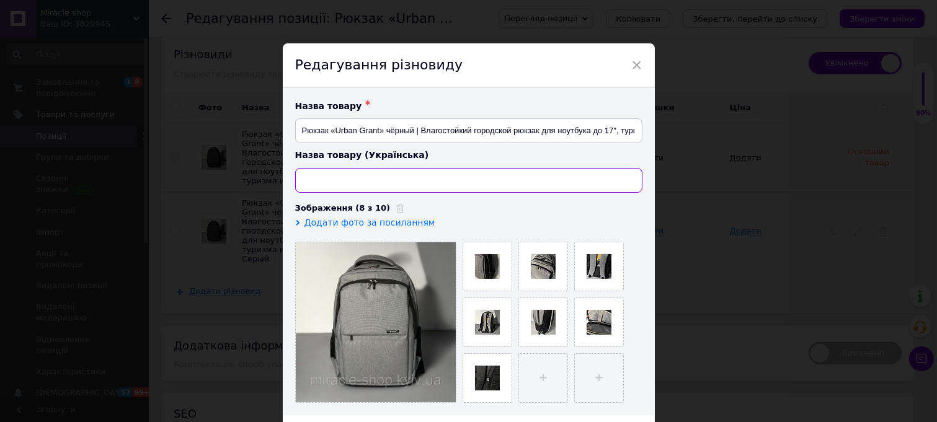
click at [401, 190] on input at bounding box center [468, 180] width 347 height 25
paste input "Рюкзак "Urban Grant" чорний | Вологостійкий міський рюкзак для ноутбука до 17″,…"
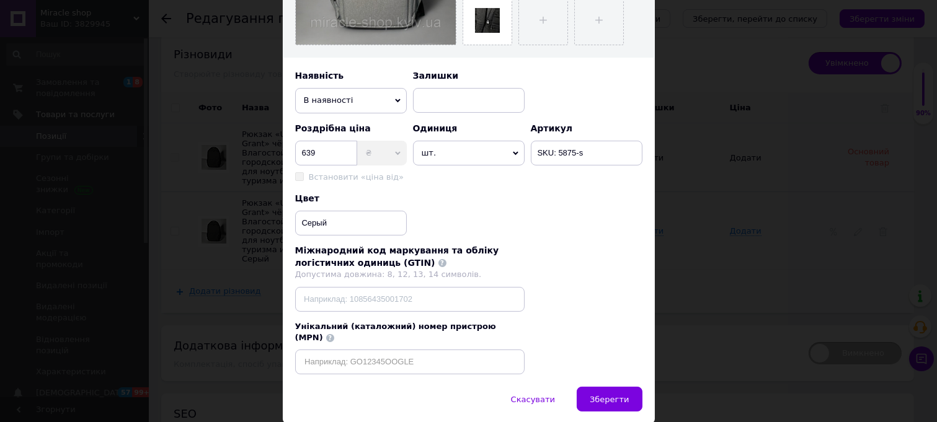
scroll to position [418, 0]
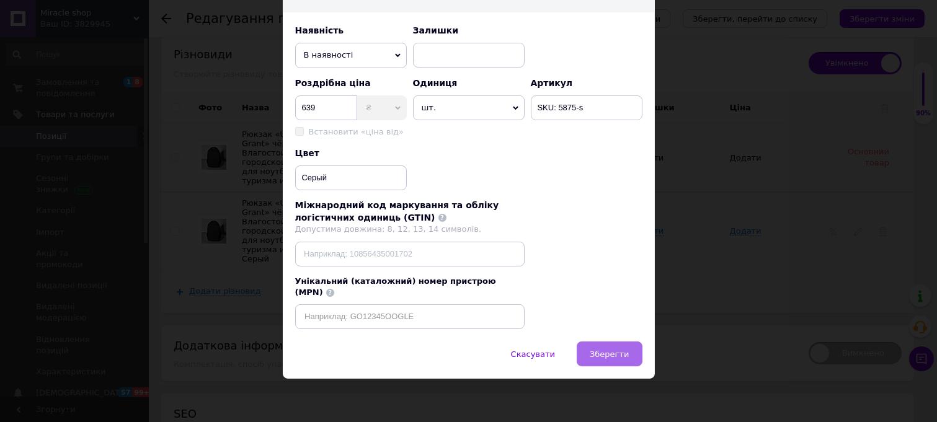
type input "Рюкзак "Urban Grant" чорний | Вологостійкий міський рюкзак для ноутбука до 17″,…"
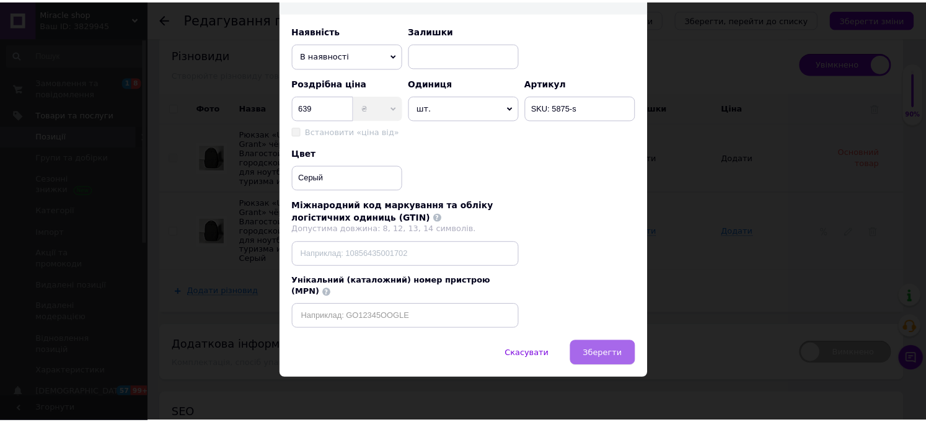
scroll to position [0, 0]
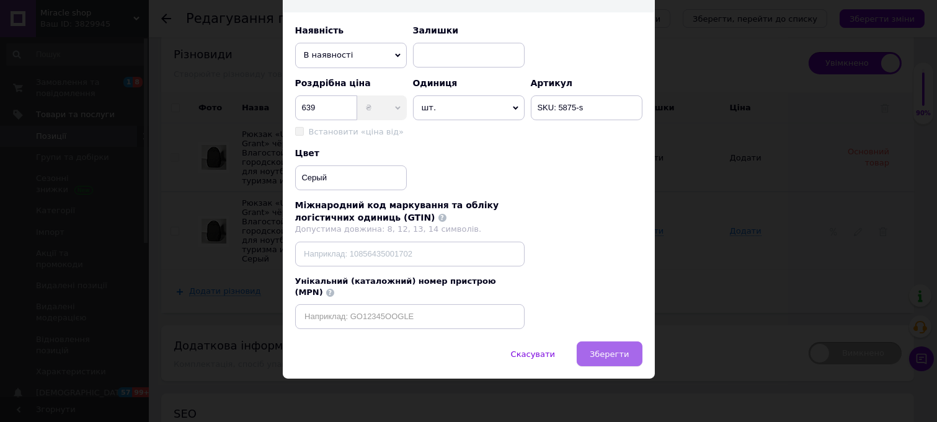
click at [602, 346] on button "Зберегти" at bounding box center [608, 354] width 65 height 25
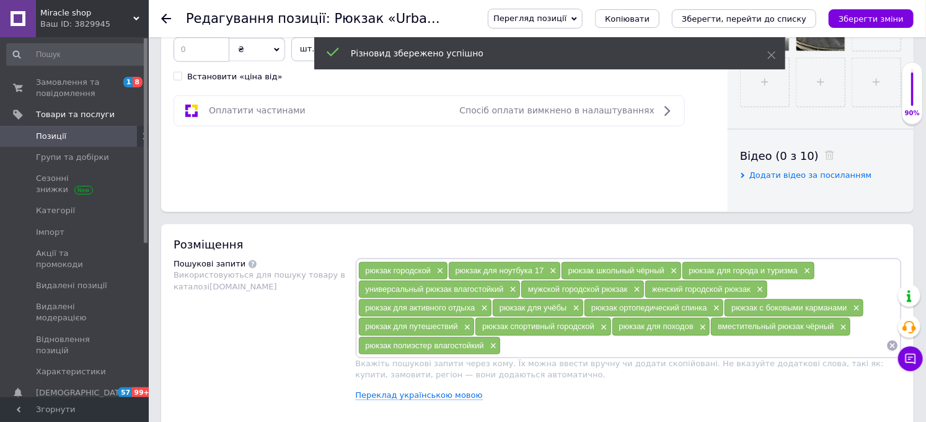
scroll to position [312, 0]
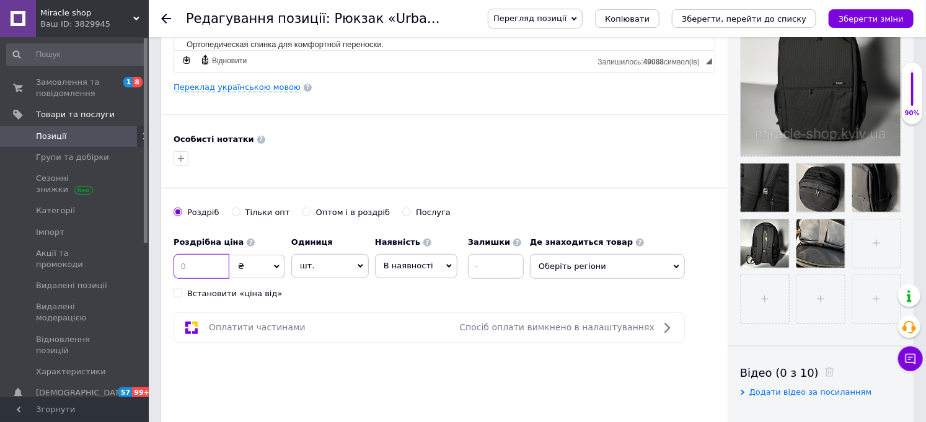
click at [209, 256] on input at bounding box center [202, 266] width 56 height 25
type input "639"
click at [862, 22] on icon "Зберегти зміни" at bounding box center [871, 18] width 65 height 9
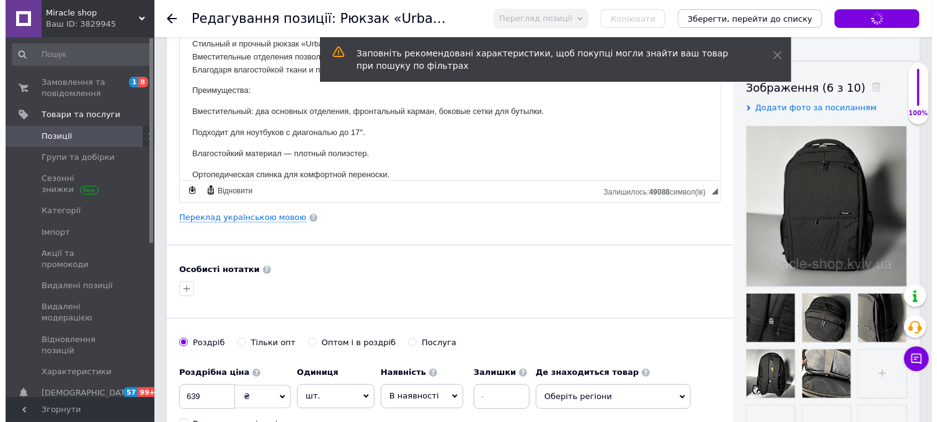
scroll to position [0, 0]
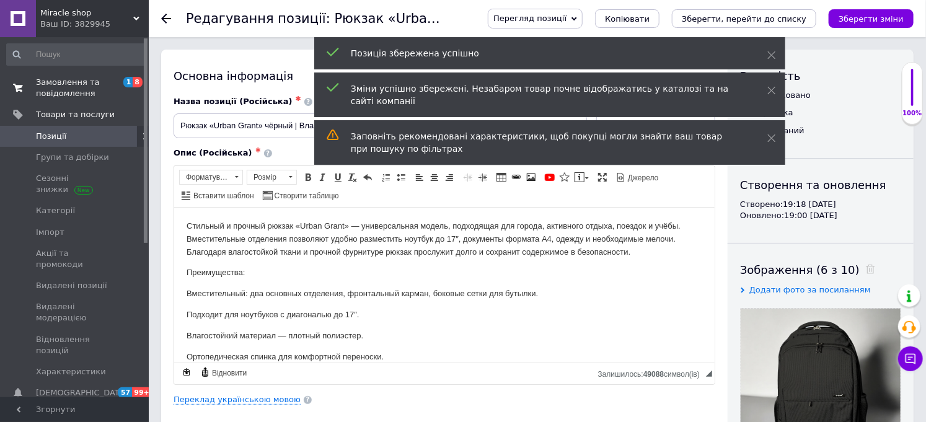
click at [64, 90] on span "Замовлення та повідомлення" at bounding box center [75, 88] width 79 height 22
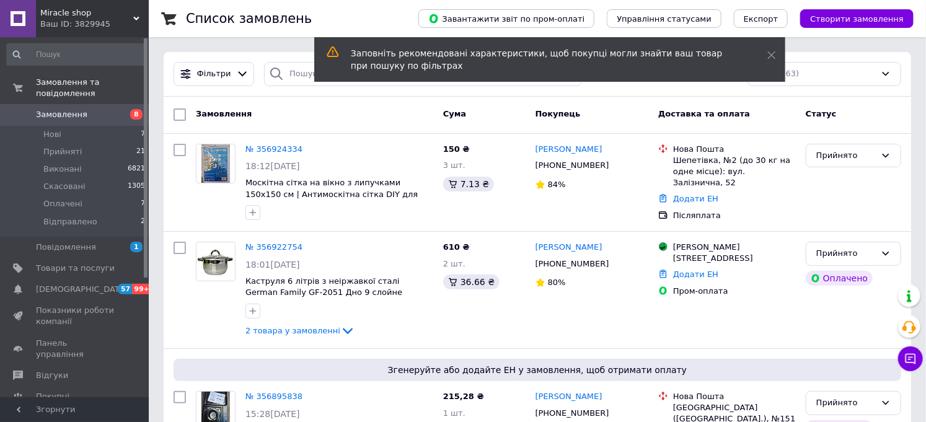
click at [60, 109] on span "Замовлення" at bounding box center [61, 114] width 51 height 11
